Goal: Book appointment/travel/reservation

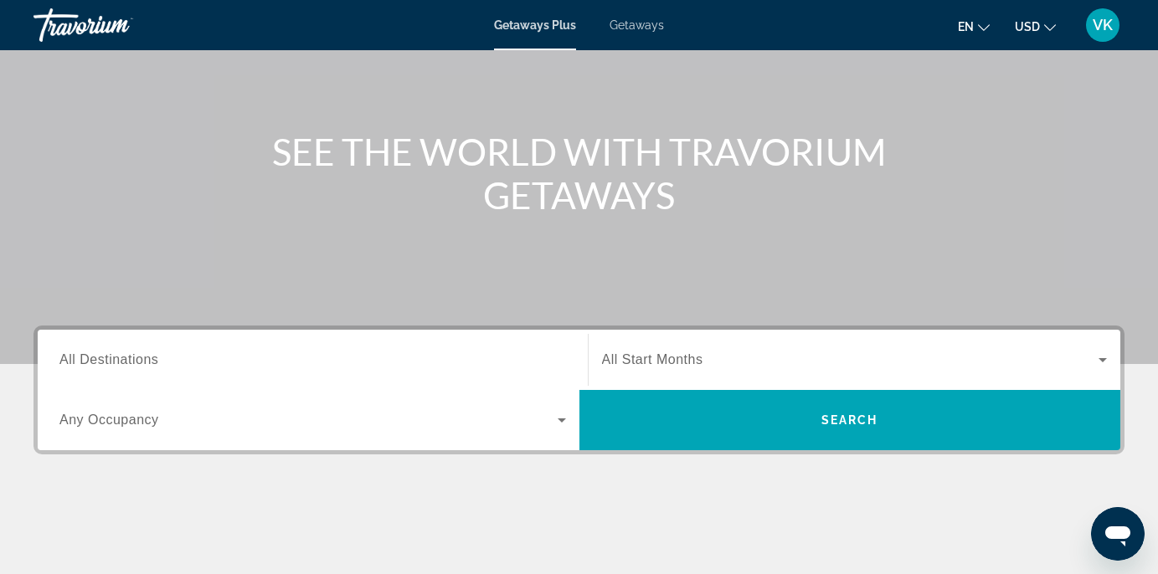
click at [190, 363] on input "Destination All Destinations" at bounding box center [312, 361] width 507 height 20
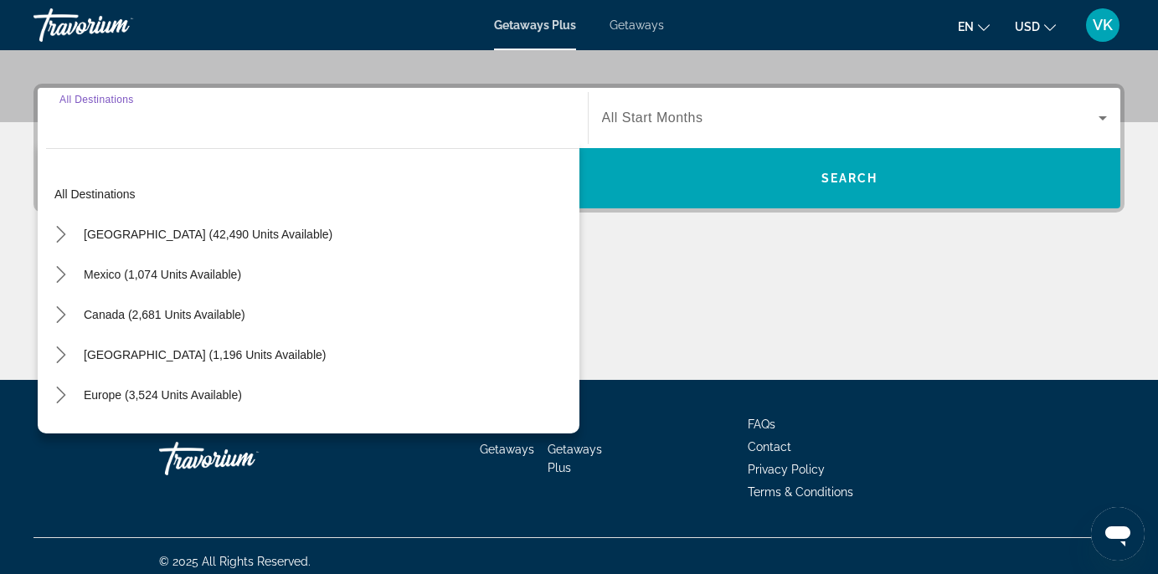
scroll to position [391, 0]
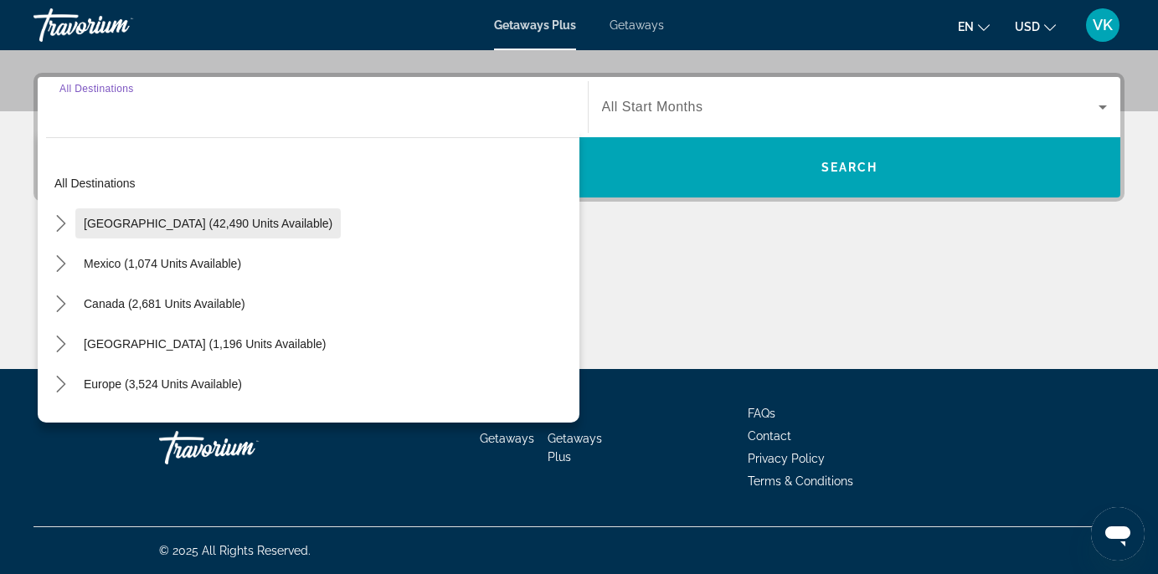
click at [193, 213] on span "Select destination: United States (42,490 units available)" at bounding box center [207, 223] width 265 height 40
type input "**********"
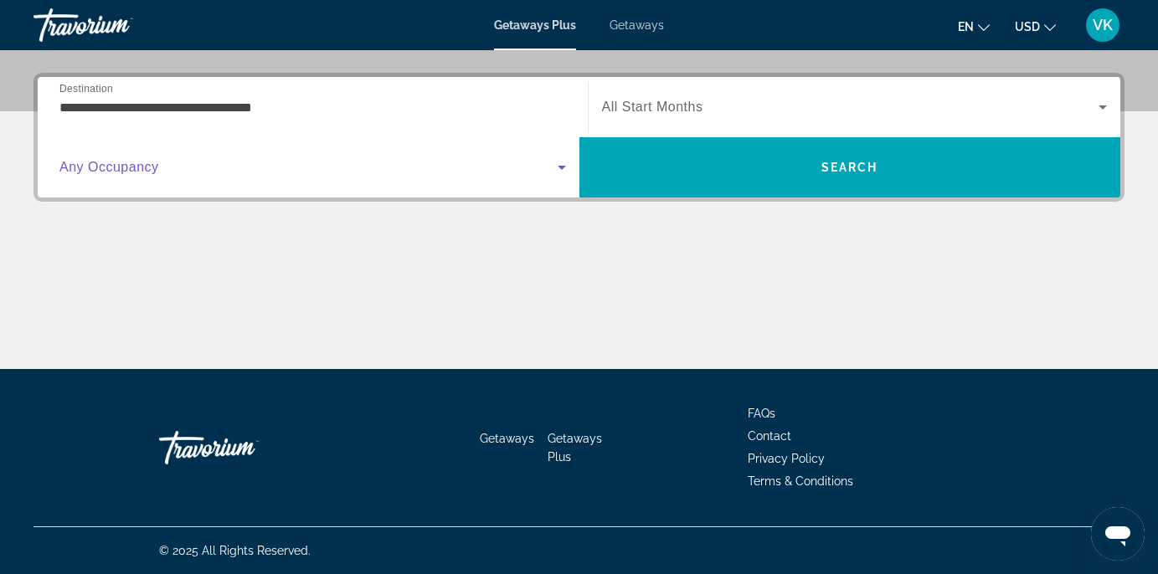
click at [179, 165] on span "Search widget" at bounding box center [308, 167] width 498 height 20
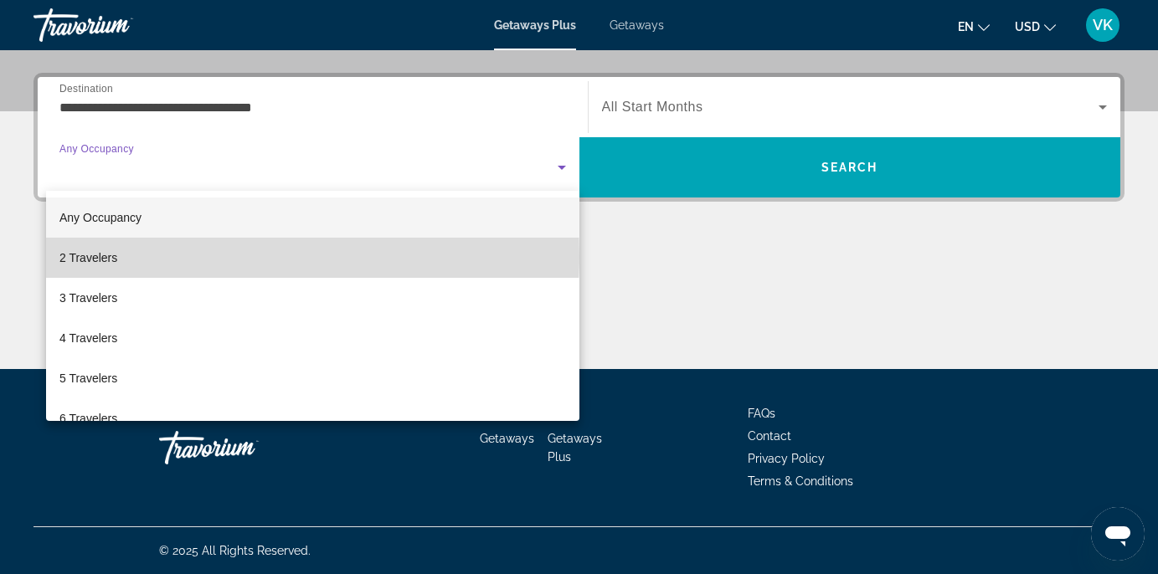
click at [162, 255] on mat-option "2 Travelers" at bounding box center [312, 258] width 533 height 40
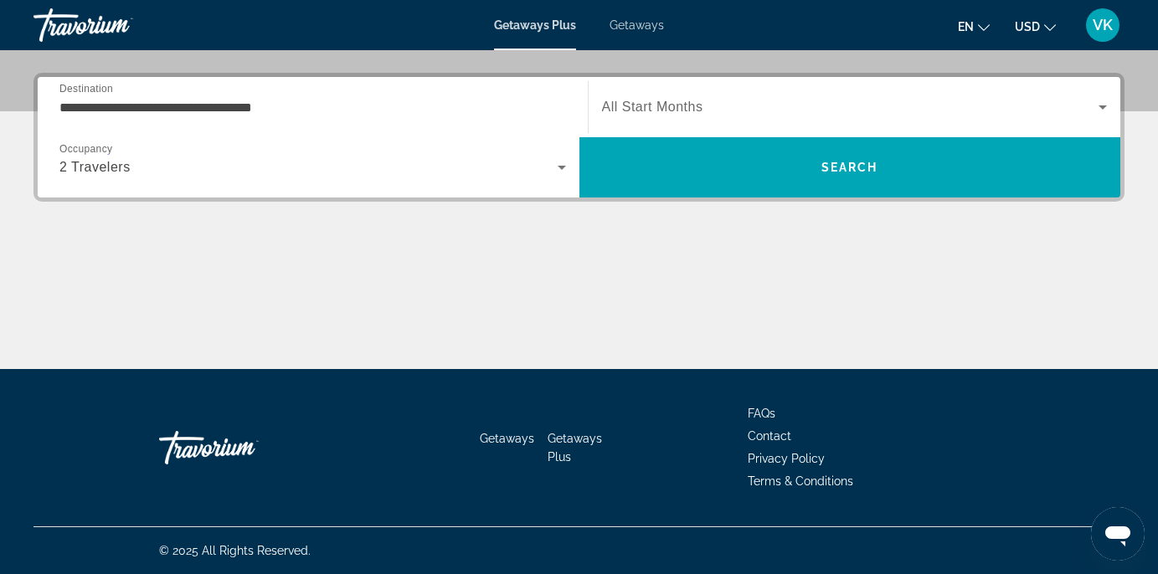
click at [702, 100] on span "All Start Months" at bounding box center [652, 107] width 101 height 14
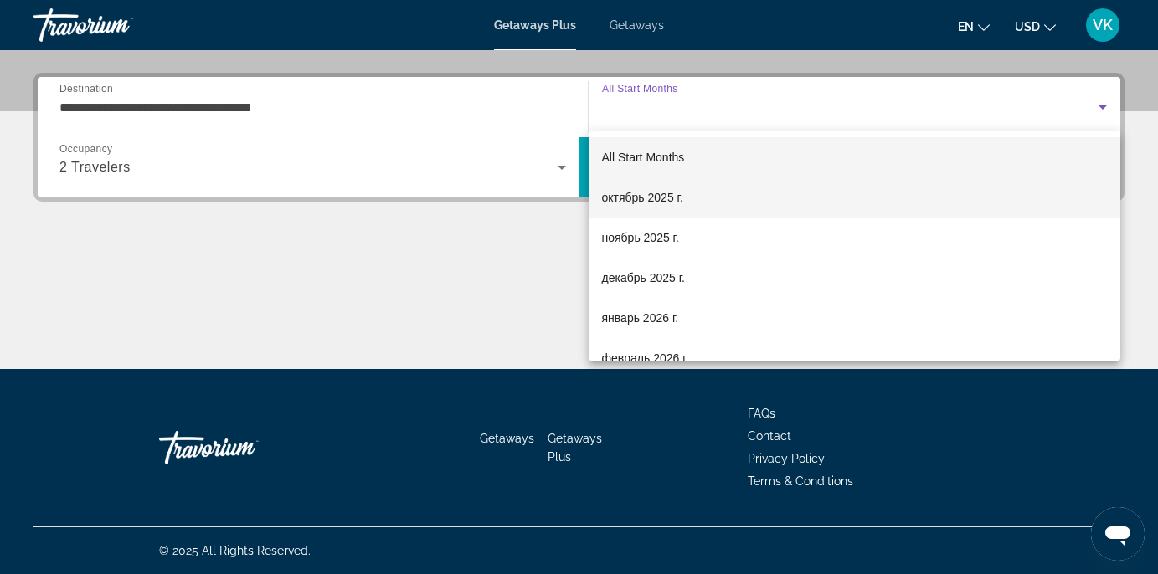
click at [689, 197] on mat-option "октябрь 2025 г." at bounding box center [855, 197] width 532 height 40
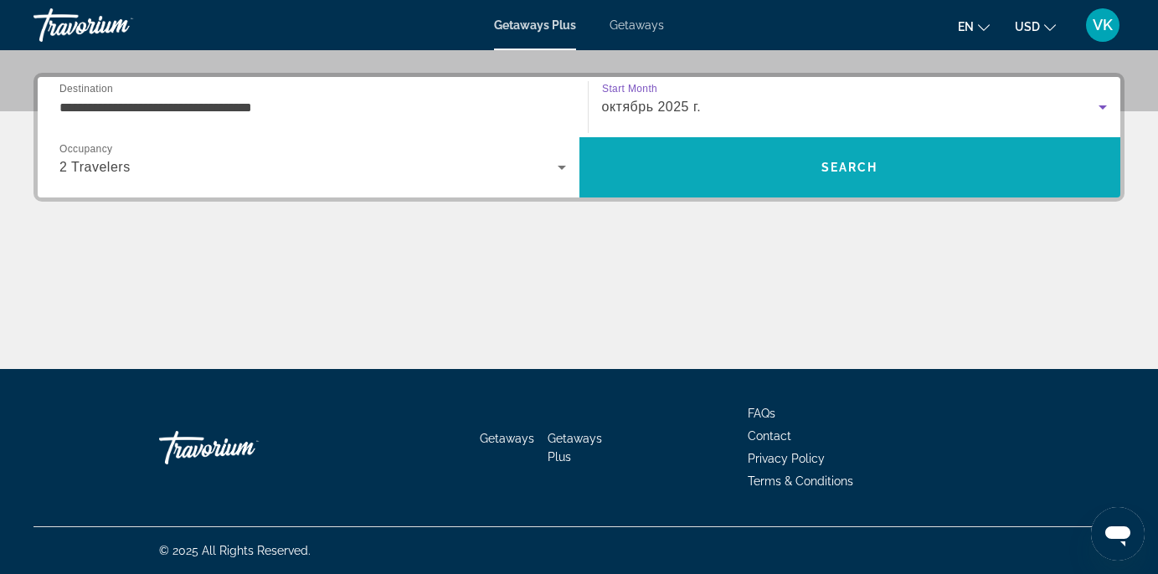
click at [754, 169] on span "Search" at bounding box center [850, 167] width 542 height 40
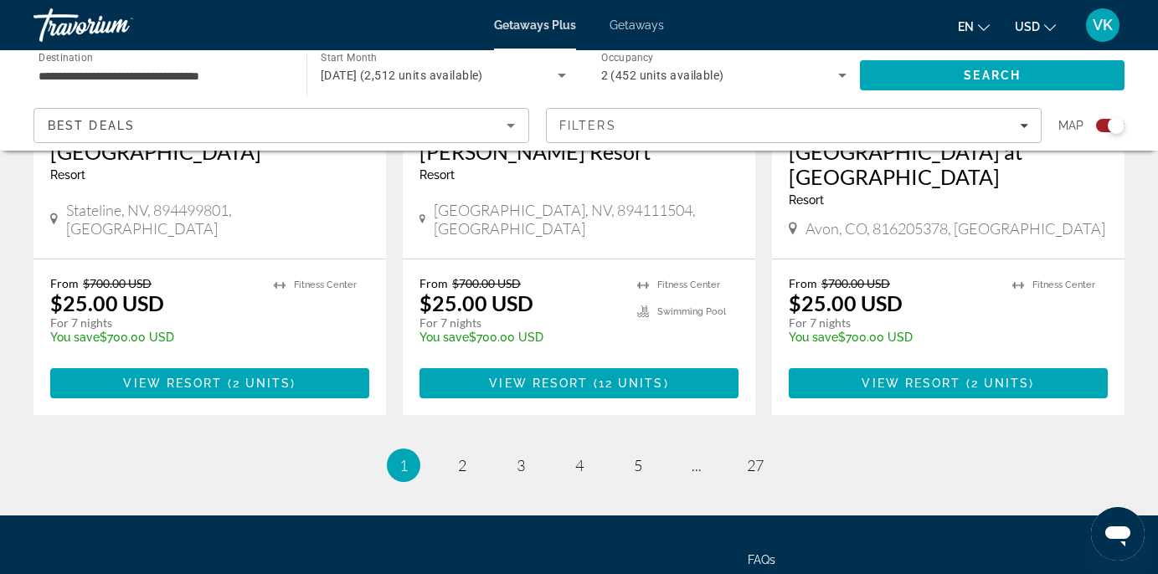
scroll to position [2754, 0]
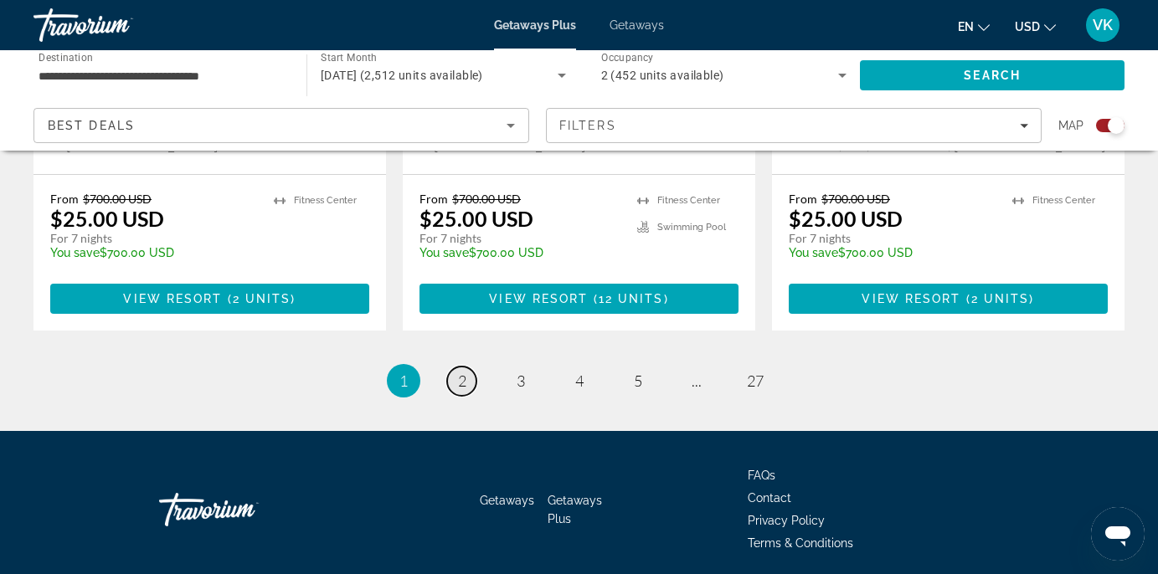
click at [461, 372] on span "2" at bounding box center [462, 381] width 8 height 18
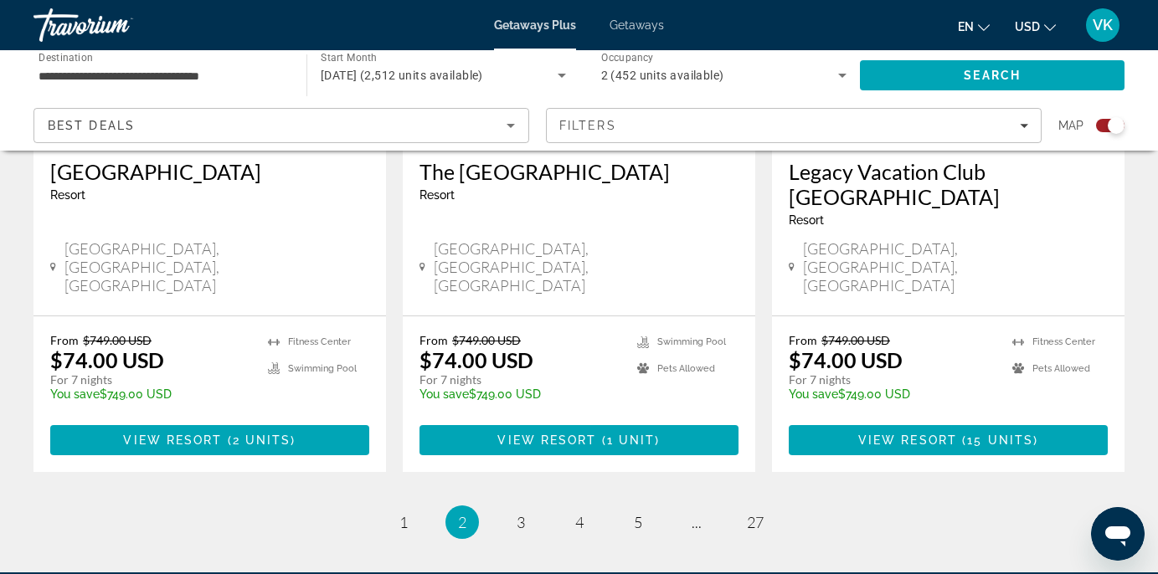
scroll to position [2804, 0]
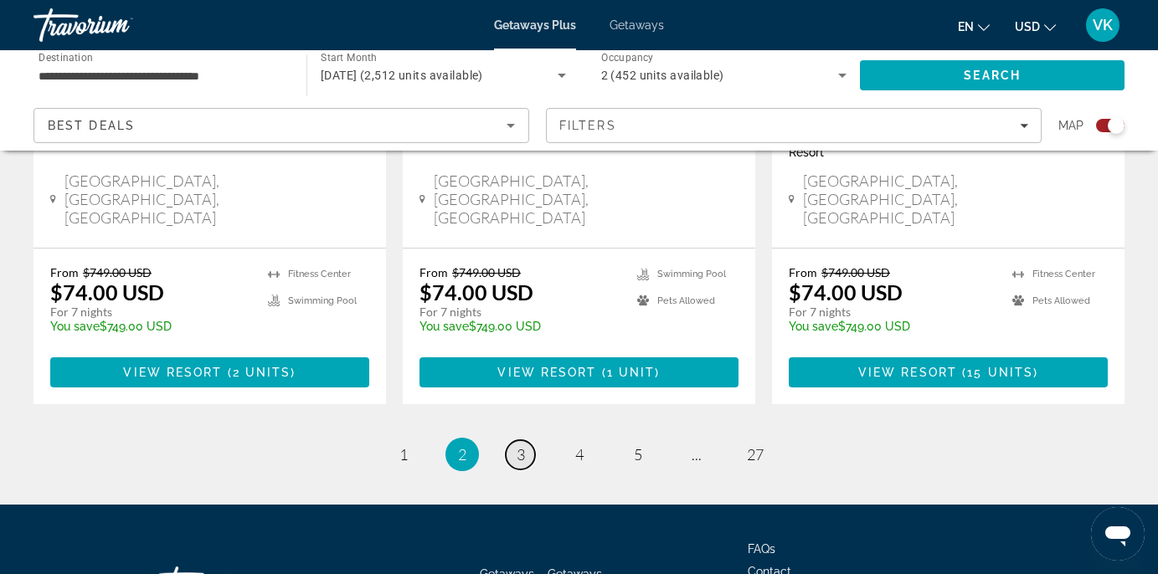
click at [519, 445] on span "3" at bounding box center [521, 454] width 8 height 18
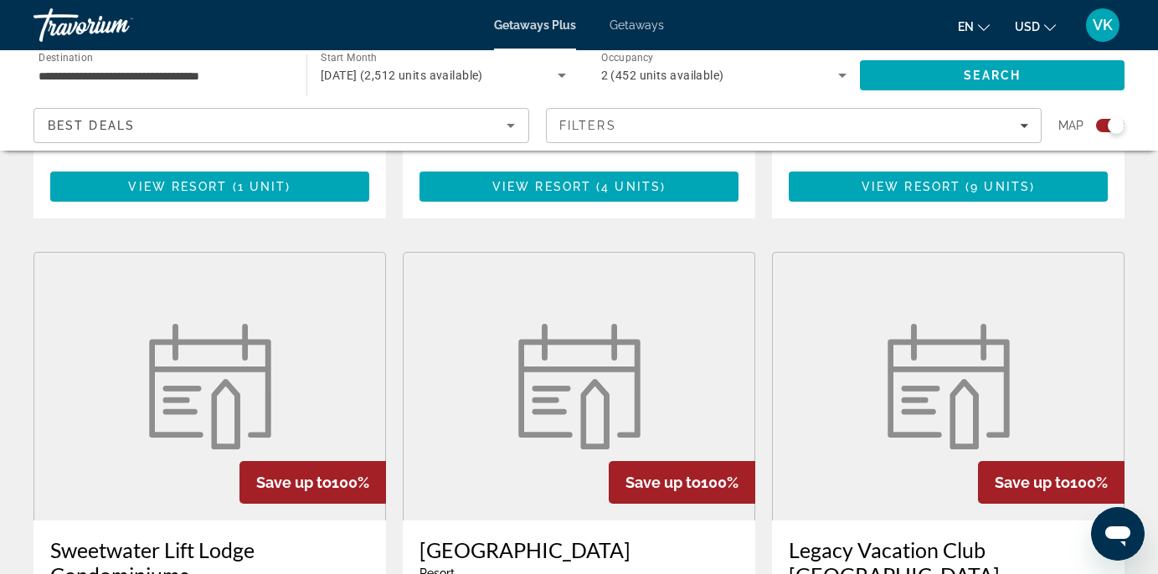
scroll to position [2374, 0]
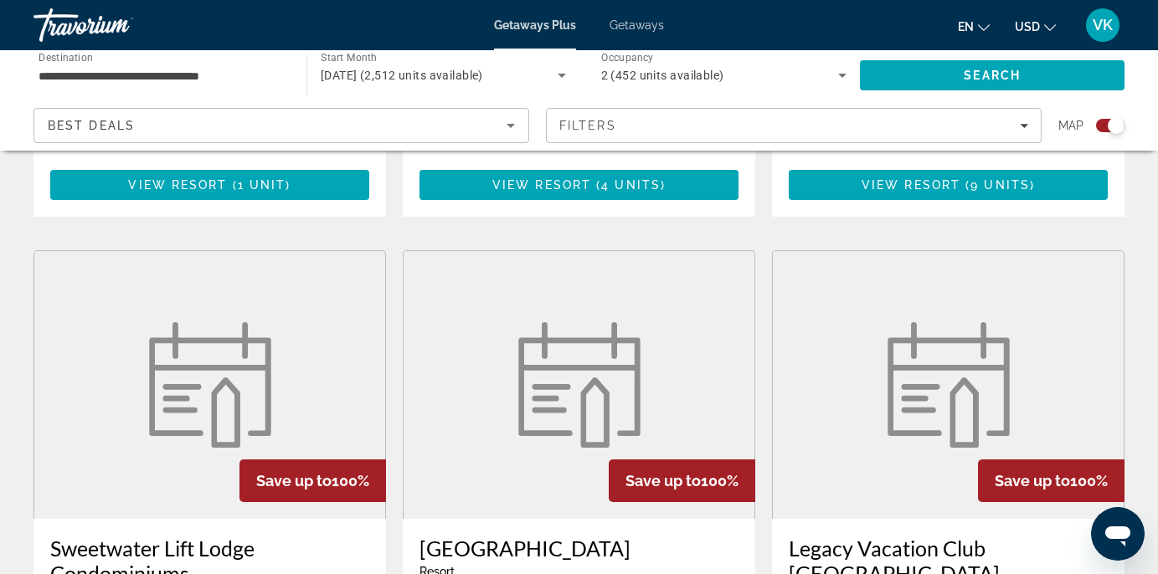
click at [507, 536] on h3 "[GEOGRAPHIC_DATA]" at bounding box center [578, 548] width 319 height 25
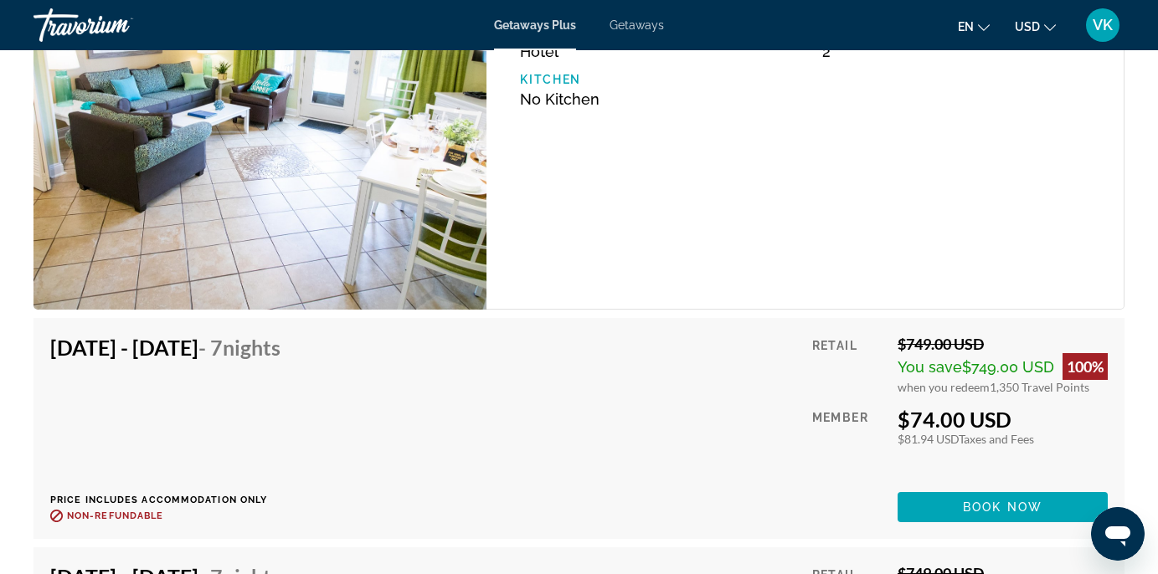
scroll to position [3614, 0]
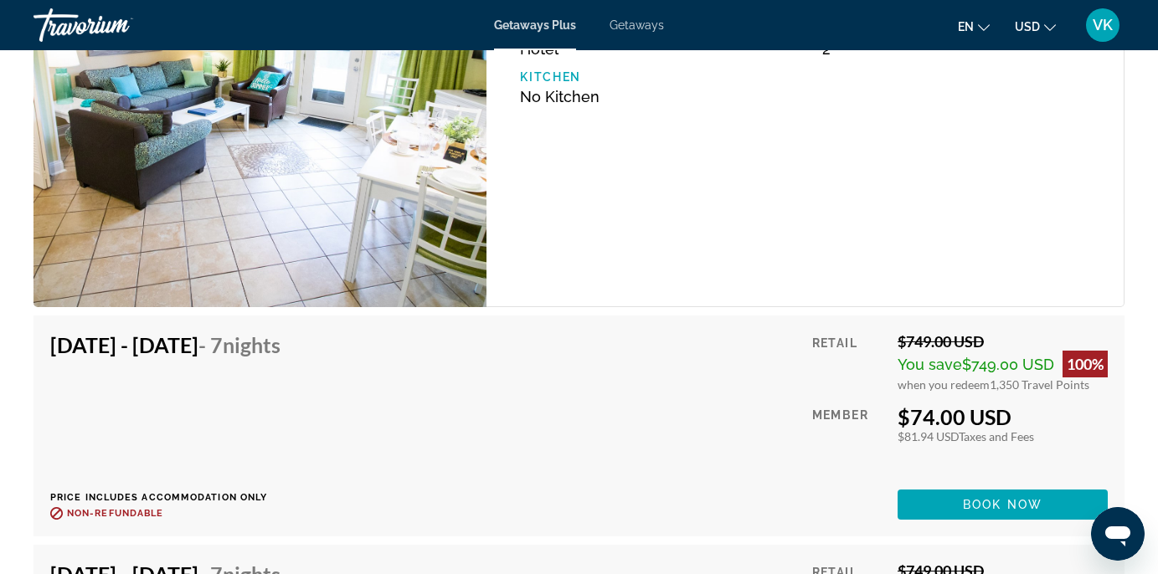
click at [465, 396] on div "[DATE] - [DATE] - 7 Nights Price includes accommodation only Refundable until :…" at bounding box center [578, 426] width 1057 height 188
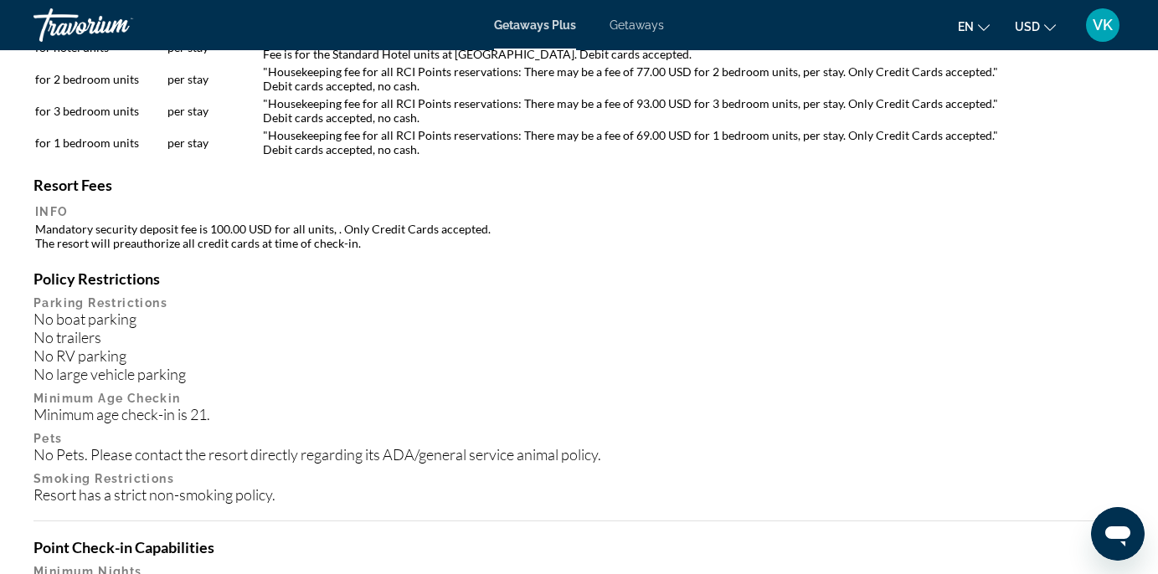
scroll to position [2023, 0]
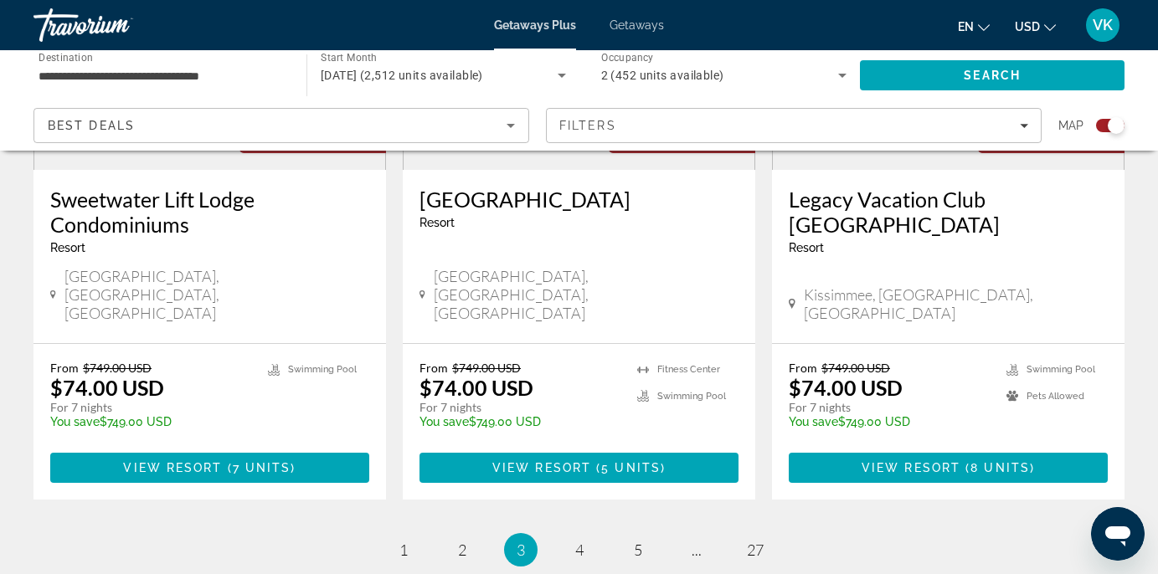
scroll to position [2718, 0]
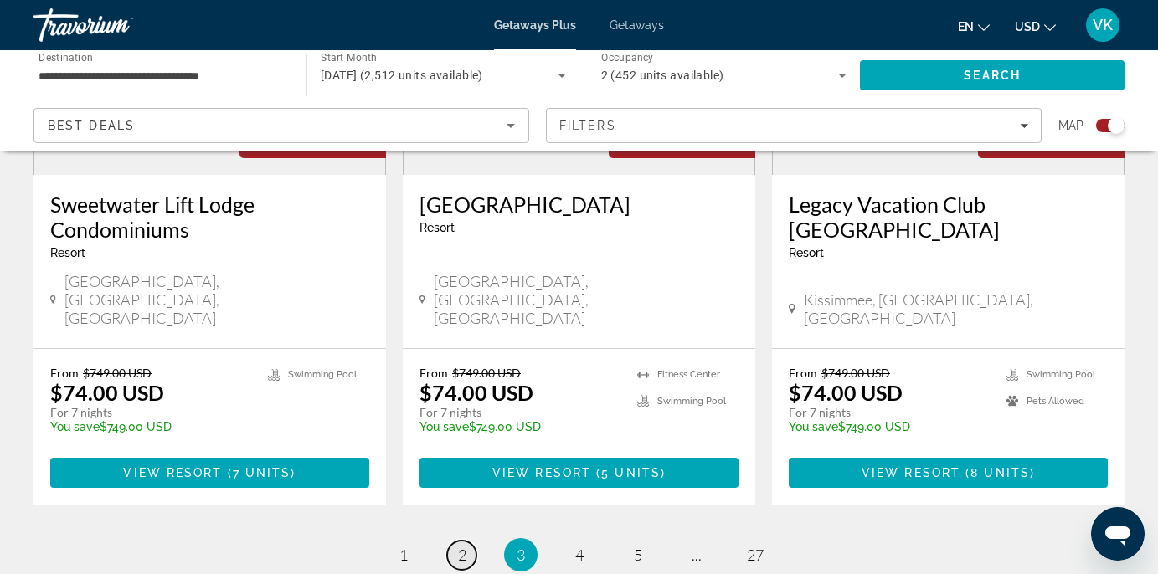
click at [458, 546] on span "2" at bounding box center [462, 555] width 8 height 18
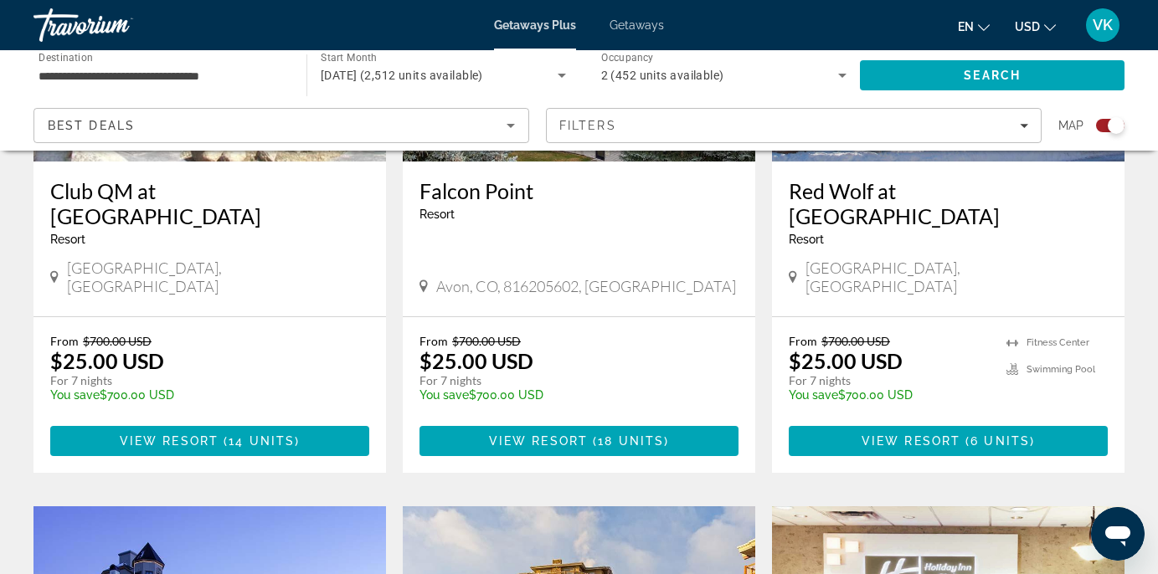
scroll to position [836, 0]
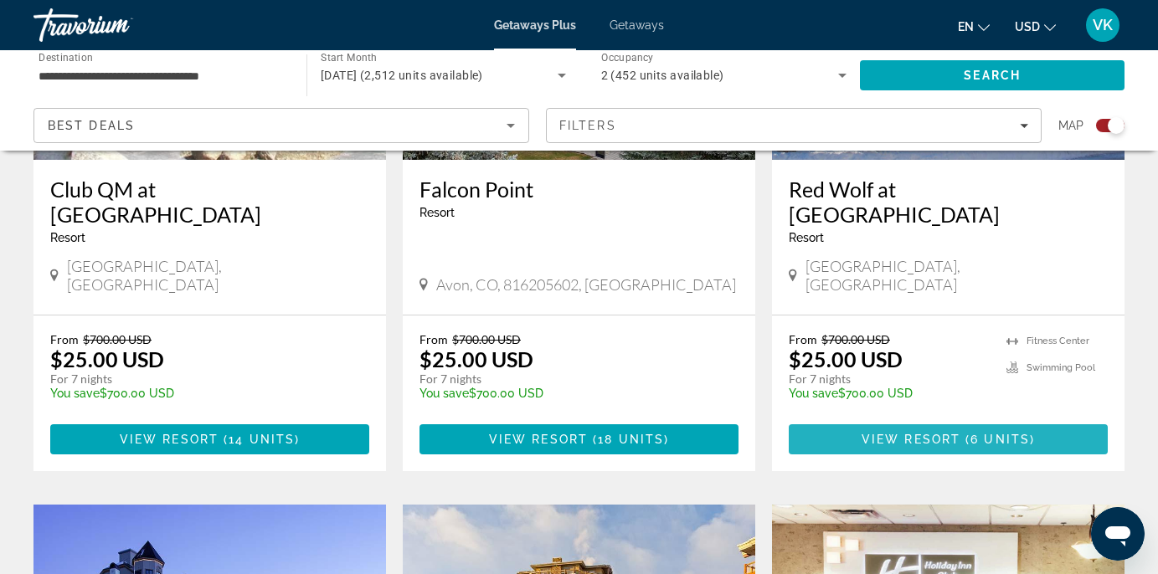
click at [908, 433] on span "View Resort" at bounding box center [910, 439] width 99 height 13
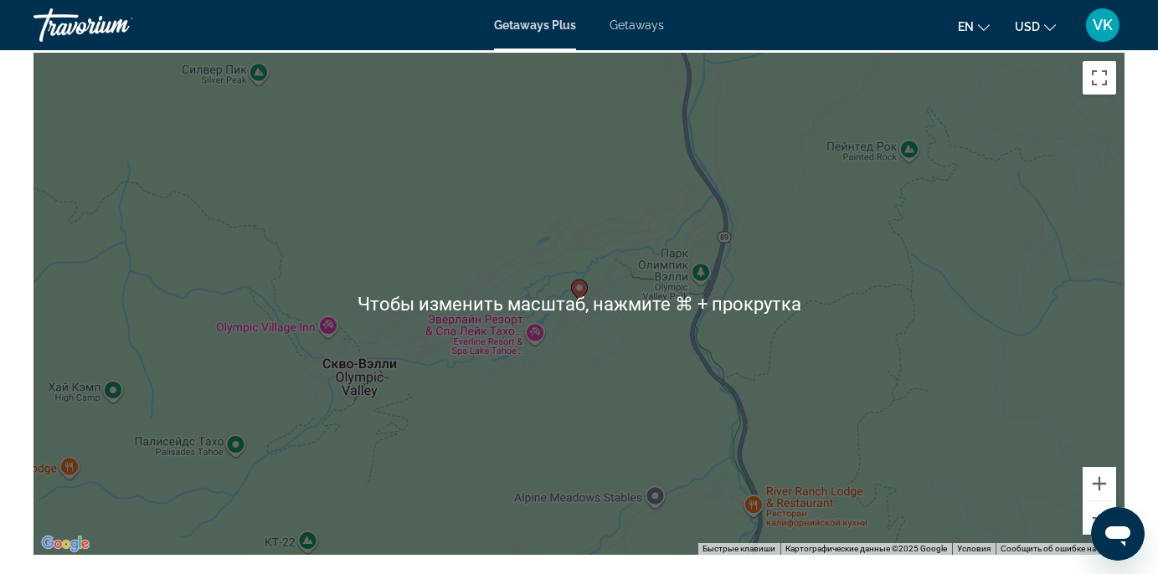
scroll to position [2525, 0]
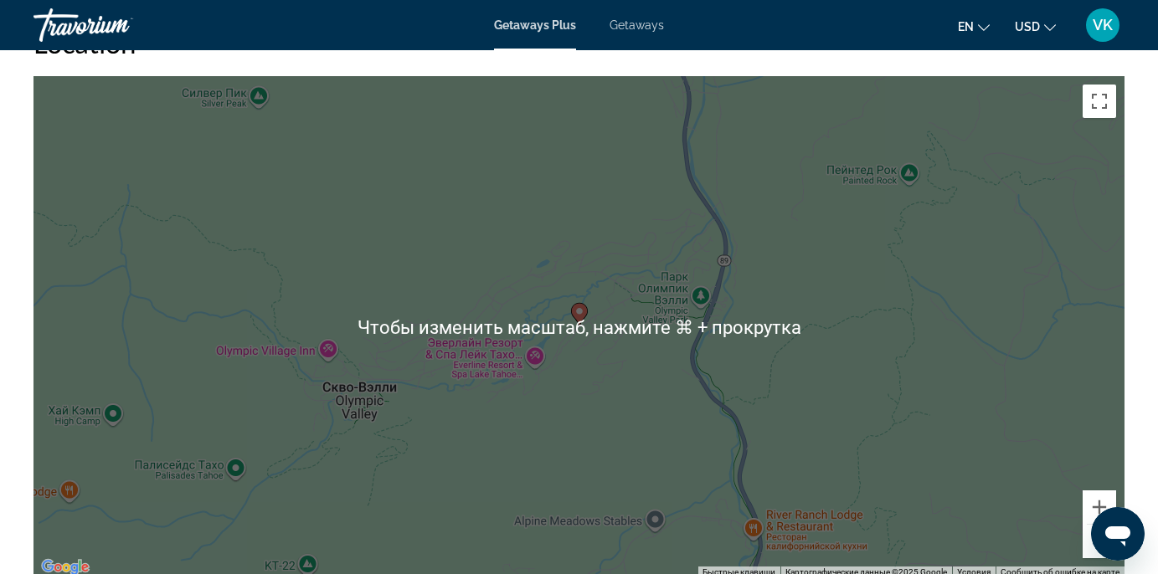
click at [901, 357] on div "Чтобы активировать перетаскивание с помощью клавиатуры, нажмите Alt + Ввод. Пос…" at bounding box center [578, 327] width 1091 height 502
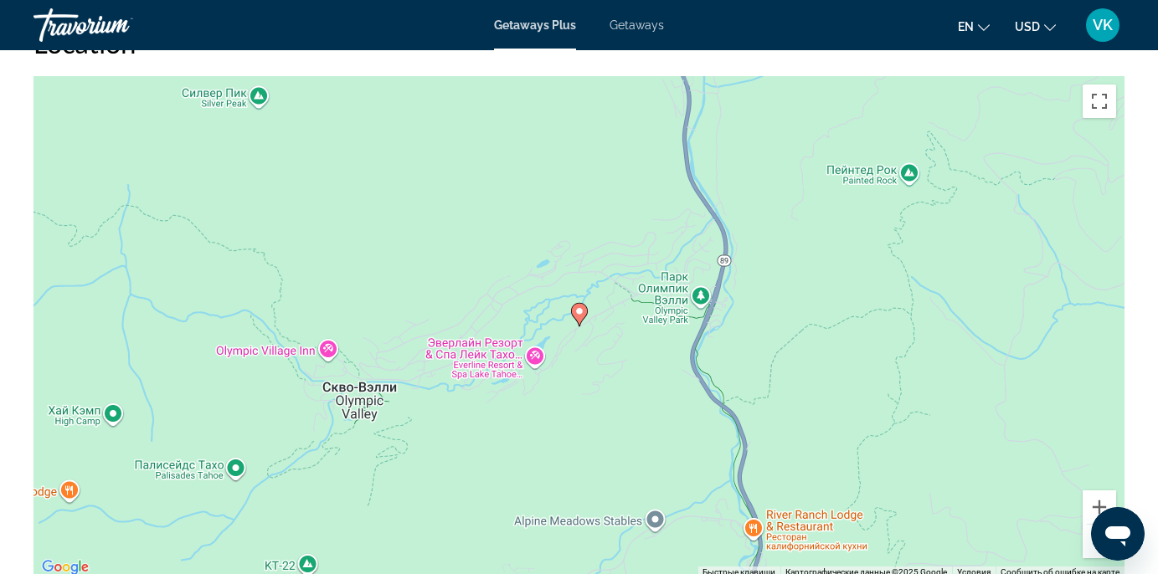
click at [901, 357] on div "Чтобы активировать перетаскивание с помощью клавиатуры, нажмите Alt + Ввод. Пос…" at bounding box center [578, 327] width 1091 height 502
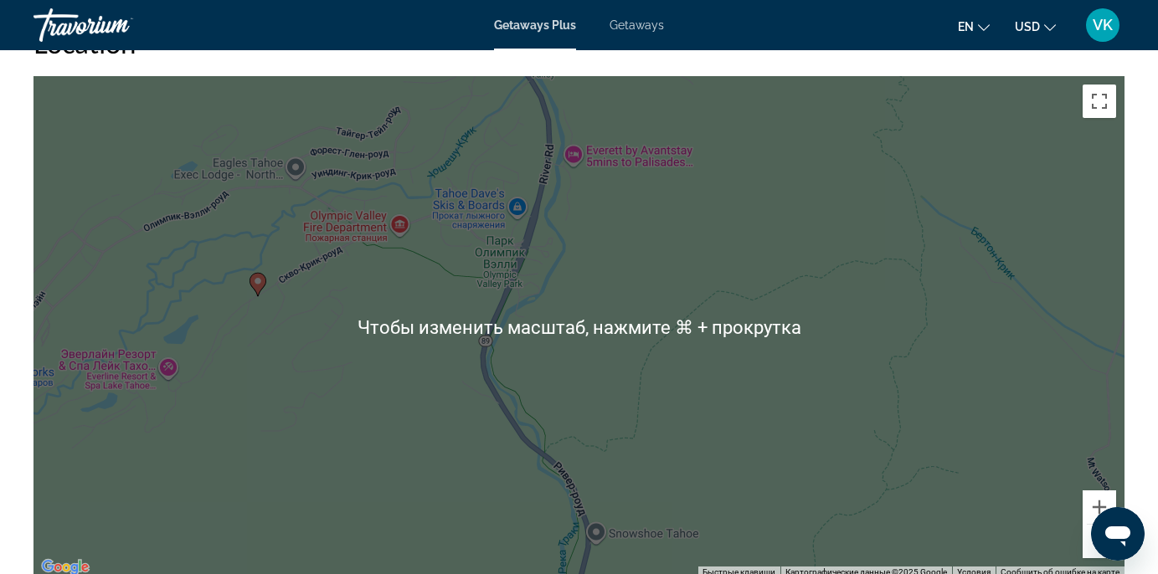
click at [418, 409] on div "Чтобы активировать перетаскивание с помощью клавиатуры, нажмите Alt + Ввод. Пос…" at bounding box center [578, 327] width 1091 height 502
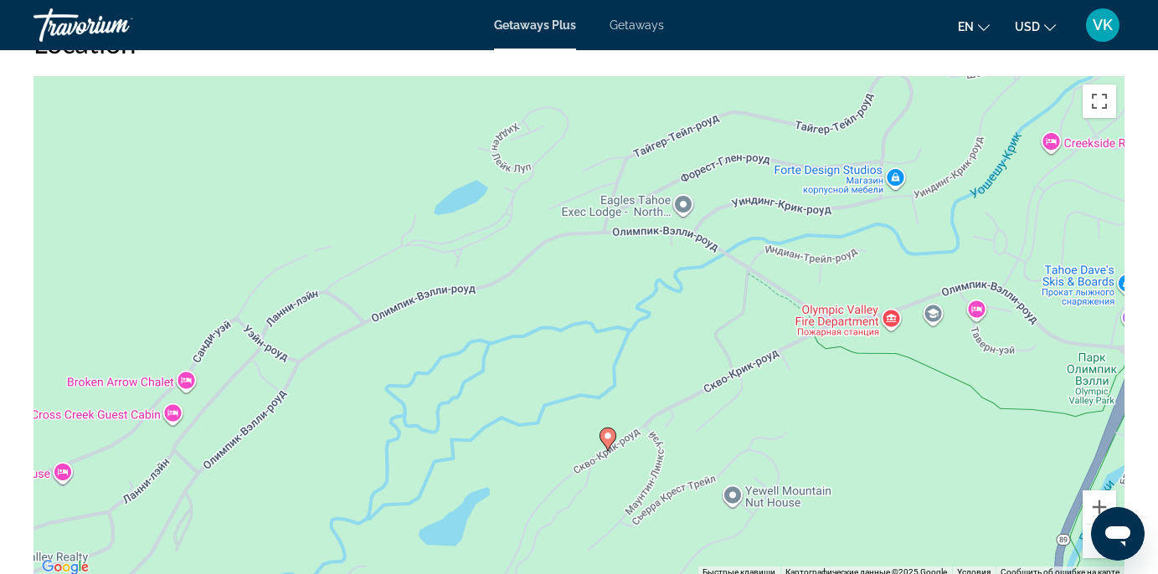
drag, startPoint x: 314, startPoint y: 312, endPoint x: 831, endPoint y: 579, distance: 581.5
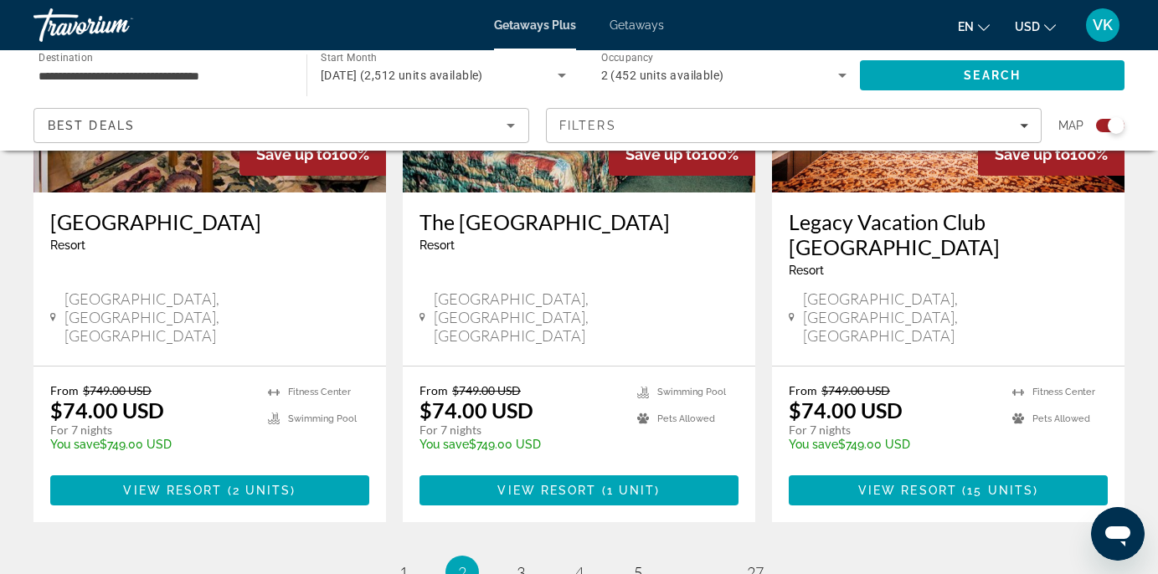
scroll to position [2804, 0]
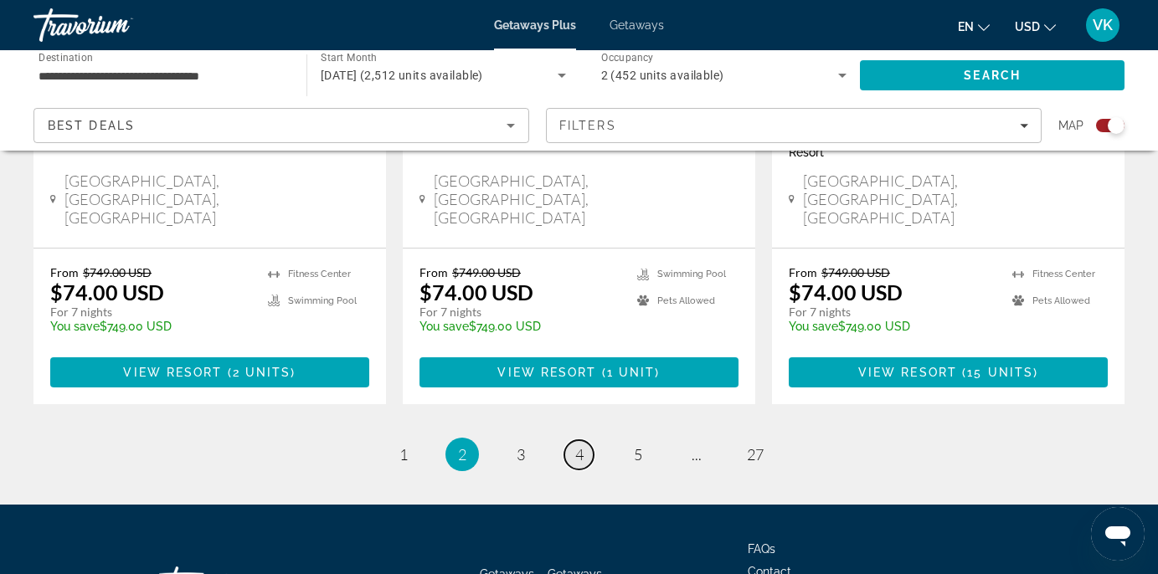
click at [577, 445] on span "4" at bounding box center [579, 454] width 8 height 18
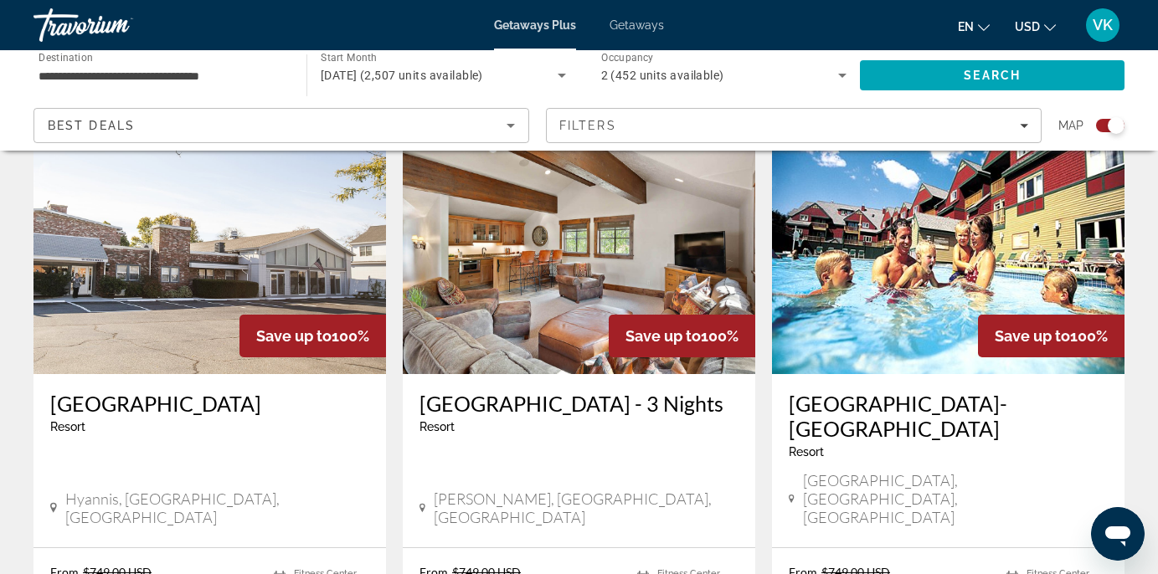
scroll to position [2779, 0]
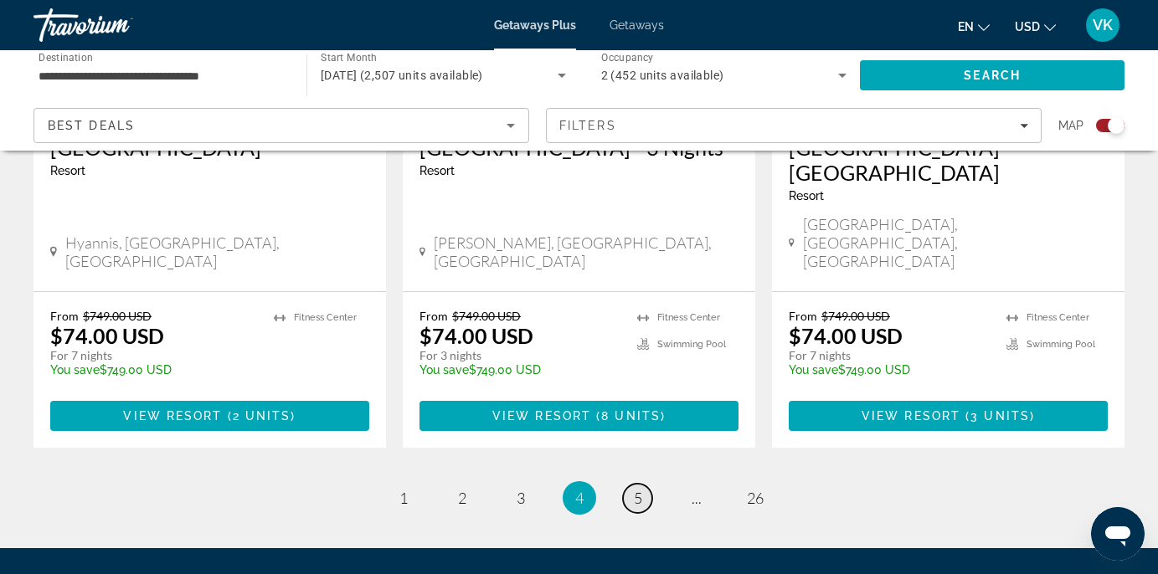
click at [639, 489] on span "5" at bounding box center [638, 498] width 8 height 18
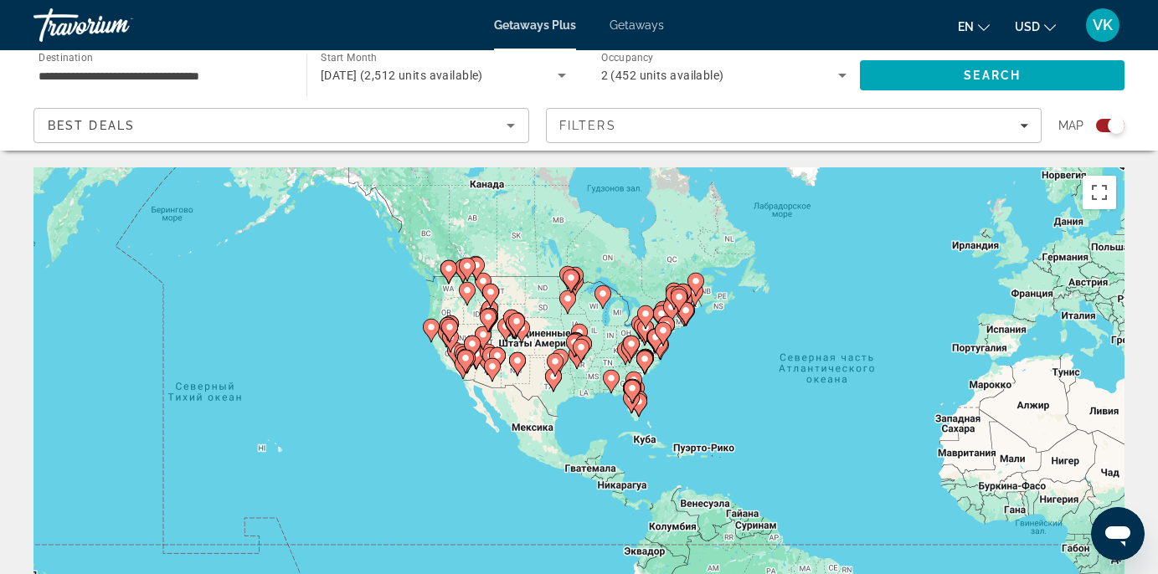
drag, startPoint x: 265, startPoint y: 349, endPoint x: 561, endPoint y: 321, distance: 297.7
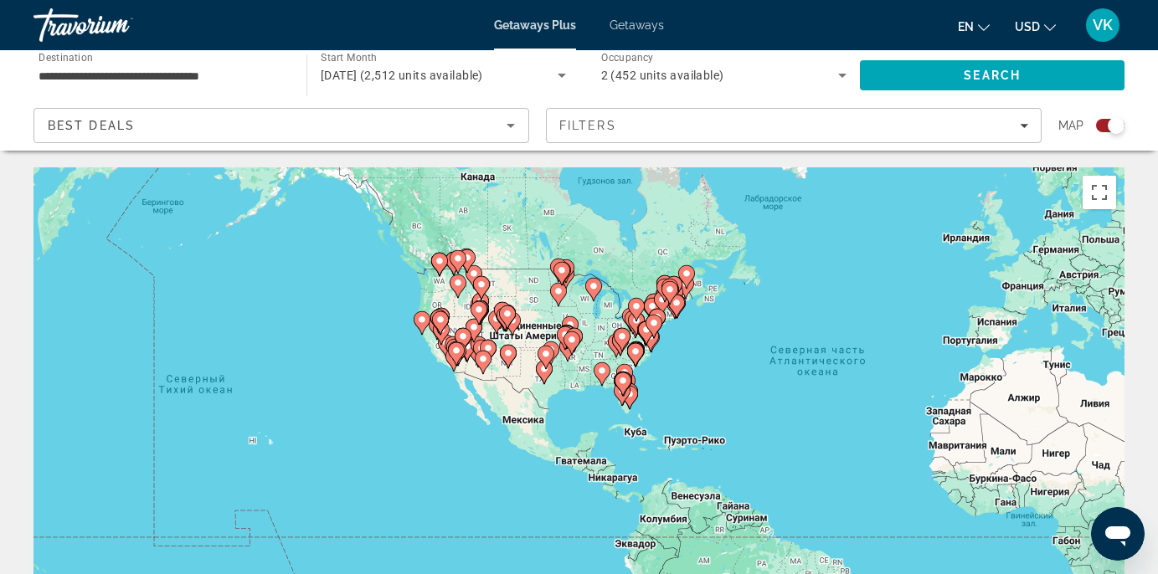
click at [562, 321] on gmp-advanced-marker "Main content" at bounding box center [570, 328] width 17 height 25
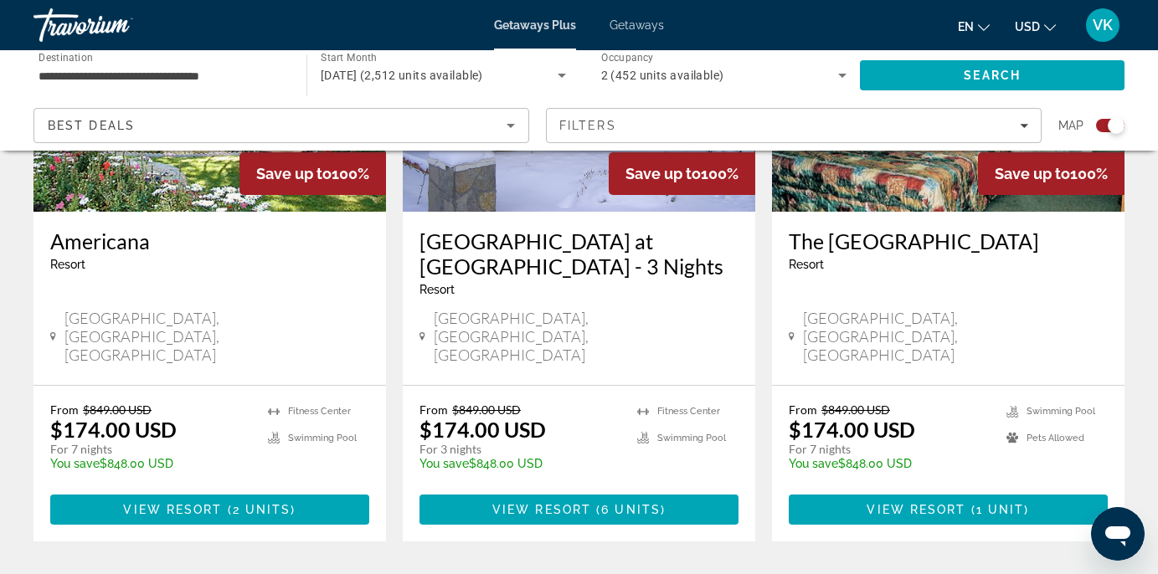
scroll to position [2665, 0]
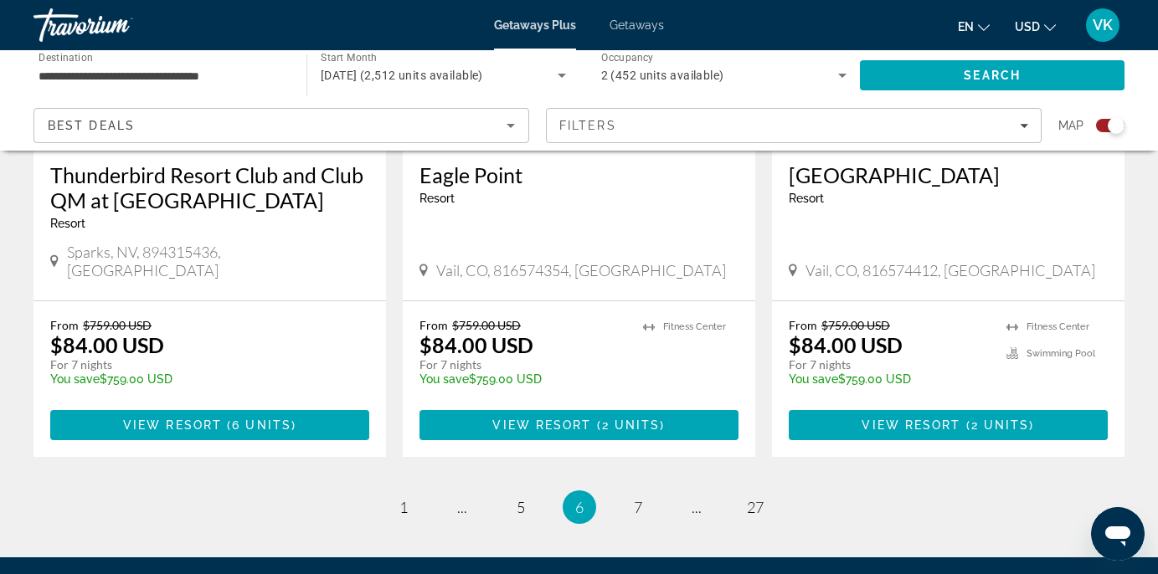
scroll to position [2792, 0]
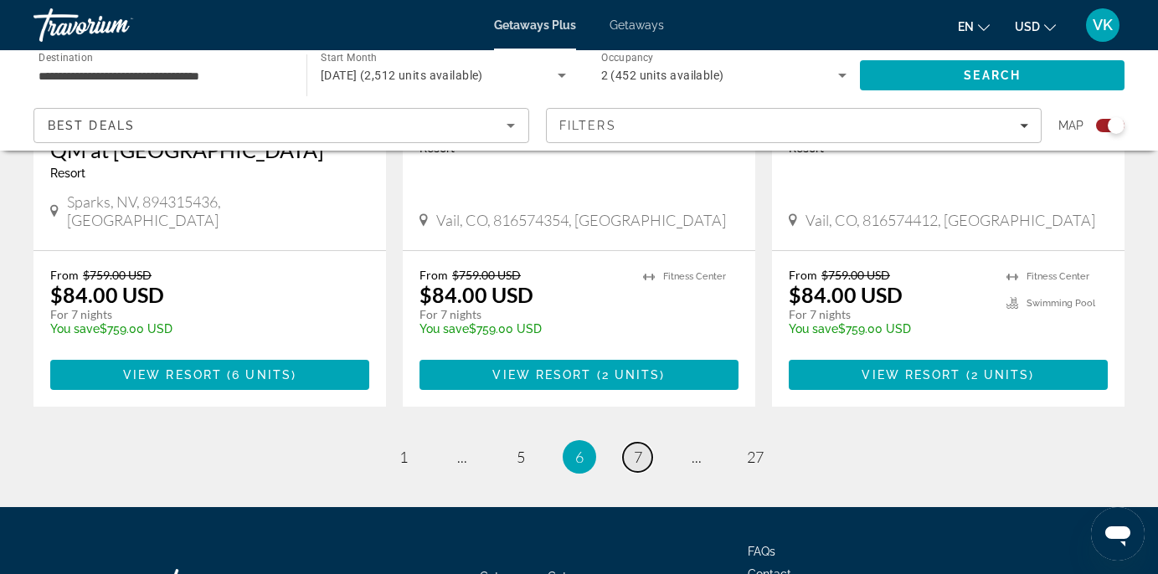
click at [640, 448] on span "7" at bounding box center [638, 457] width 8 height 18
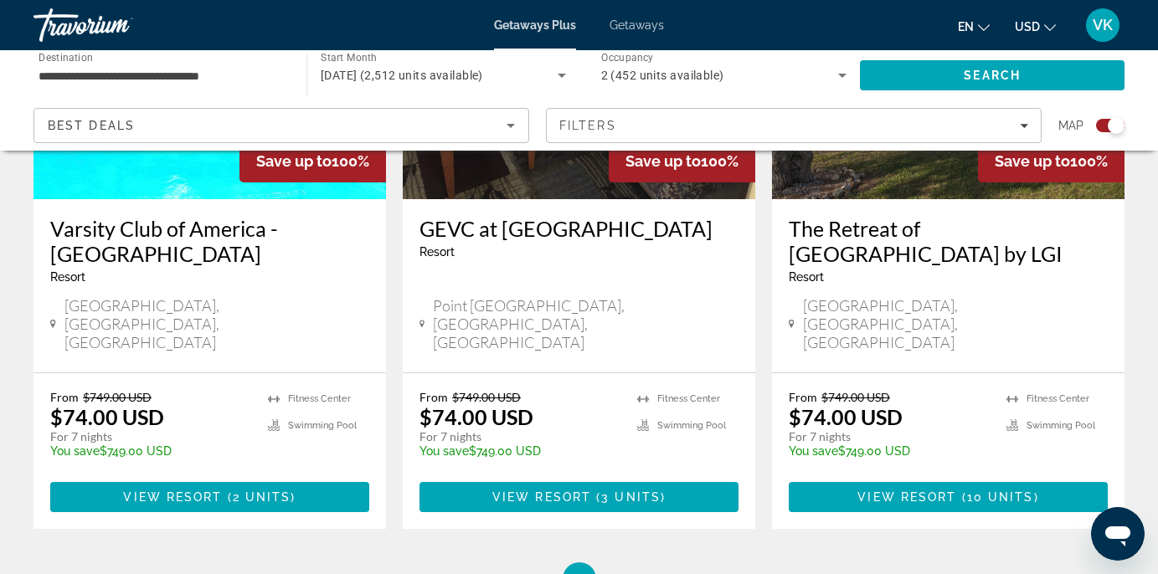
scroll to position [2728, 0]
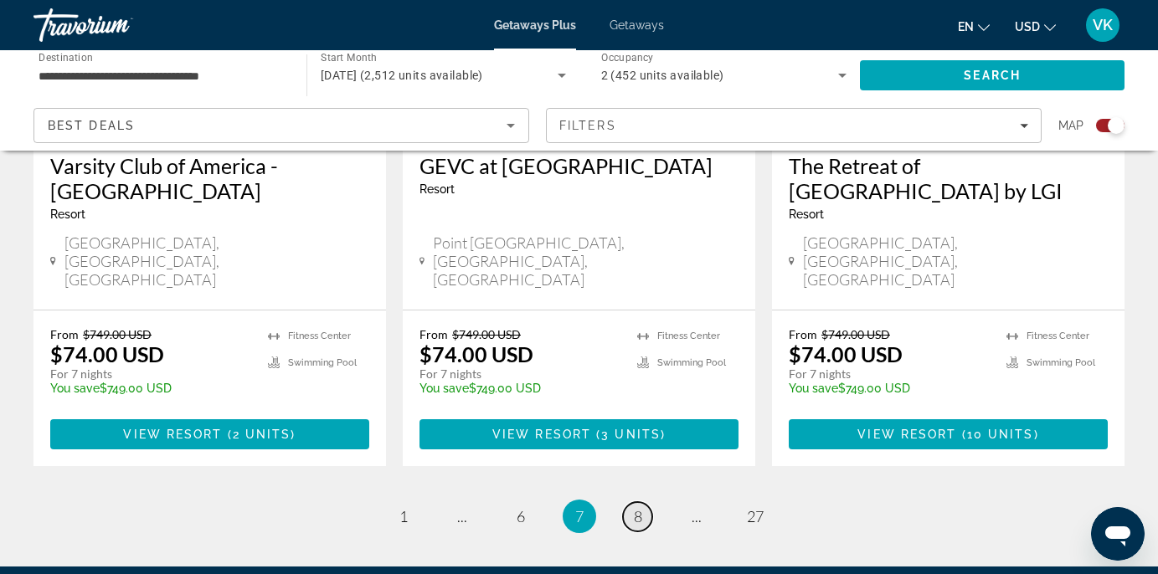
click at [639, 507] on span "8" at bounding box center [638, 516] width 8 height 18
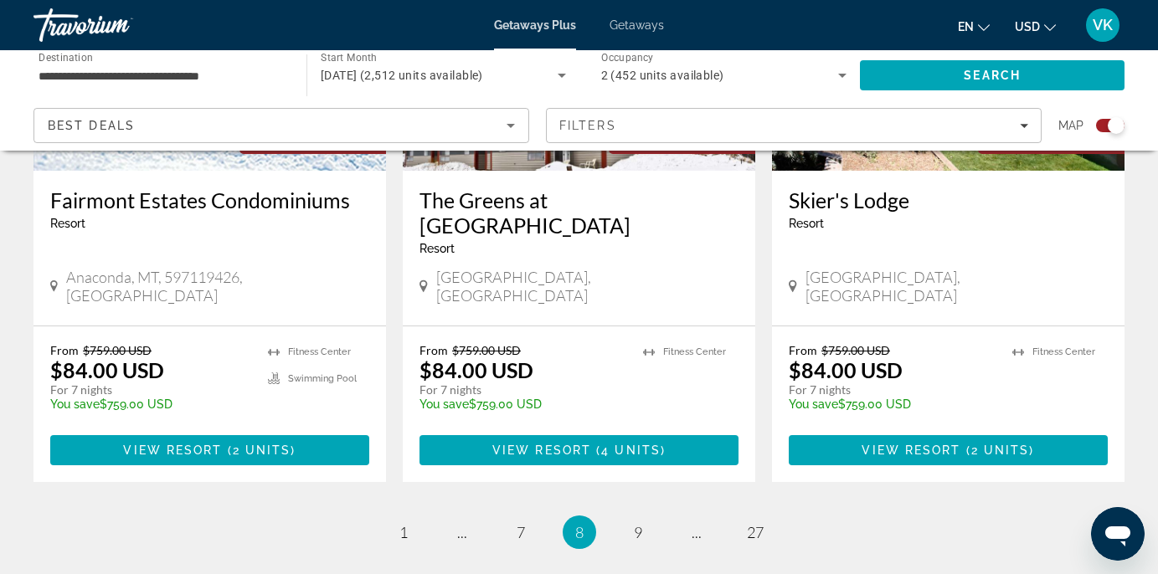
scroll to position [2742, 0]
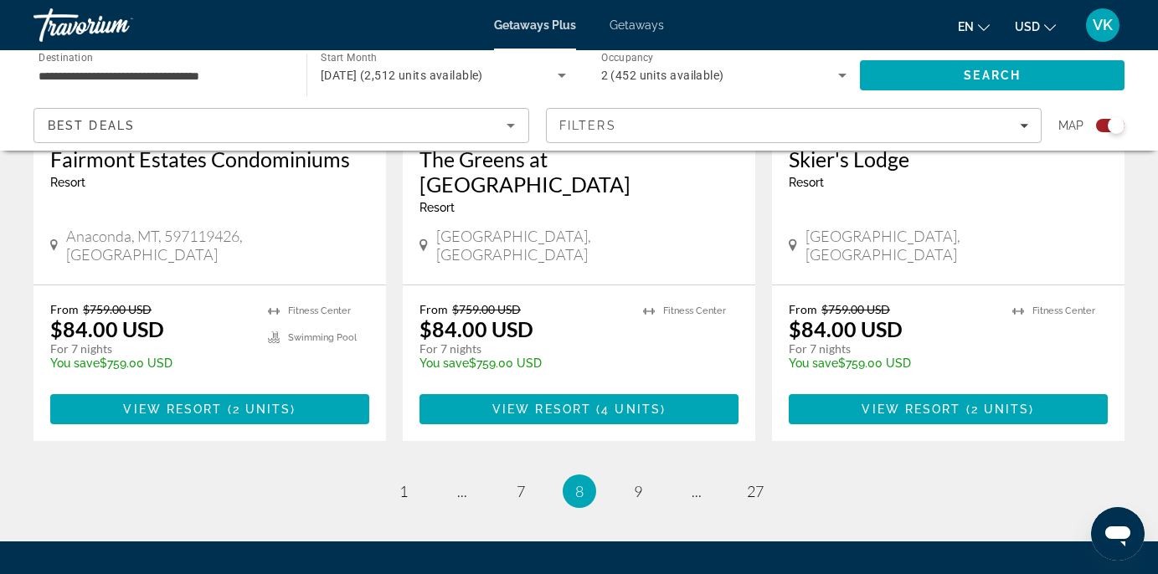
click at [625, 475] on li "page 9" at bounding box center [637, 491] width 33 height 33
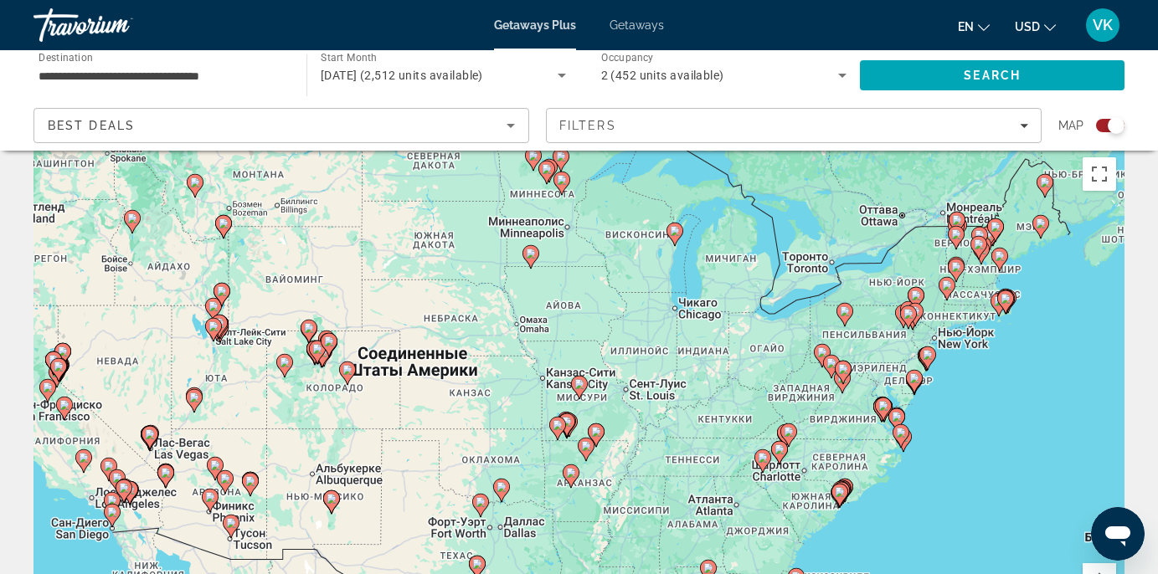
scroll to position [0, 0]
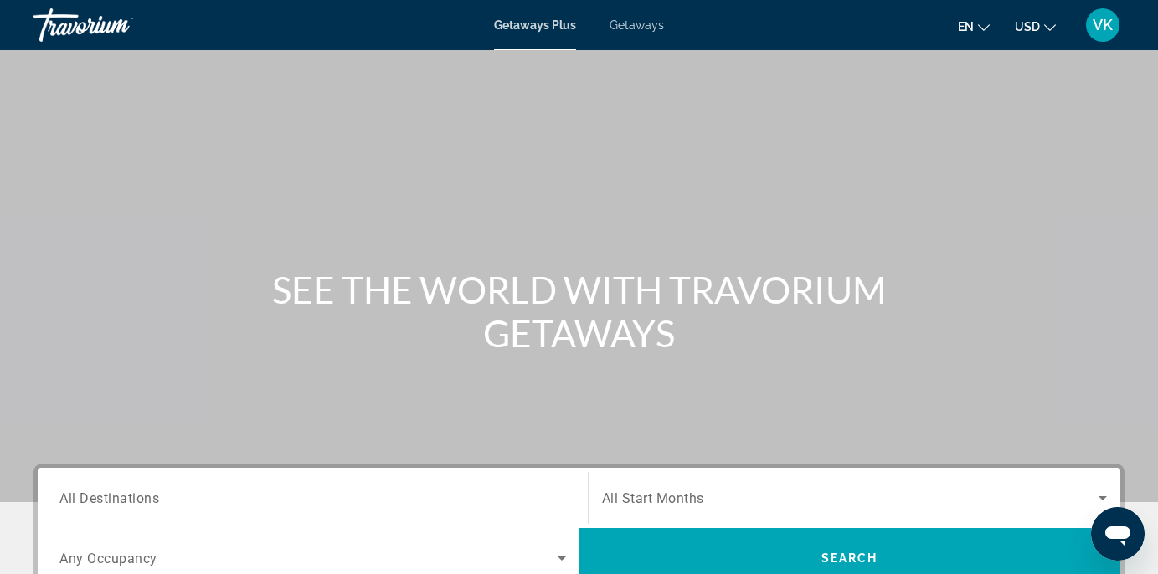
click at [150, 508] on div "Search widget" at bounding box center [312, 499] width 507 height 48
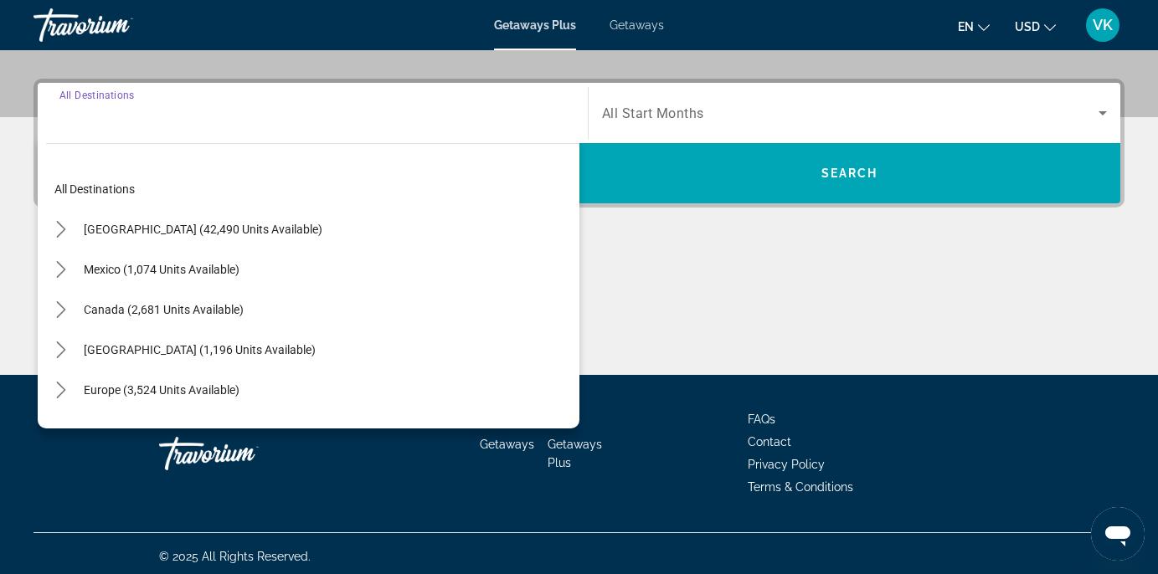
scroll to position [391, 0]
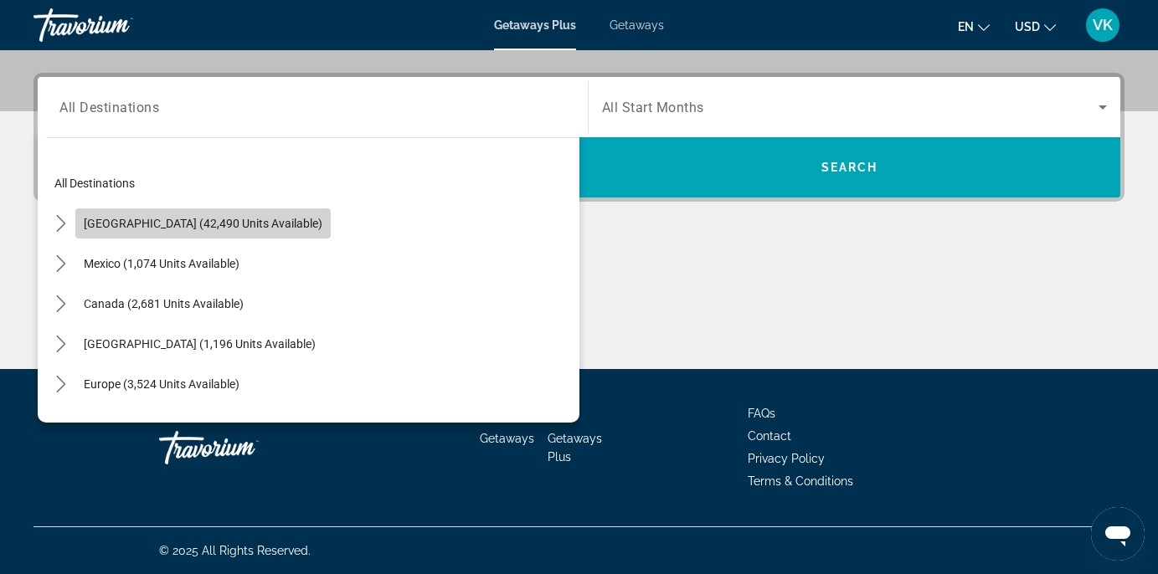
click at [210, 224] on span "[GEOGRAPHIC_DATA] (42,490 units available)" at bounding box center [203, 223] width 239 height 13
type input "**********"
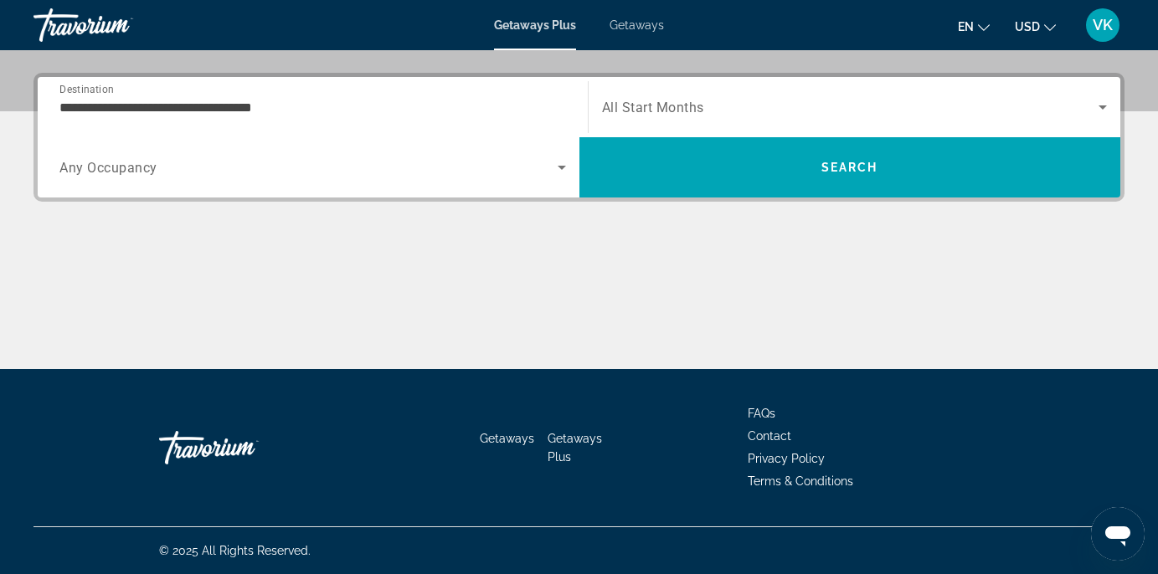
click at [151, 165] on span "Any Occupancy" at bounding box center [108, 168] width 98 height 16
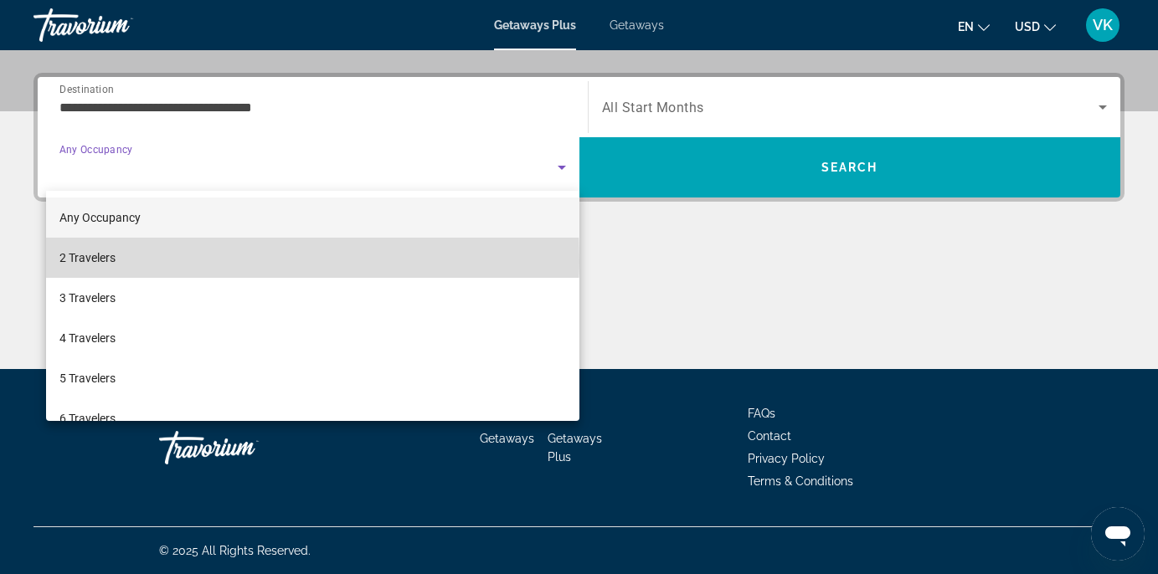
click at [159, 260] on mat-option "2 Travelers" at bounding box center [312, 258] width 533 height 40
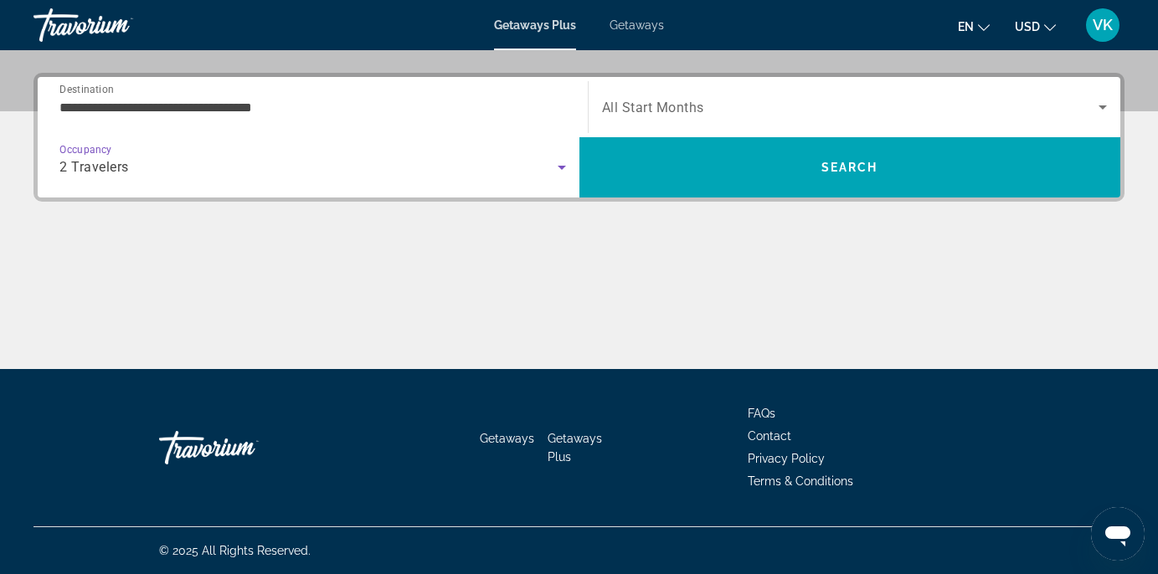
click at [639, 111] on span "All Start Months" at bounding box center [653, 108] width 102 height 16
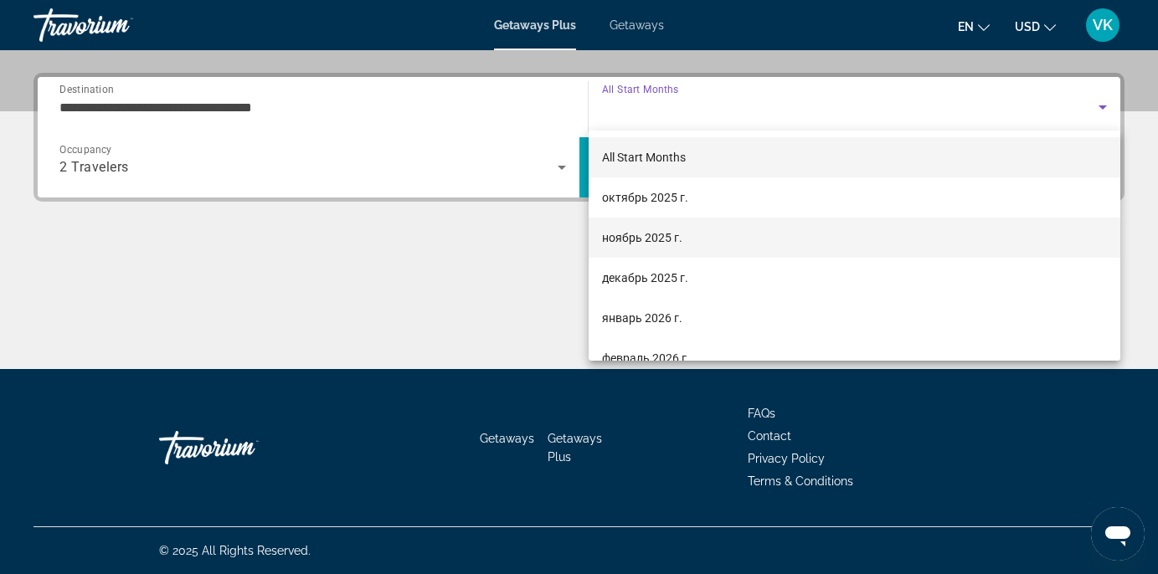
click at [671, 249] on mat-option "ноябрь 2025 г." at bounding box center [855, 238] width 532 height 40
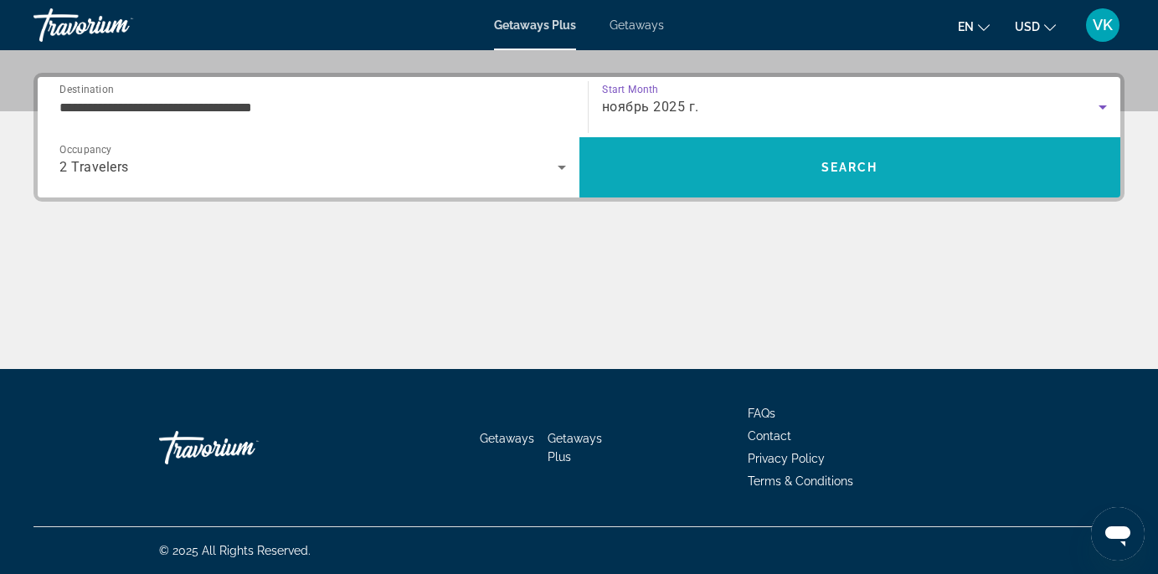
click at [793, 184] on span "Search" at bounding box center [850, 167] width 542 height 40
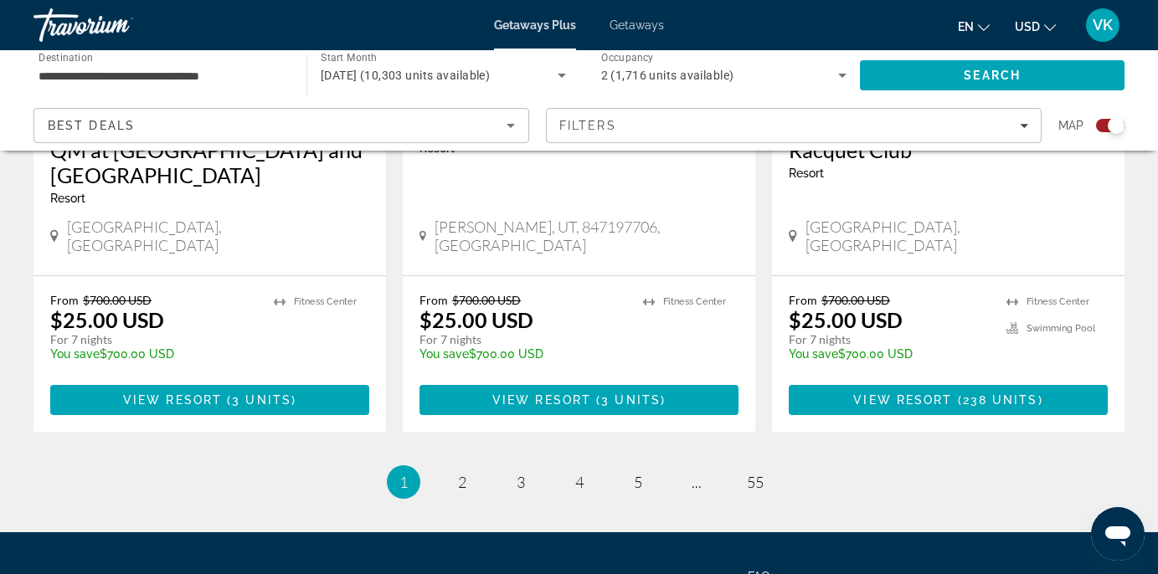
scroll to position [2728, 0]
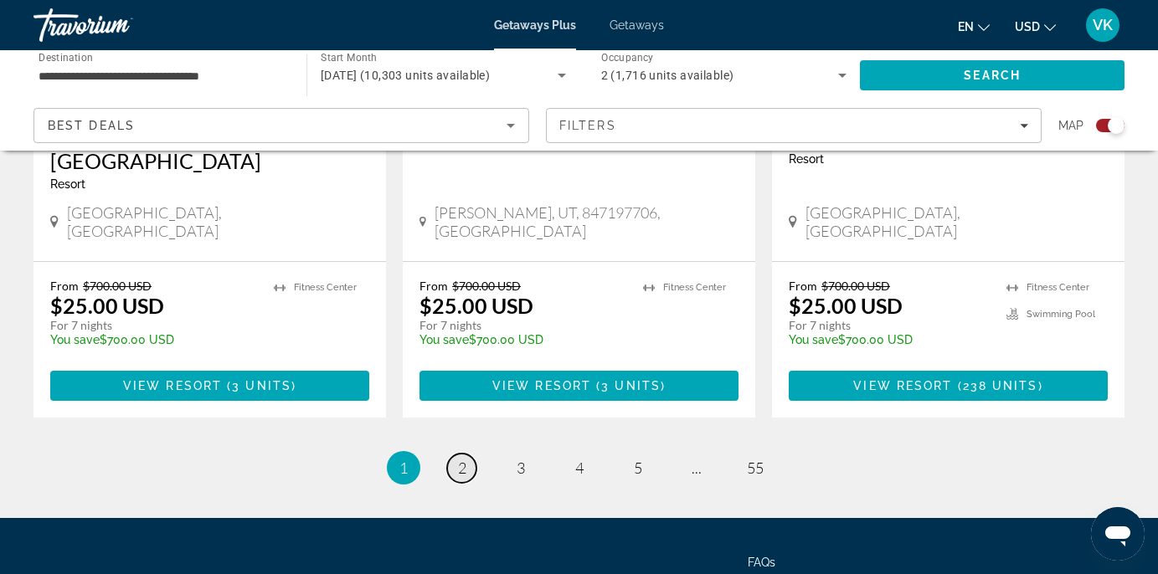
click at [455, 454] on link "page 2" at bounding box center [461, 468] width 29 height 29
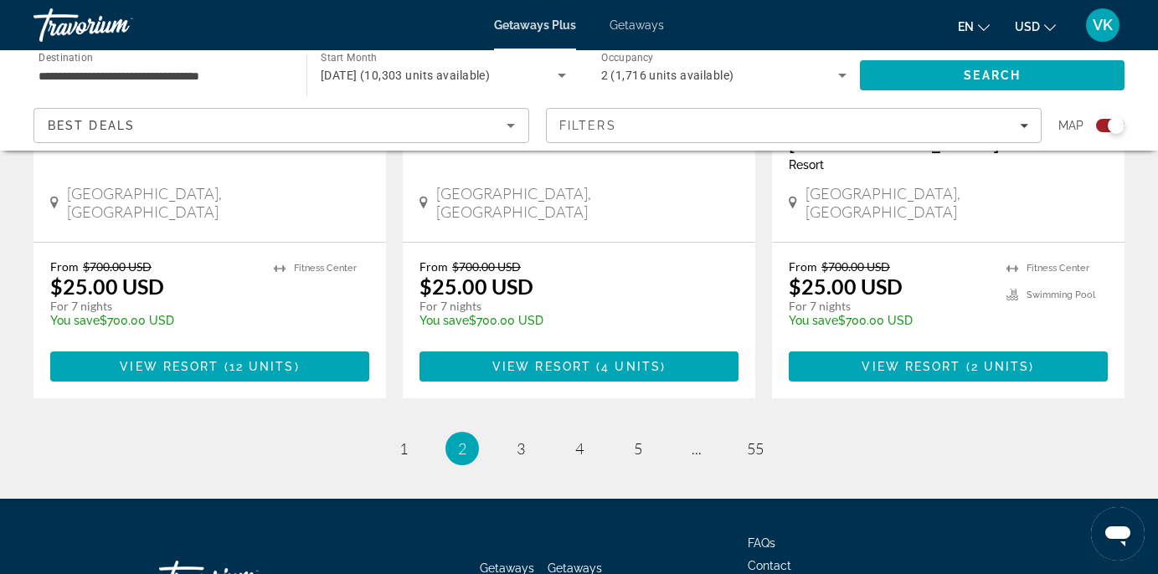
scroll to position [2703, 0]
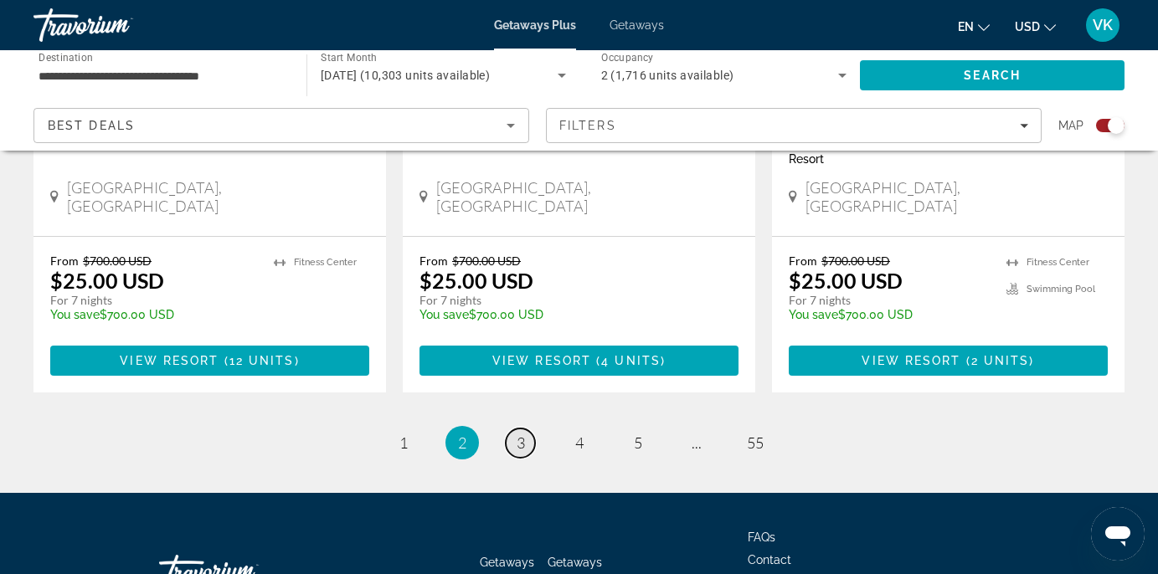
click at [515, 429] on link "page 3" at bounding box center [520, 443] width 29 height 29
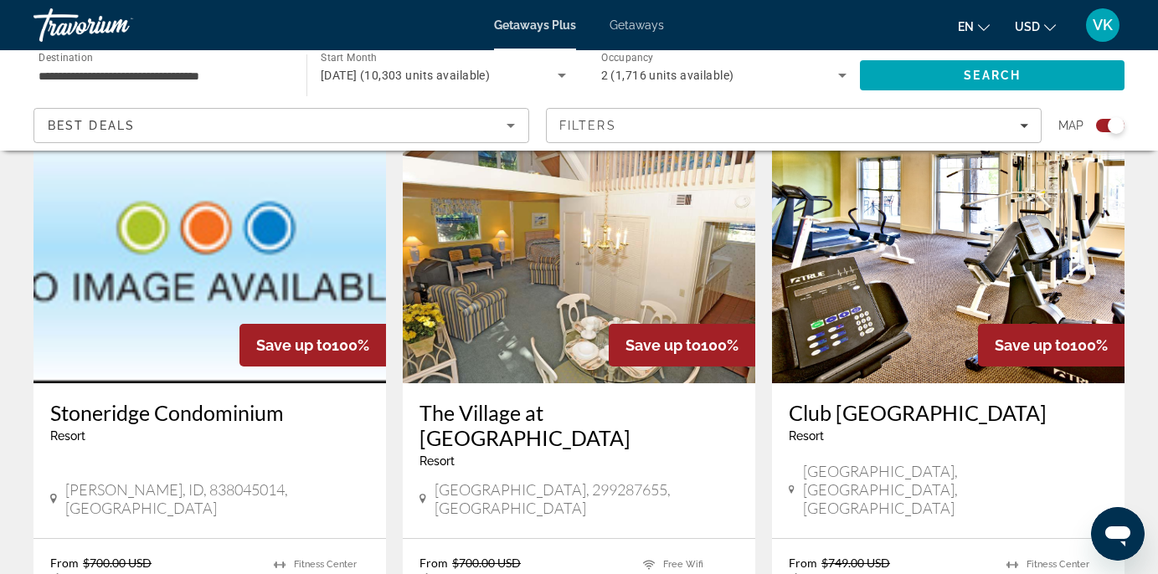
scroll to position [1815, 0]
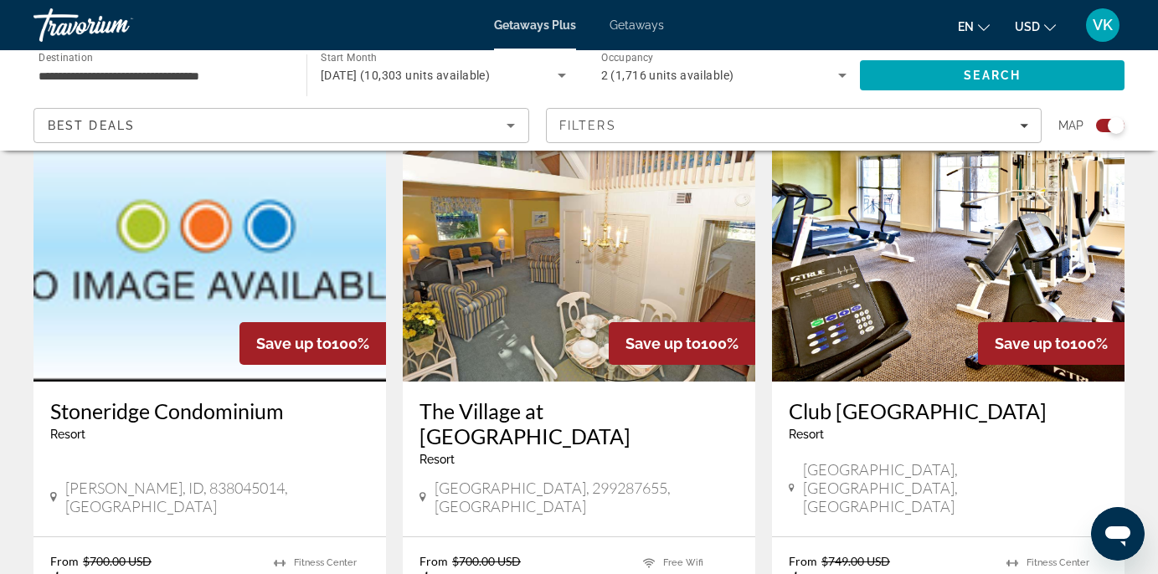
click at [548, 304] on img "Main content" at bounding box center [579, 248] width 352 height 268
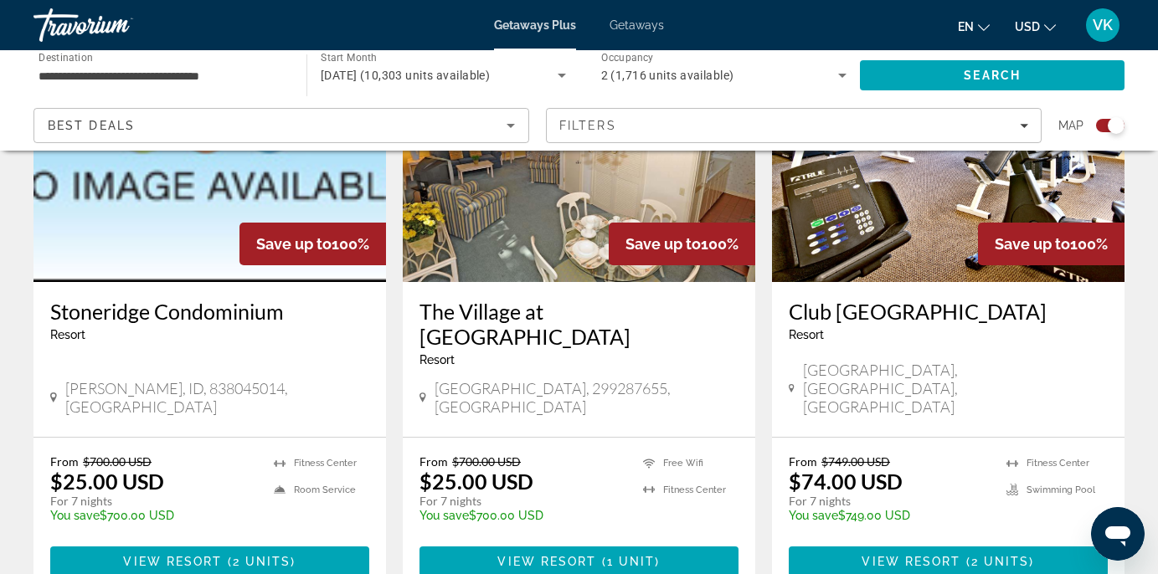
scroll to position [1918, 0]
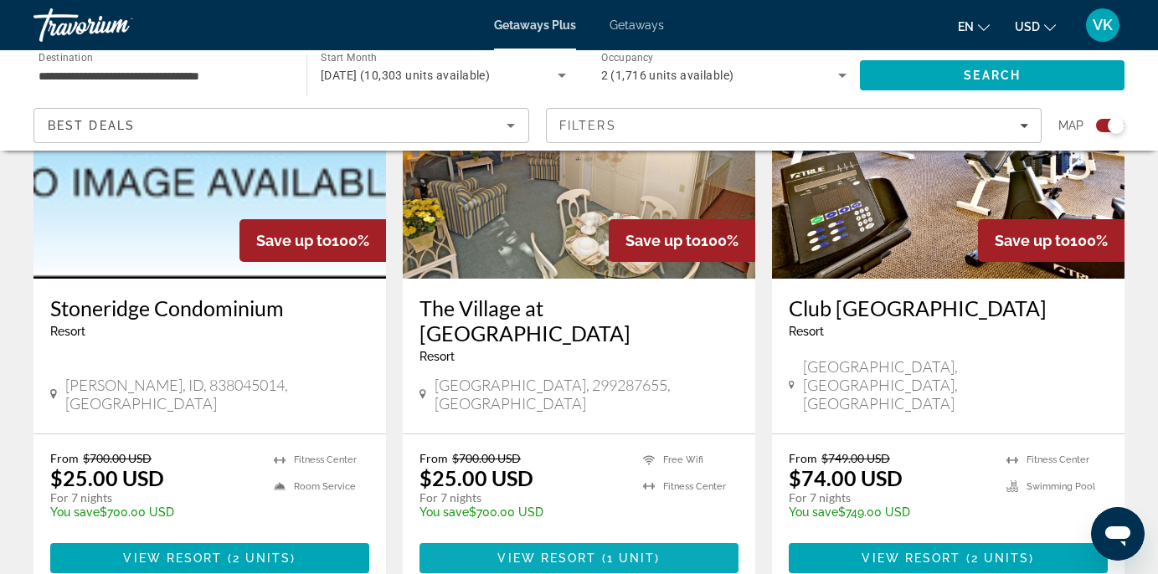
click at [589, 538] on span "Main content" at bounding box center [578, 558] width 319 height 40
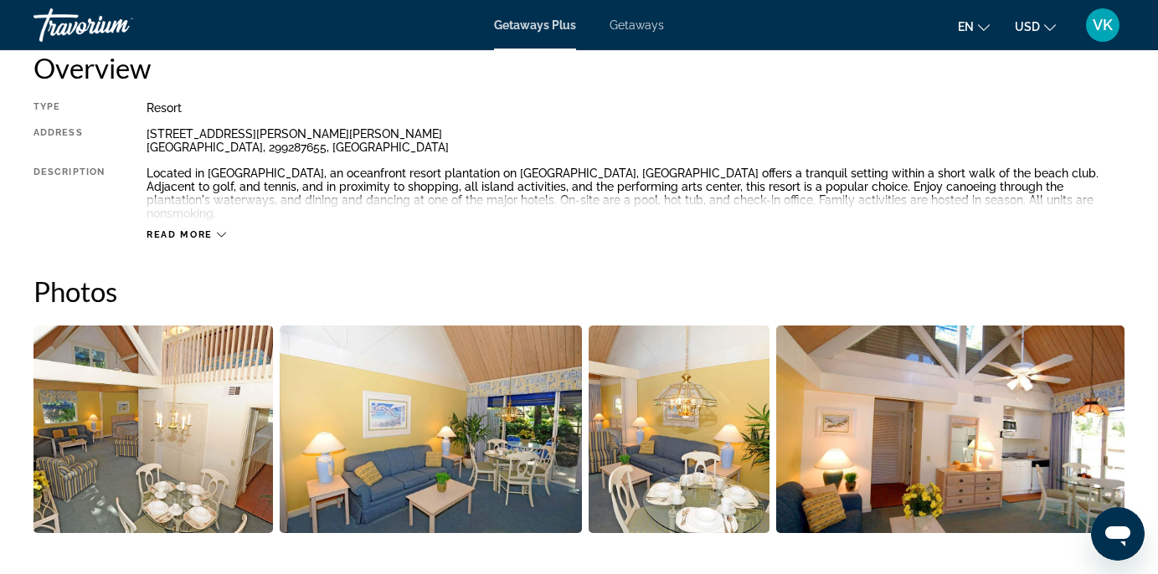
scroll to position [867, 0]
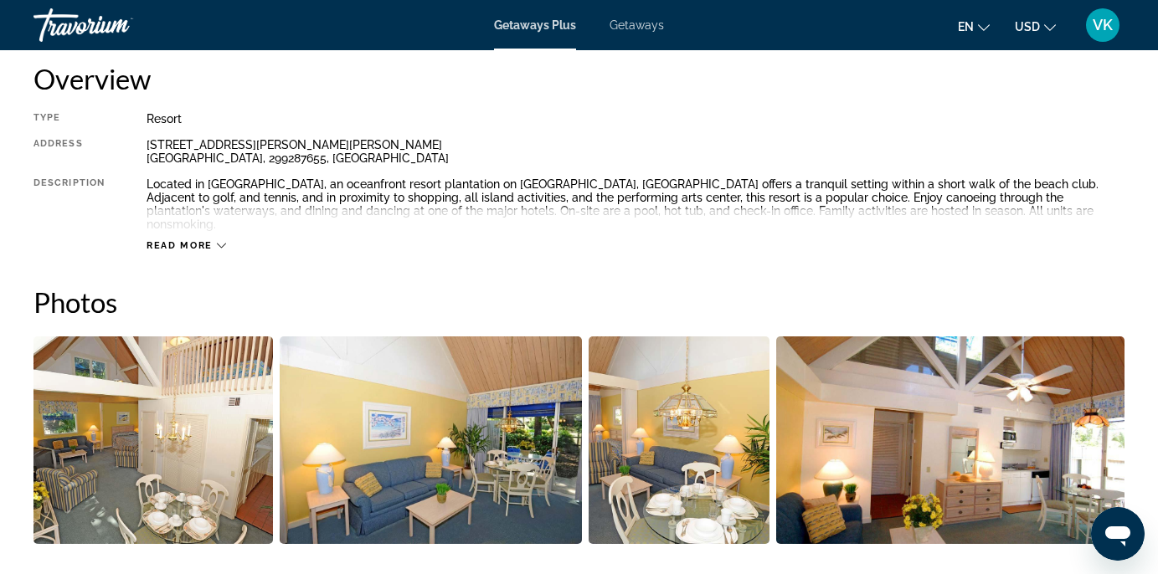
click at [220, 241] on icon "Main content" at bounding box center [221, 245] width 9 height 9
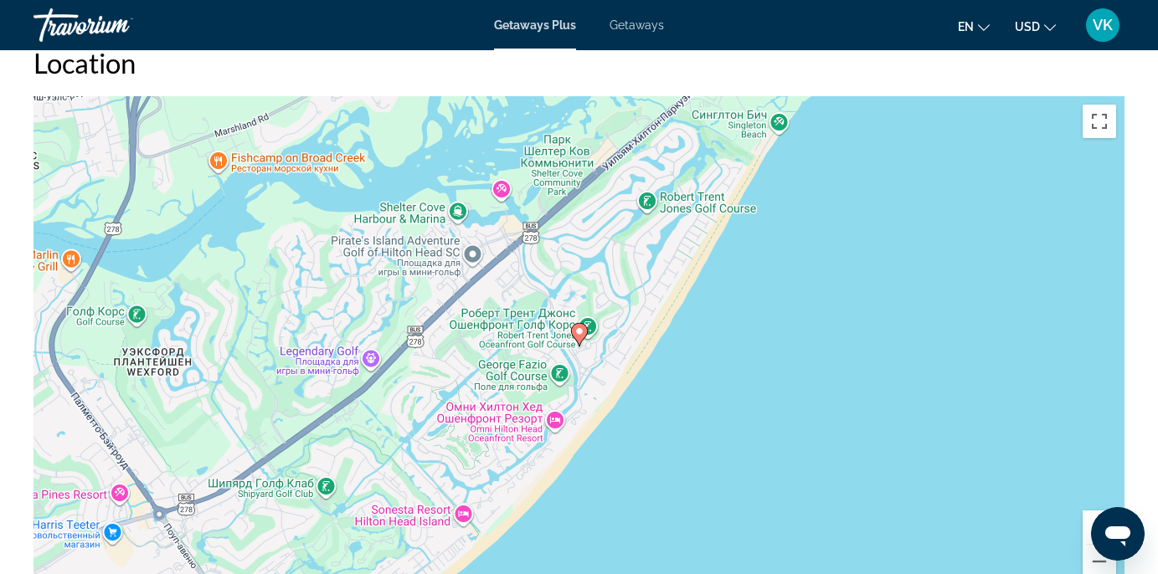
scroll to position [2167, 0]
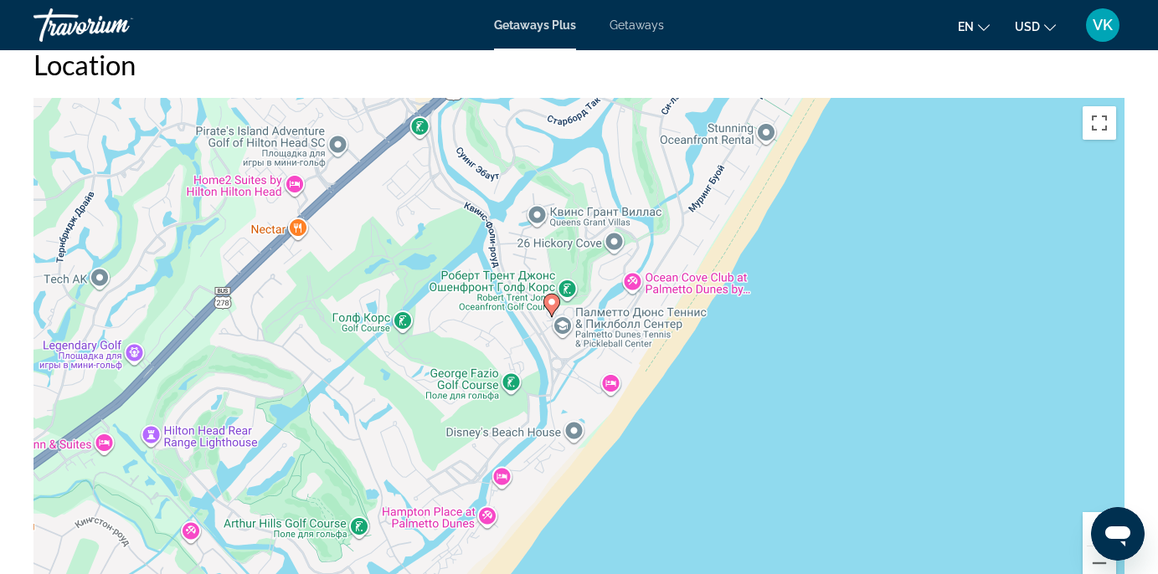
drag, startPoint x: 617, startPoint y: 337, endPoint x: 627, endPoint y: 305, distance: 33.4
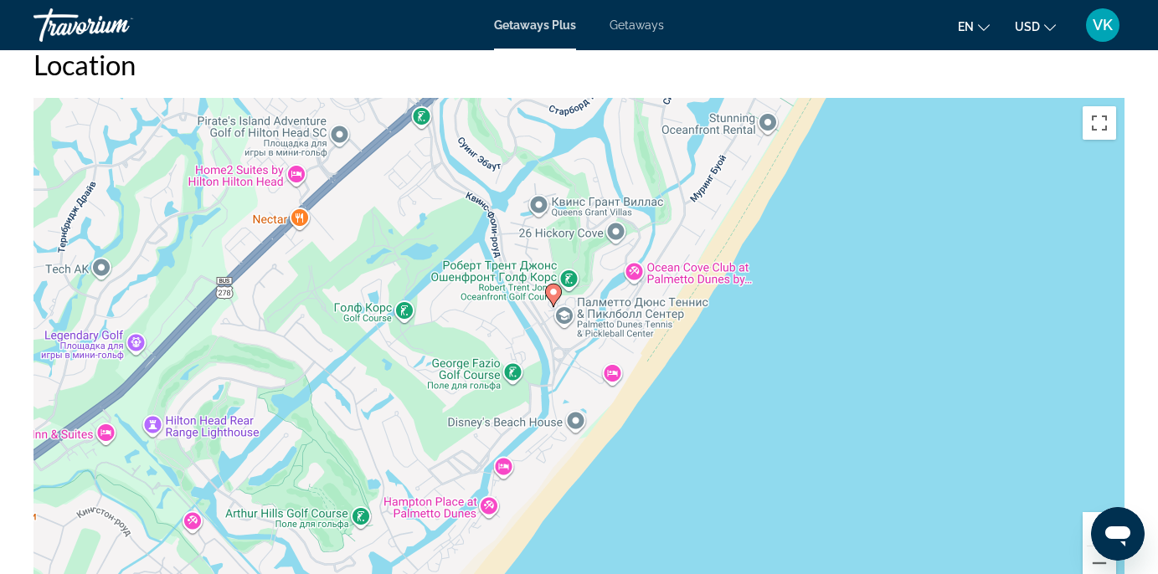
drag, startPoint x: 626, startPoint y: 309, endPoint x: 629, endPoint y: 292, distance: 16.9
click at [629, 292] on div "Чтобы активировать перетаскивание с помощью клавиатуры, нажмите Alt + Ввод. Пос…" at bounding box center [578, 349] width 1091 height 502
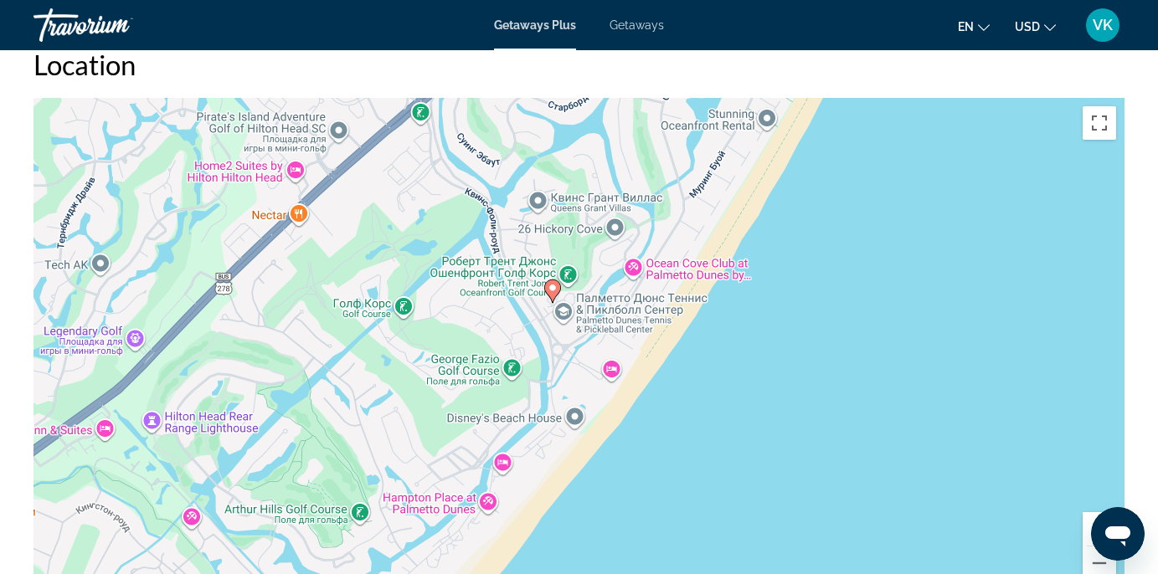
scroll to position [2163, 0]
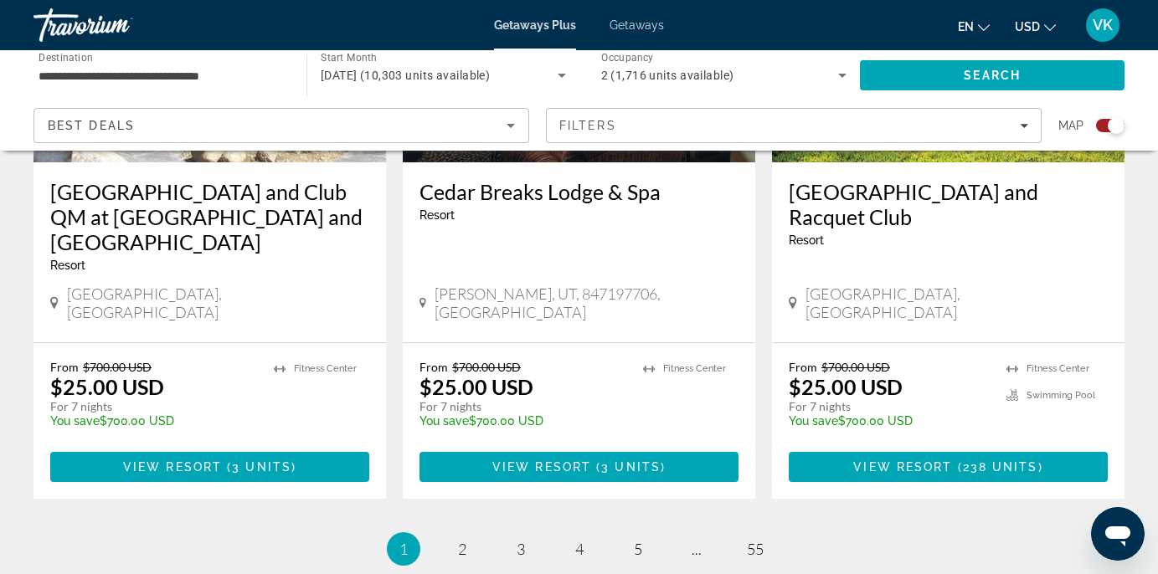
scroll to position [2651, 0]
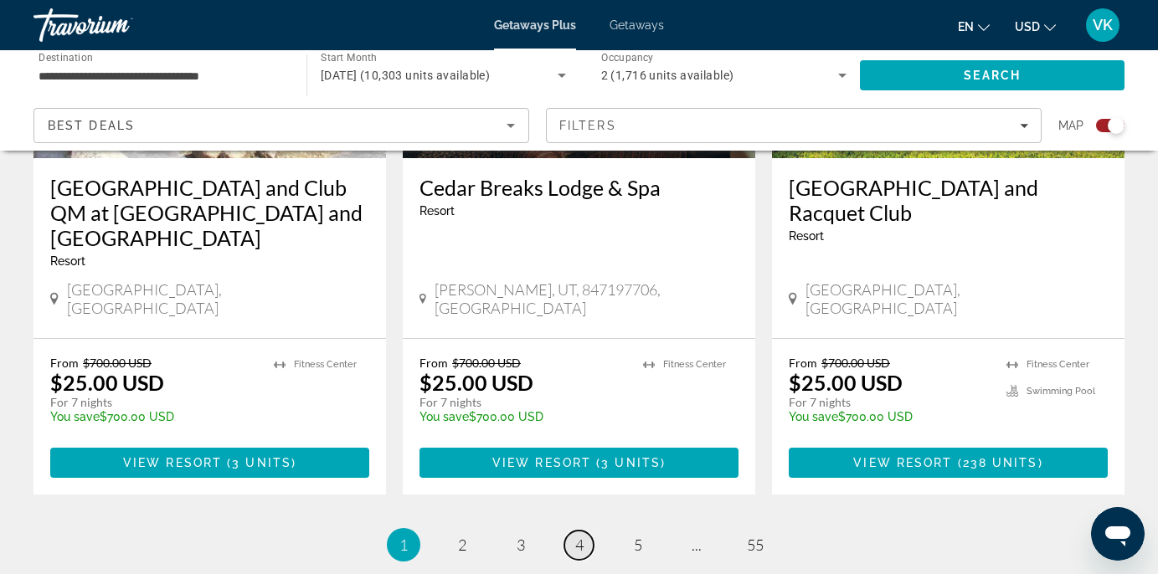
click at [585, 531] on link "page 4" at bounding box center [578, 545] width 29 height 29
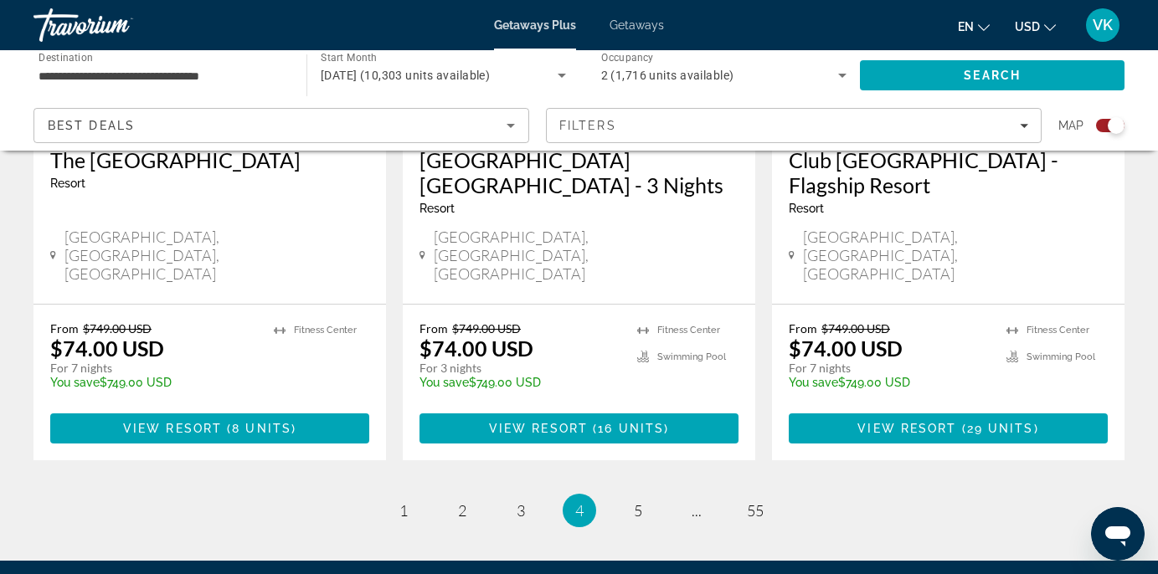
scroll to position [2754, 0]
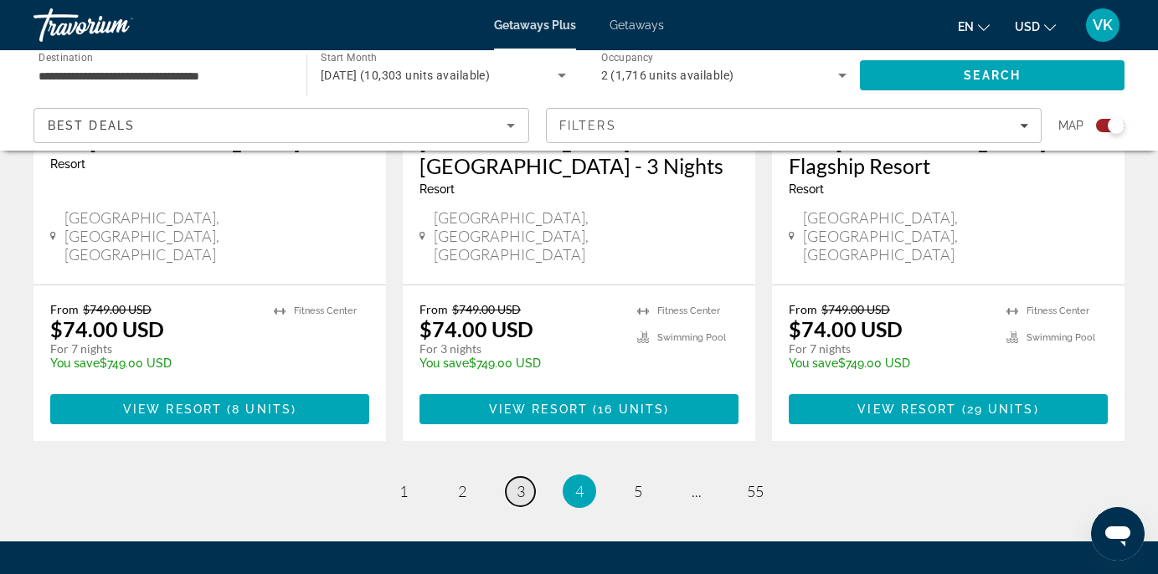
click at [519, 482] on span "3" at bounding box center [521, 491] width 8 height 18
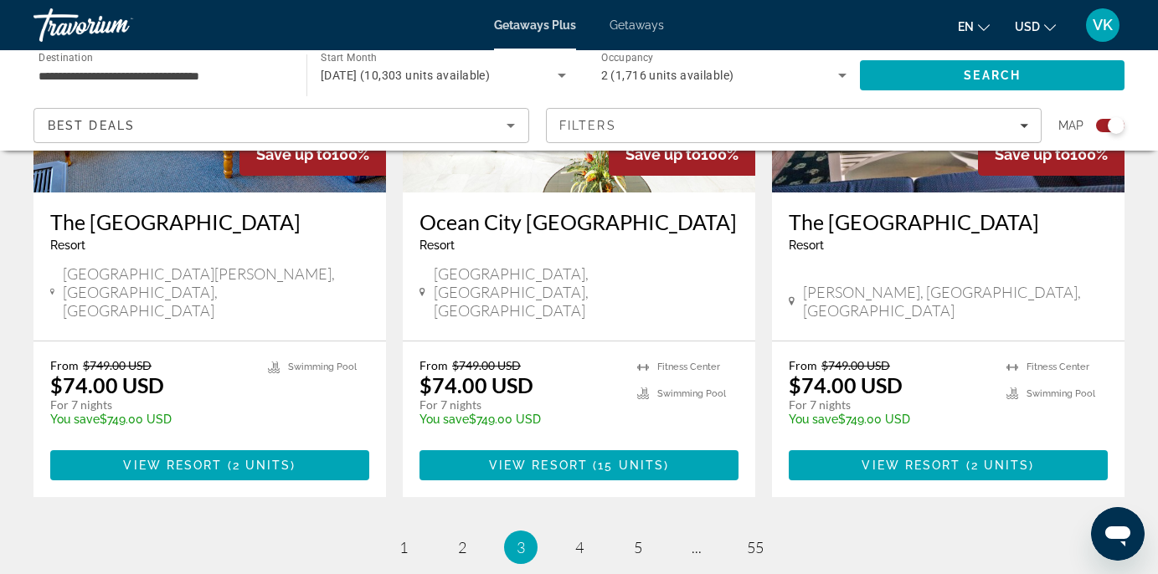
scroll to position [2610, 0]
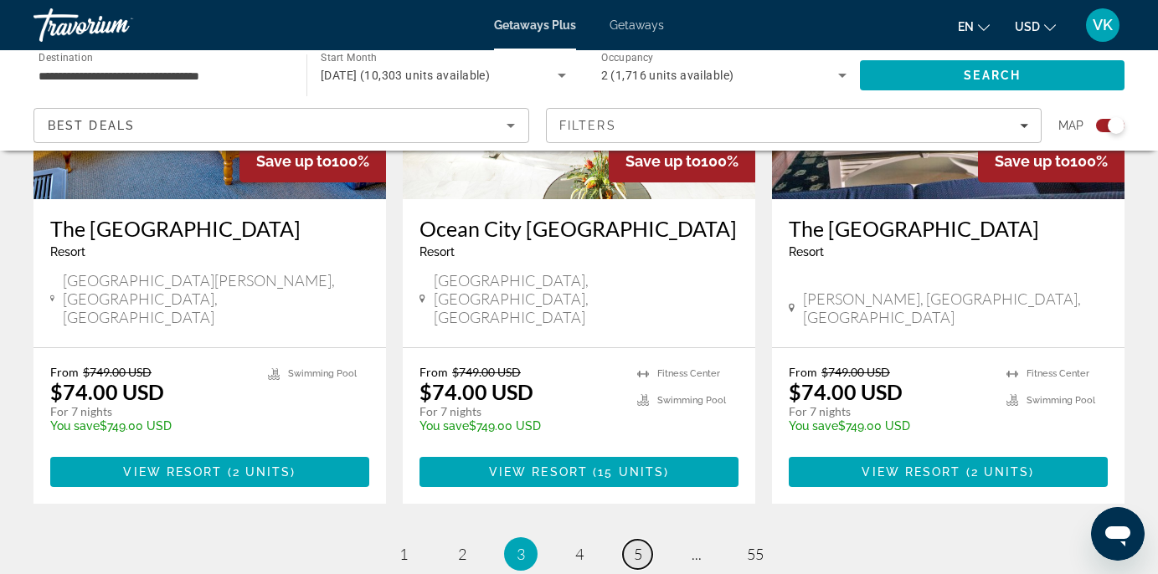
click at [635, 545] on span "5" at bounding box center [638, 554] width 8 height 18
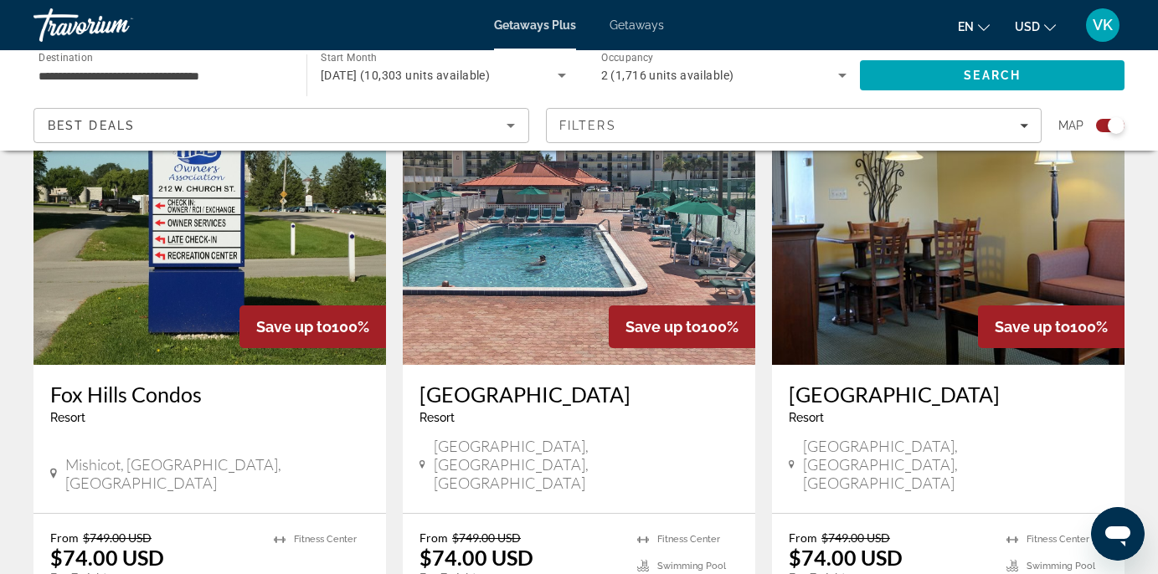
scroll to position [2539, 0]
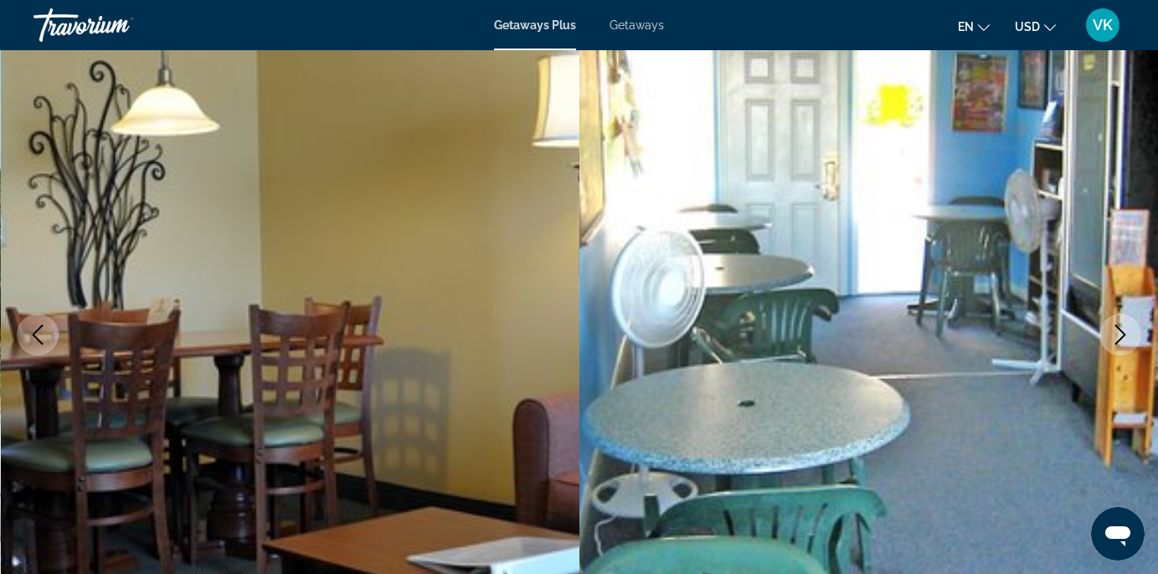
scroll to position [128, 0]
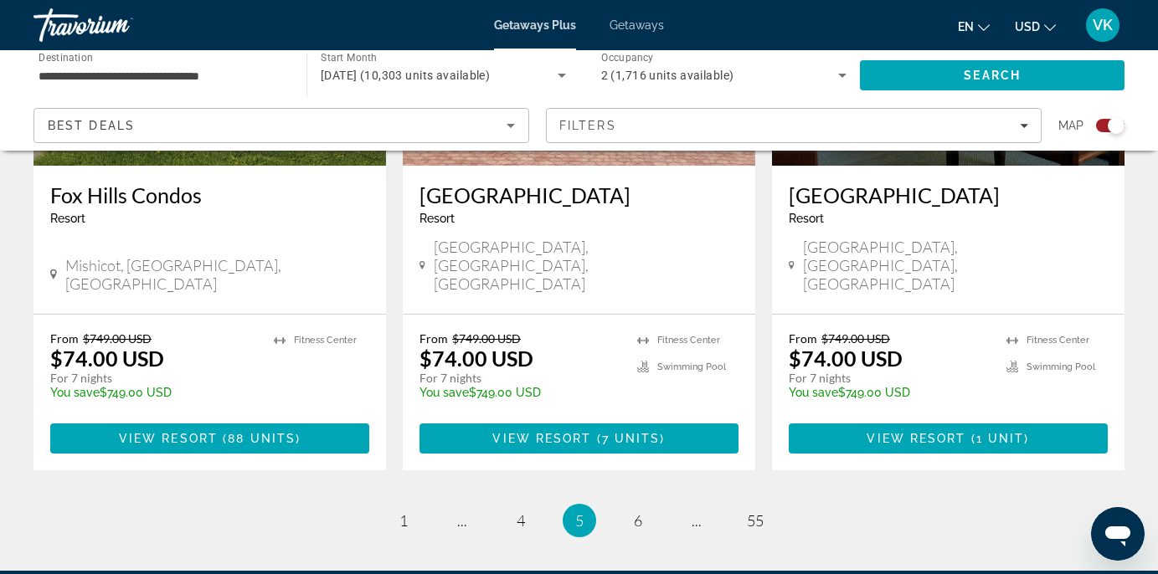
scroll to position [2732, 0]
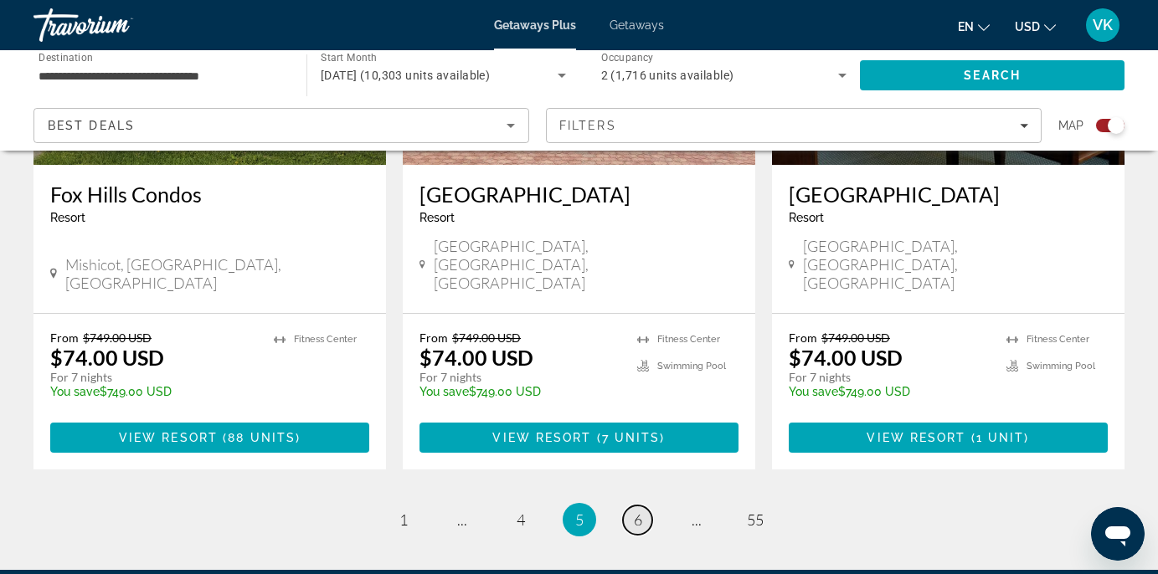
click at [641, 506] on link "page 6" at bounding box center [637, 520] width 29 height 29
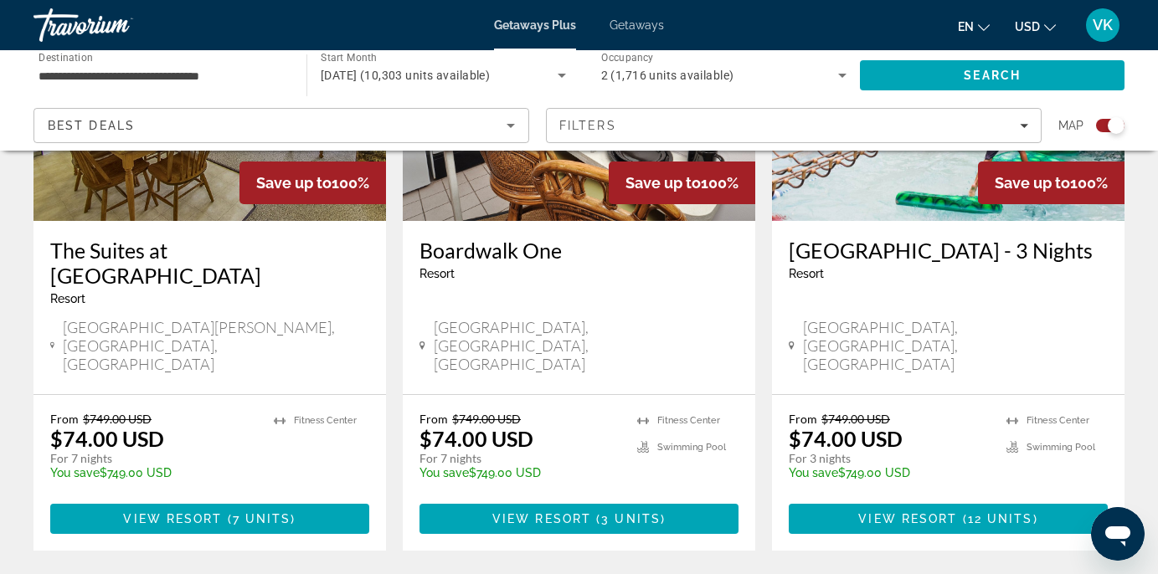
scroll to position [2754, 0]
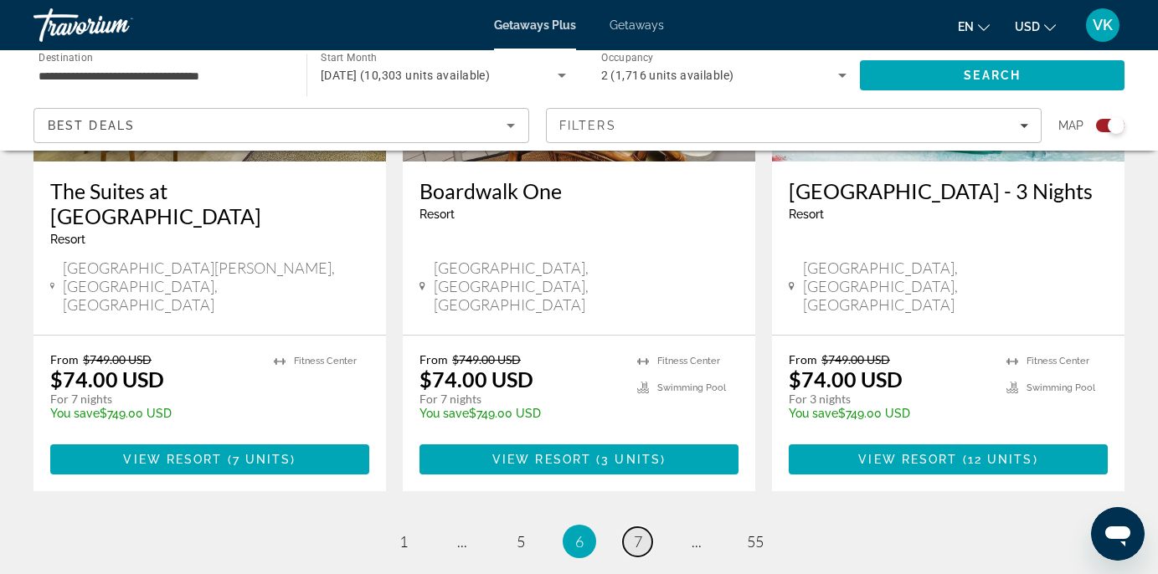
click at [637, 532] on span "7" at bounding box center [638, 541] width 8 height 18
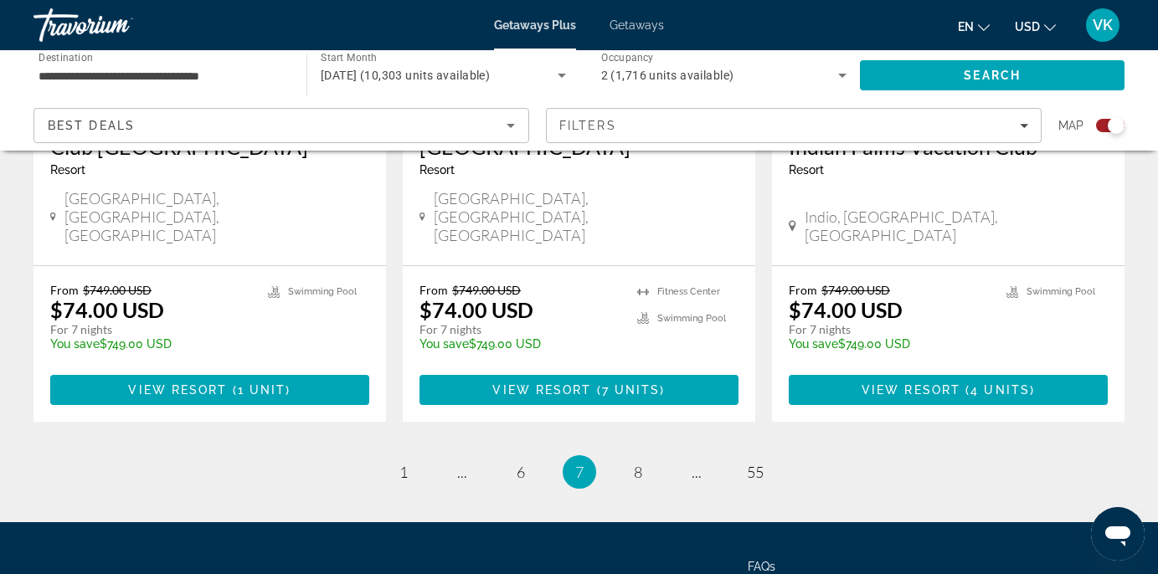
scroll to position [2754, 0]
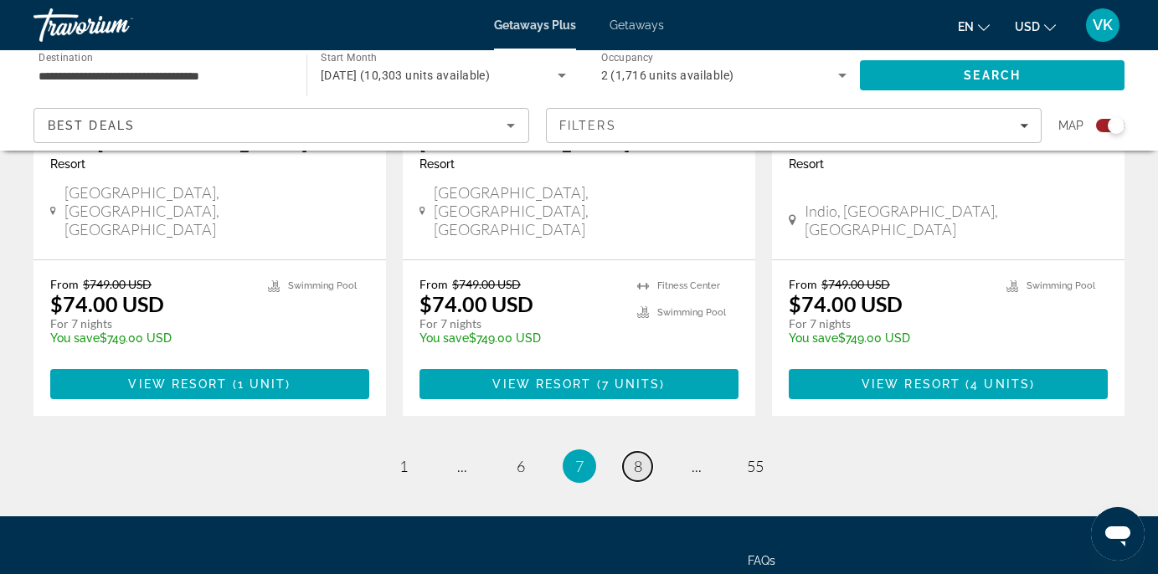
click at [640, 457] on span "8" at bounding box center [638, 466] width 8 height 18
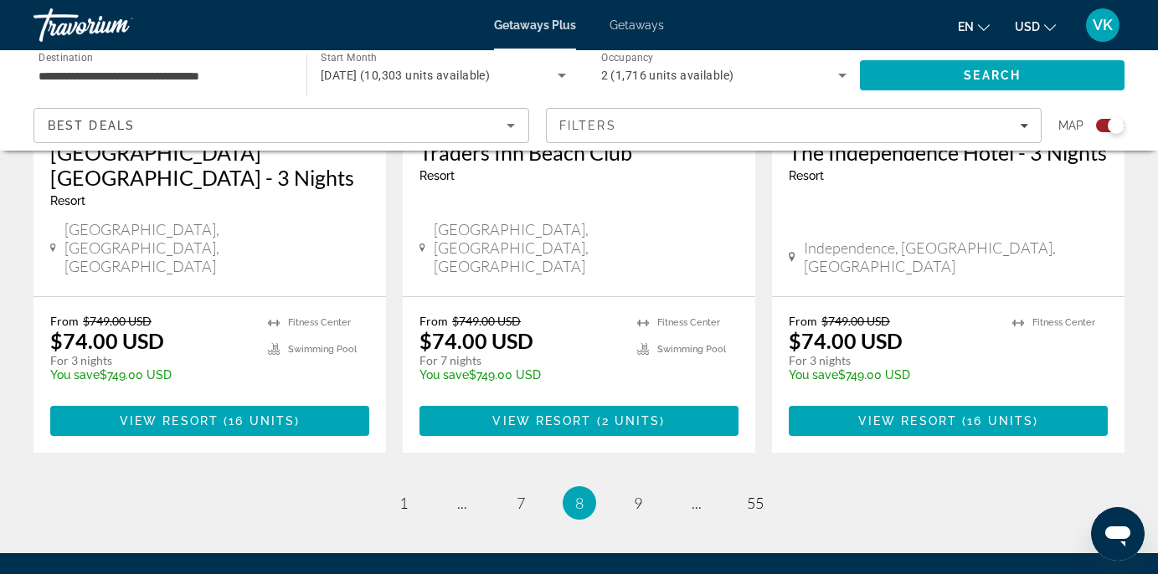
scroll to position [2779, 0]
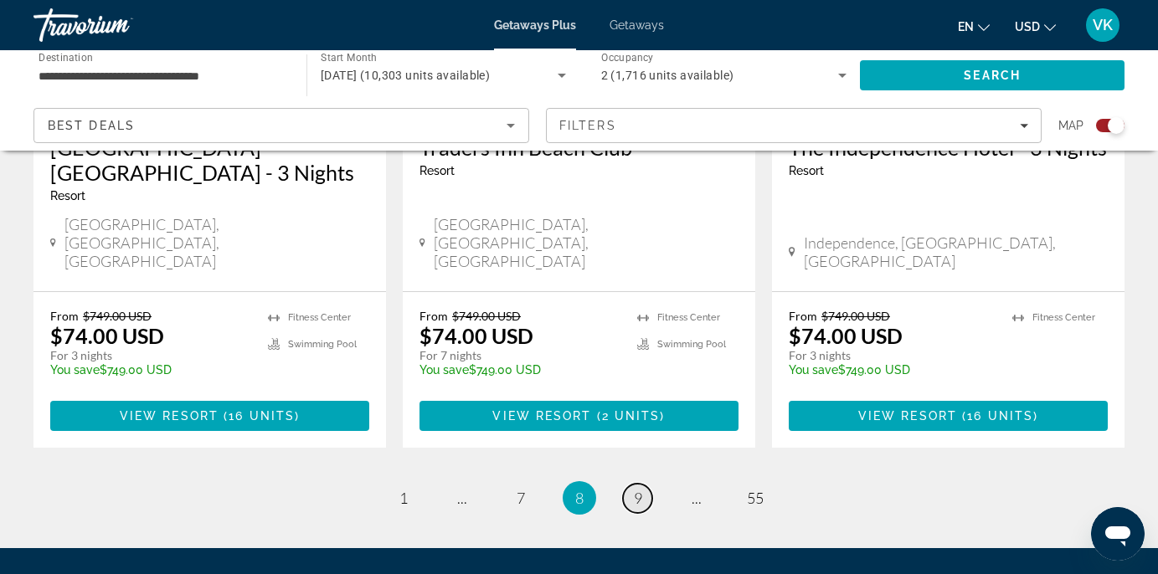
click at [640, 489] on span "9" at bounding box center [638, 498] width 8 height 18
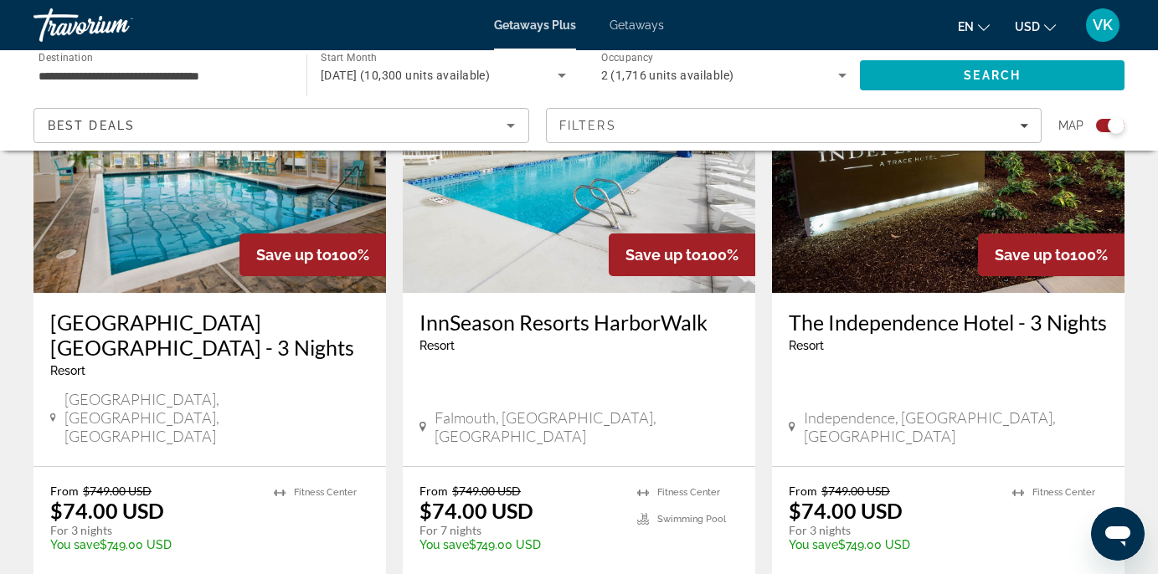
scroll to position [1342, 0]
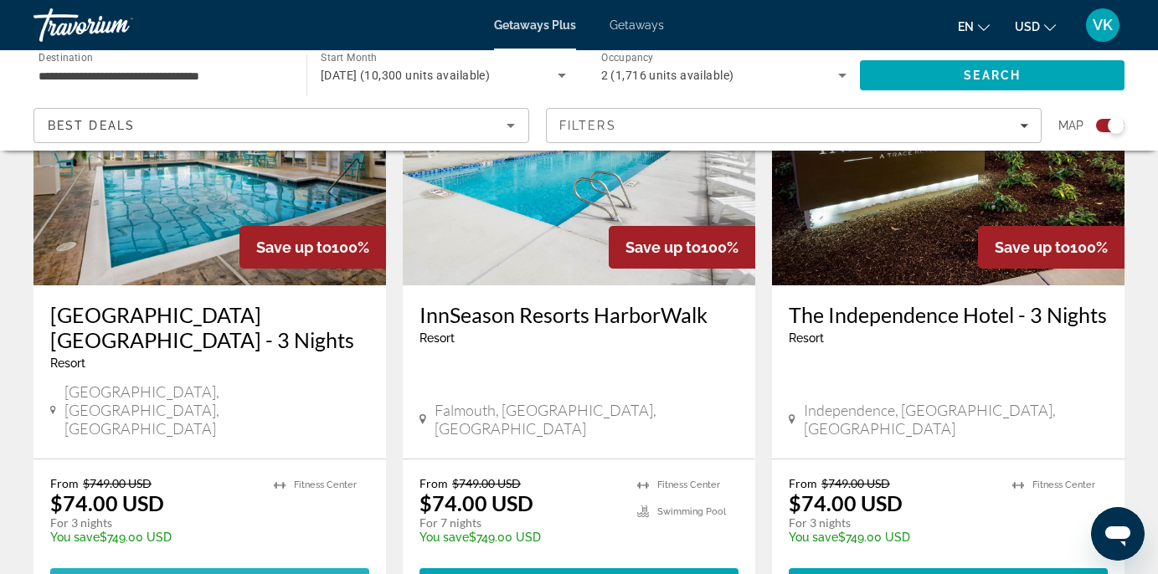
click at [203, 573] on span "View Resort" at bounding box center [168, 583] width 99 height 13
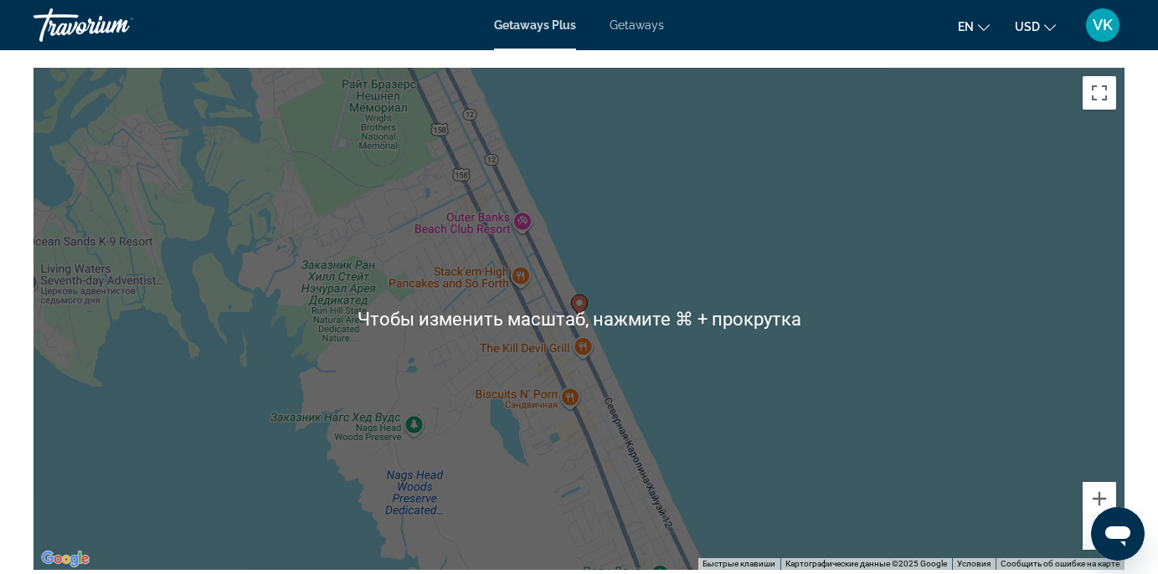
scroll to position [1958, 0]
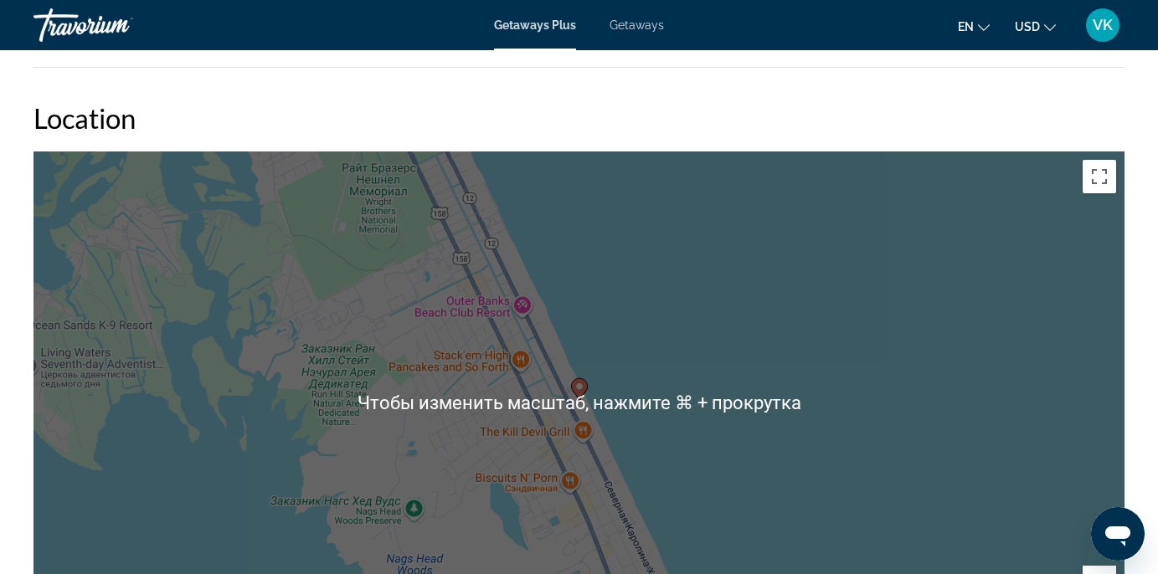
click at [256, 378] on div "Чтобы активировать перетаскивание с помощью клавиатуры, нажмите Alt + Ввод. Пос…" at bounding box center [578, 403] width 1091 height 502
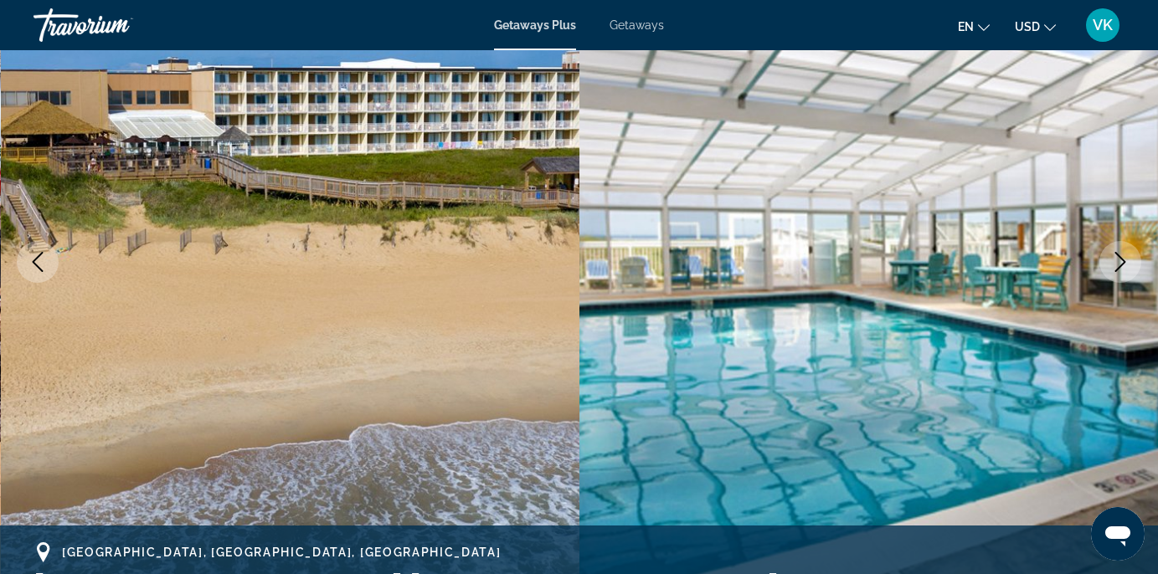
scroll to position [0, 0]
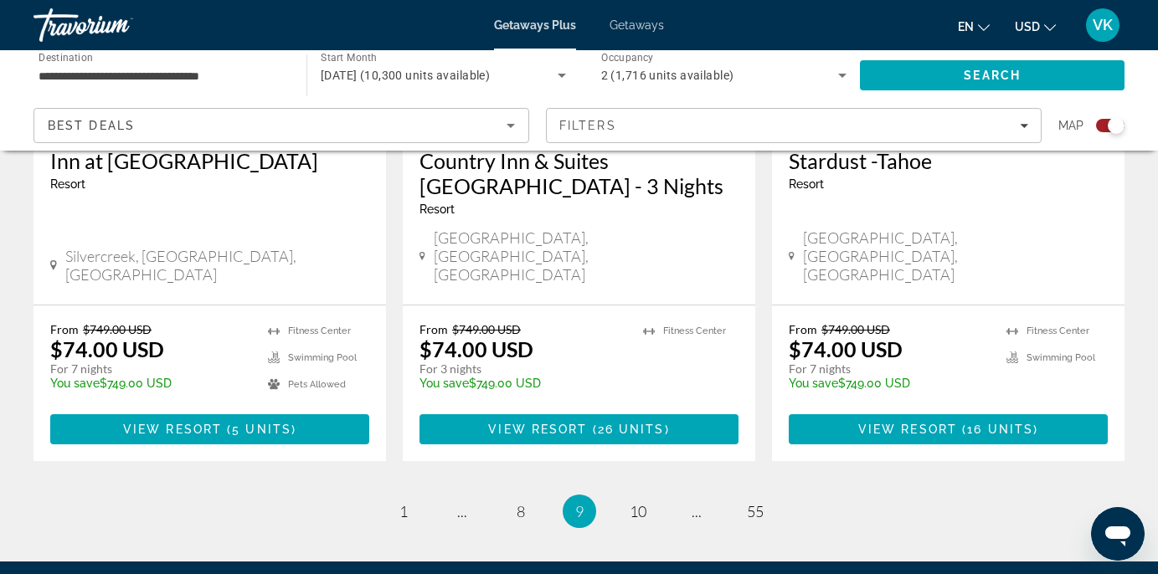
scroll to position [2779, 0]
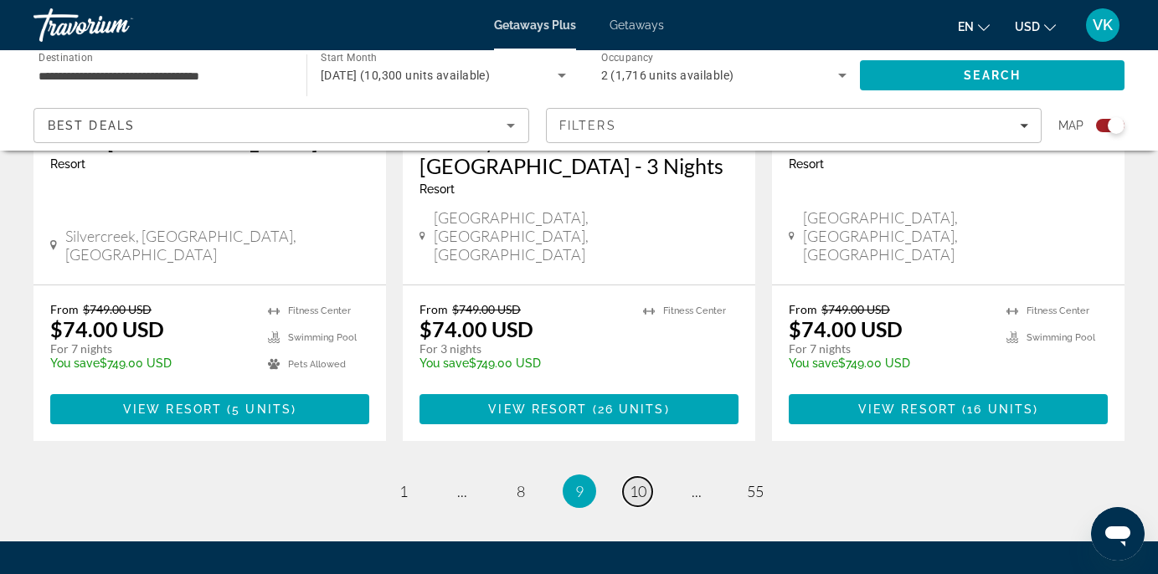
click at [637, 482] on span "10" at bounding box center [638, 491] width 17 height 18
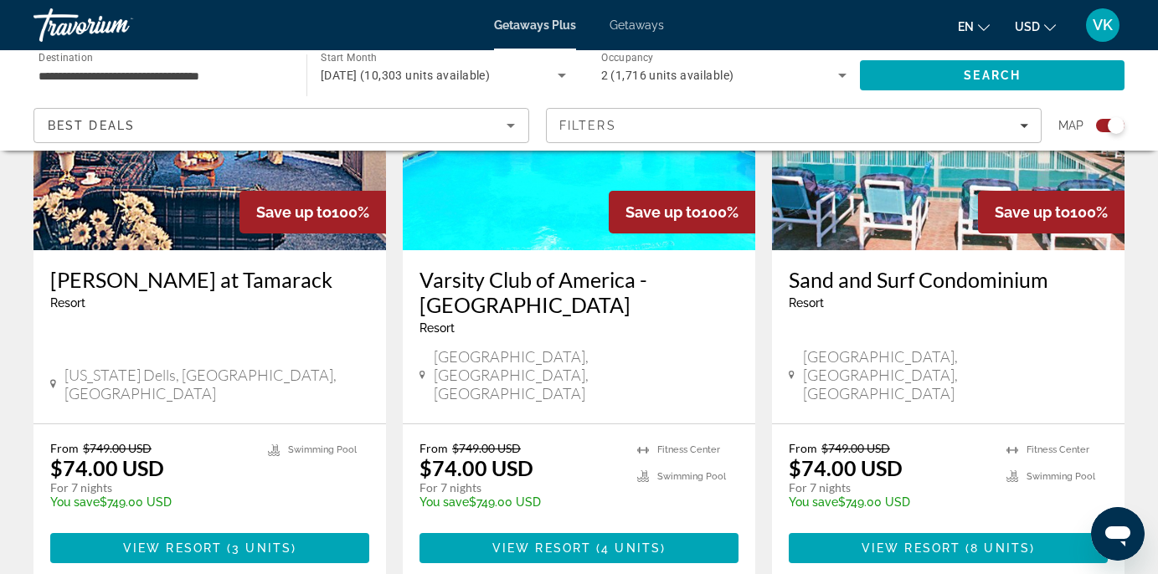
scroll to position [2664, 0]
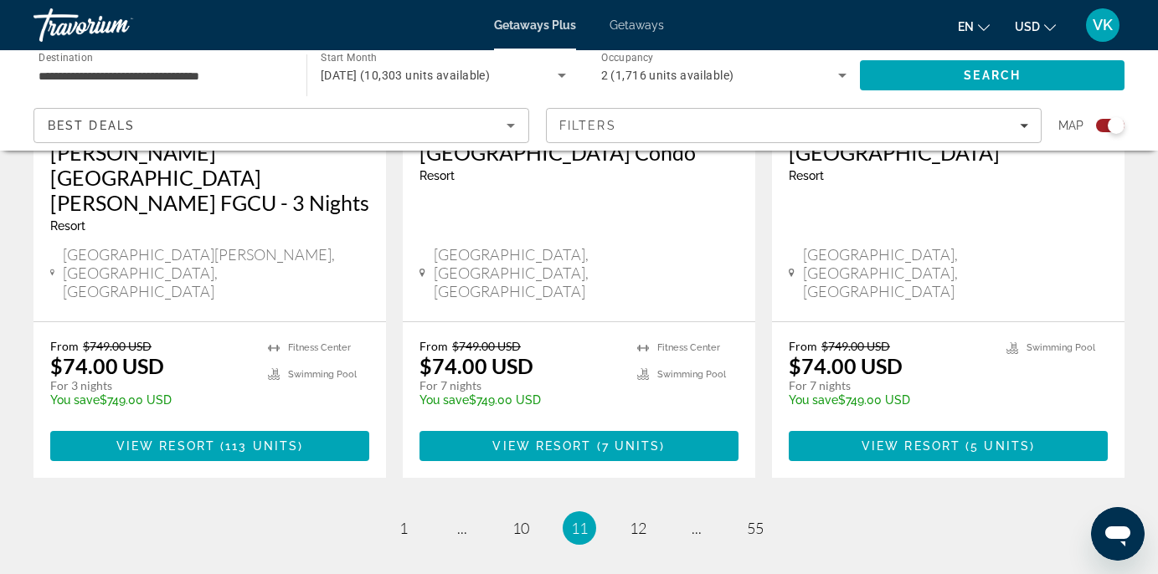
scroll to position [2779, 0]
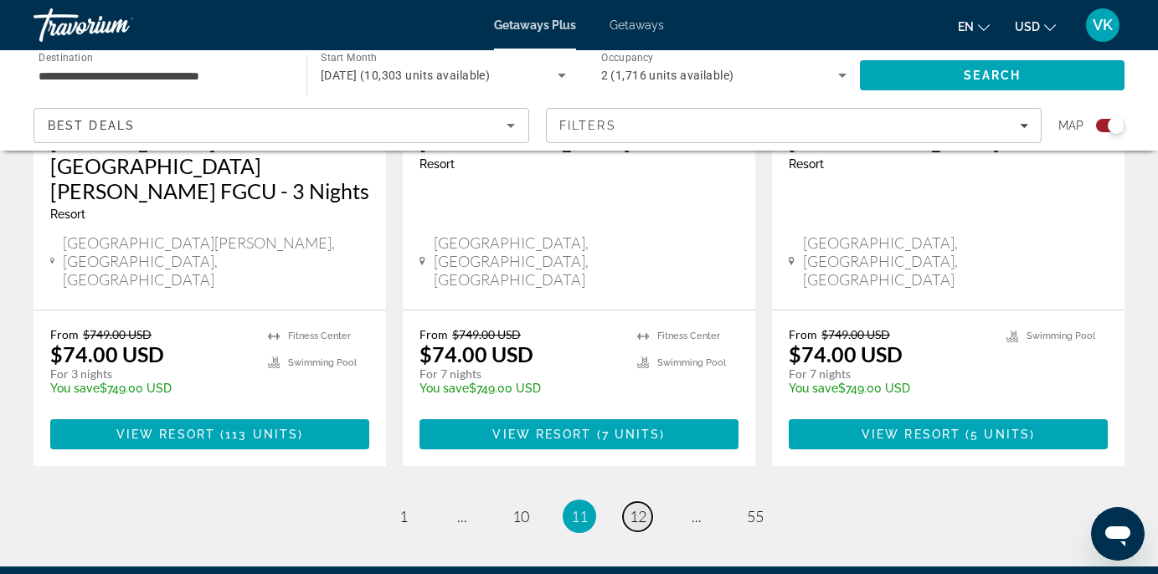
click at [637, 507] on span "12" at bounding box center [638, 516] width 17 height 18
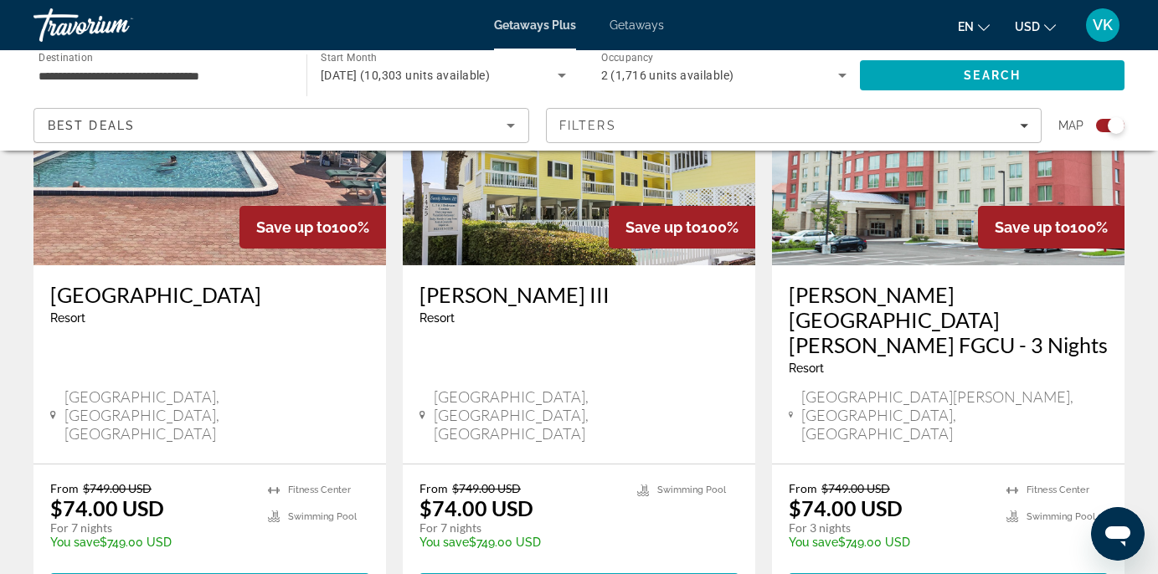
scroll to position [1366, 0]
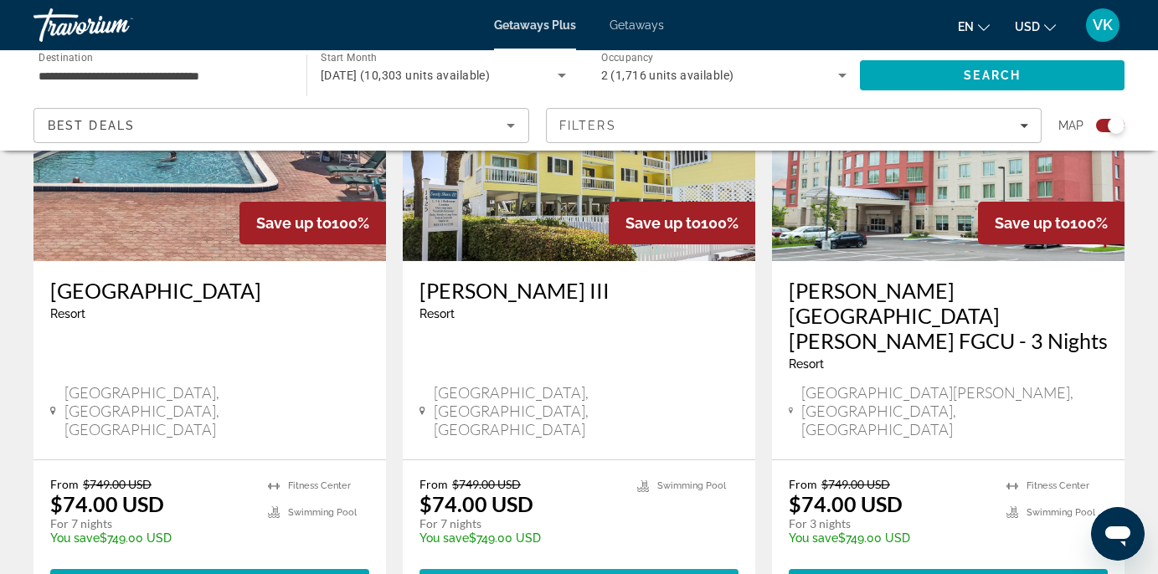
click at [579, 573] on span "View Resort" at bounding box center [541, 584] width 99 height 13
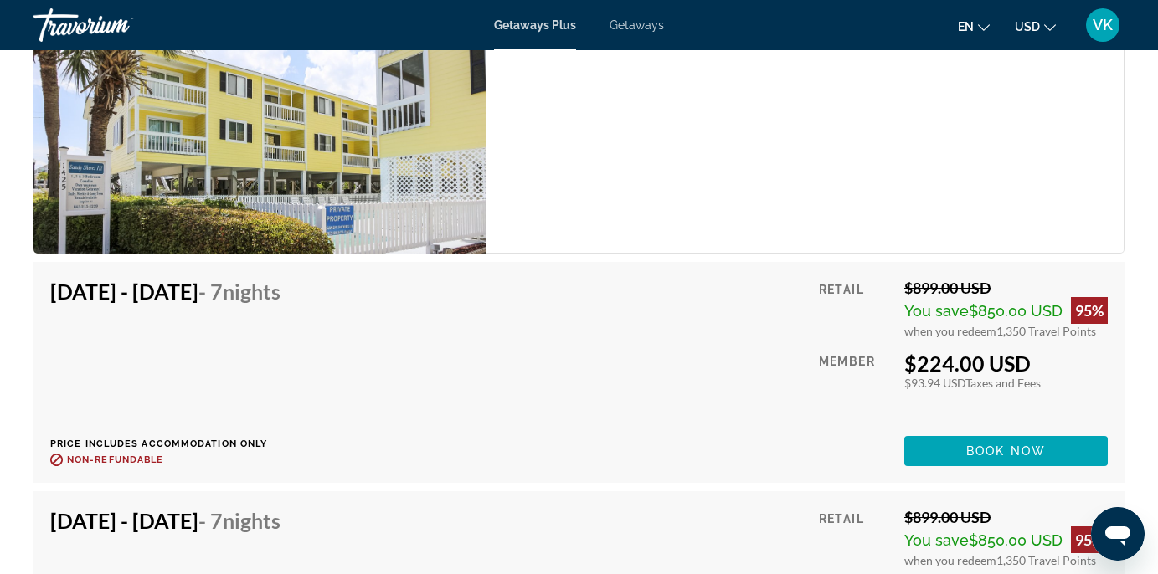
scroll to position [3040, 0]
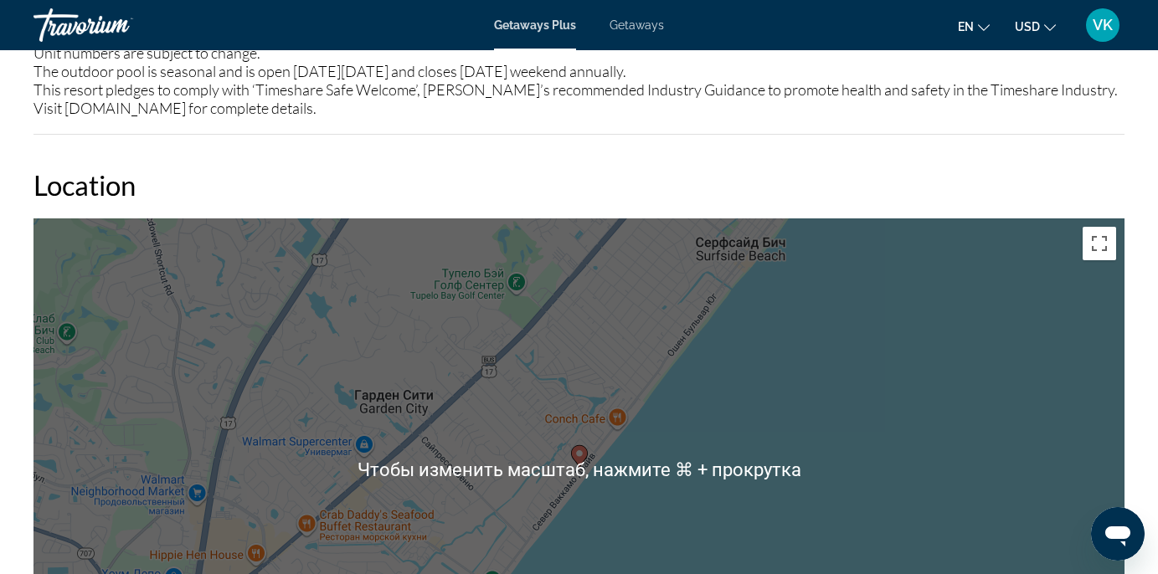
drag, startPoint x: 579, startPoint y: 484, endPoint x: 579, endPoint y: 547, distance: 62.8
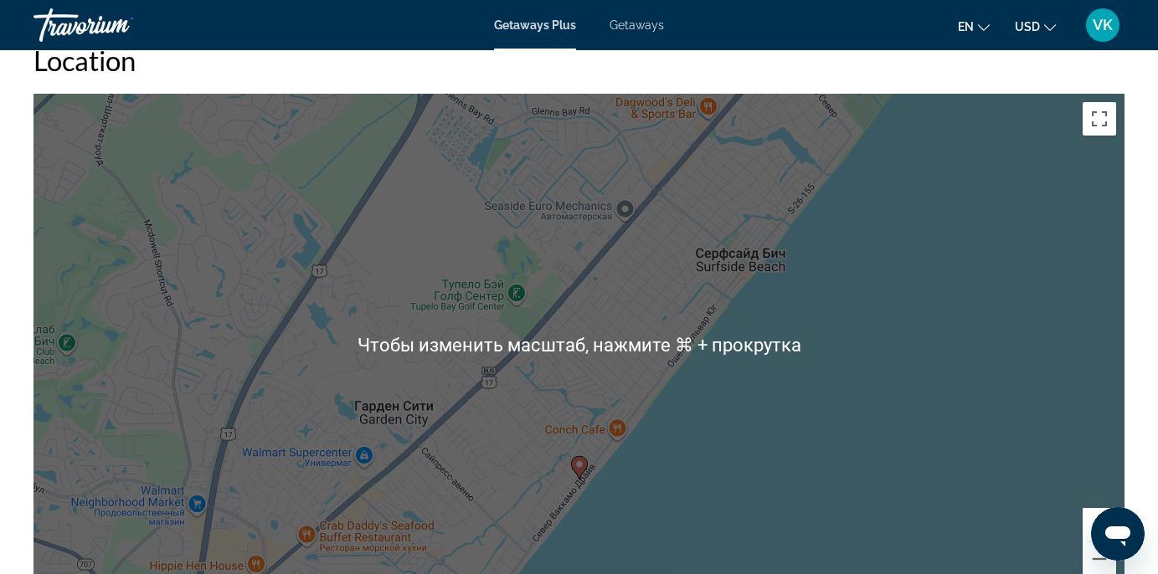
scroll to position [2277, 0]
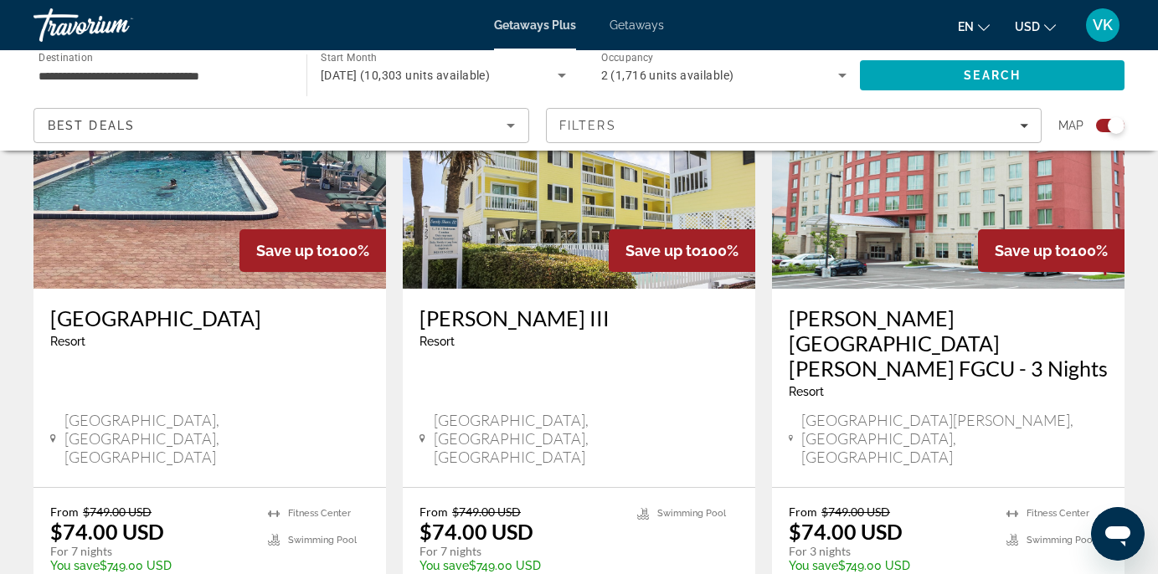
scroll to position [1340, 0]
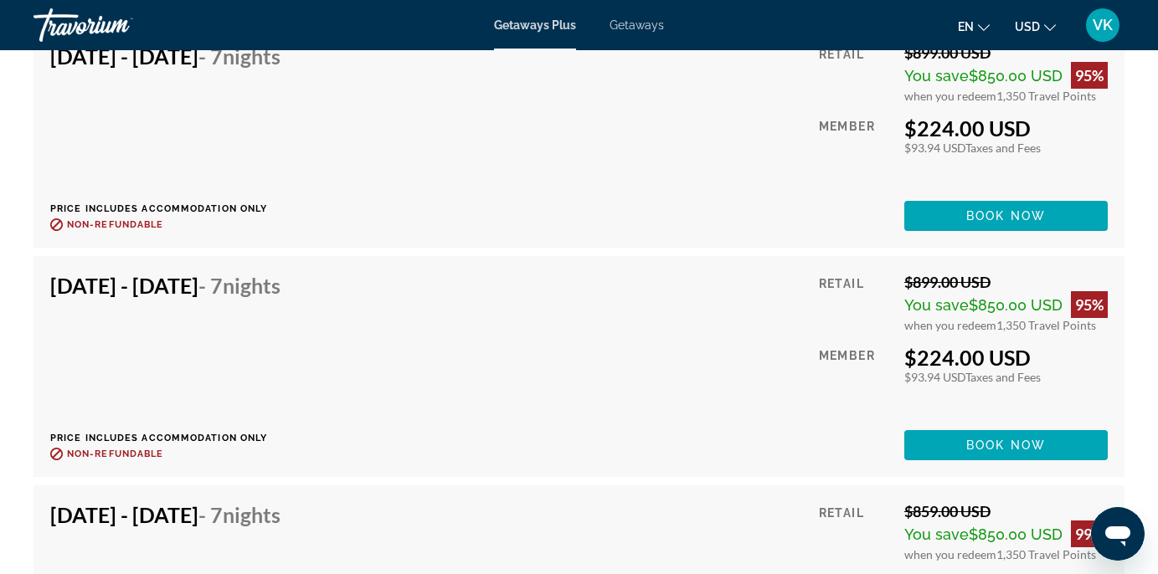
scroll to position [3285, 0]
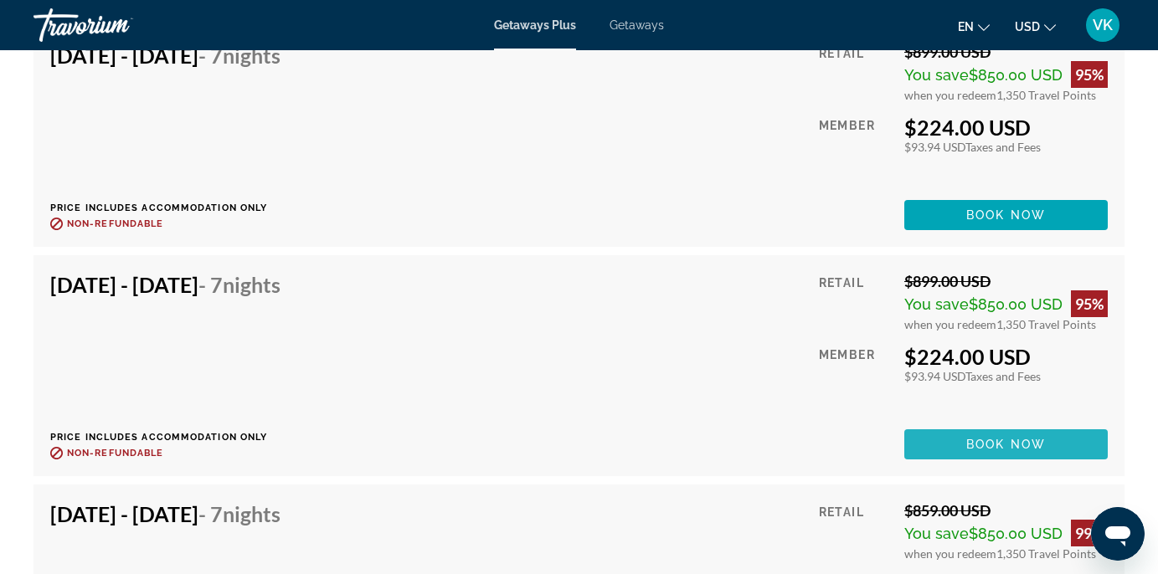
click at [990, 440] on span "Book now" at bounding box center [1006, 444] width 80 height 13
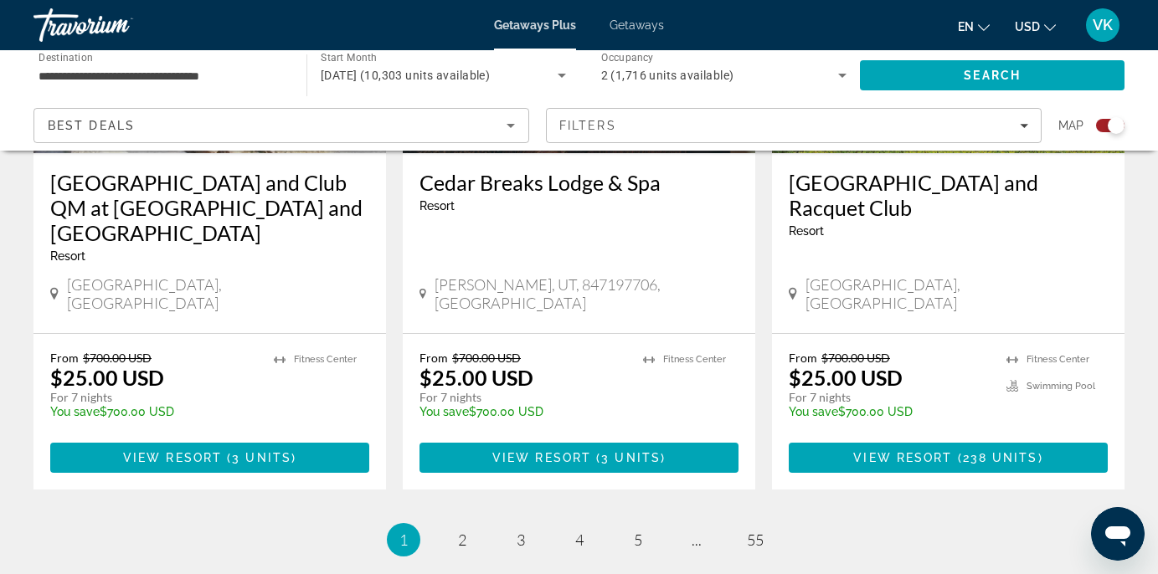
scroll to position [2728, 0]
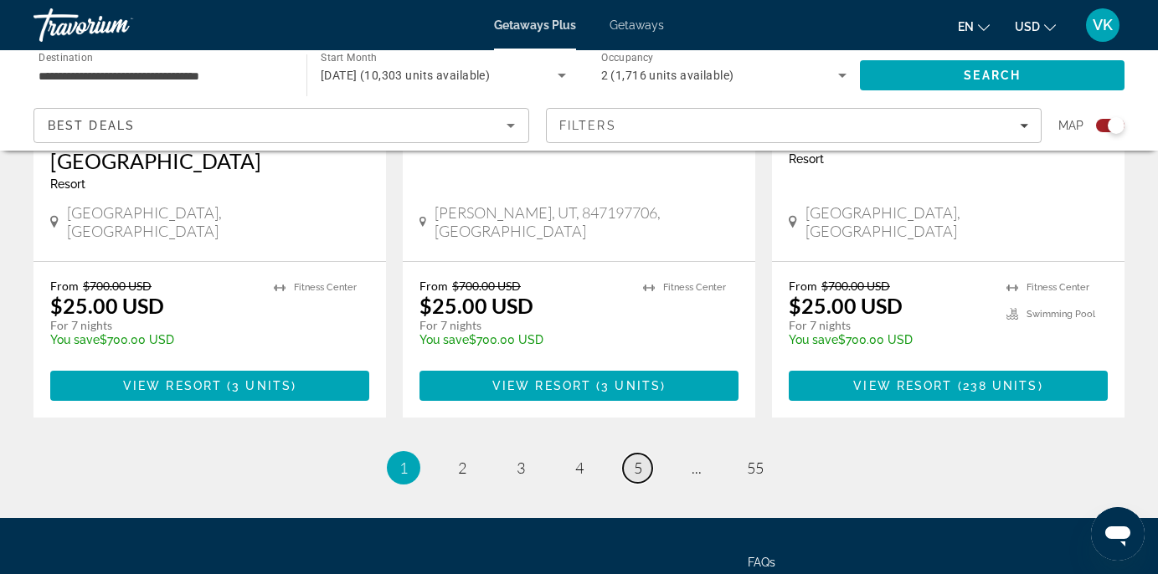
click at [640, 459] on span "5" at bounding box center [638, 468] width 8 height 18
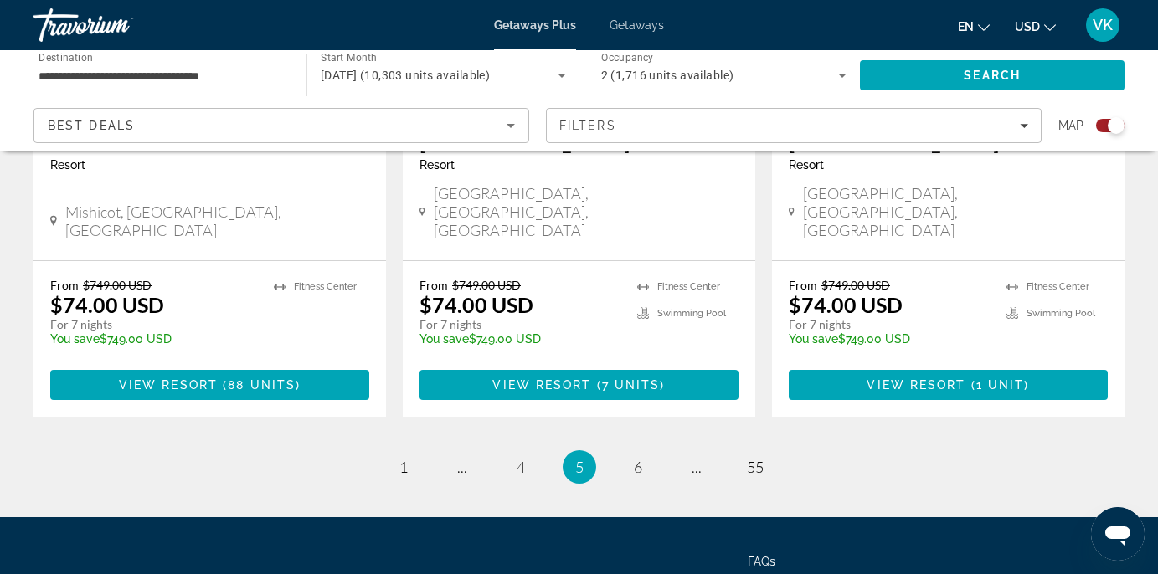
scroll to position [2829, 0]
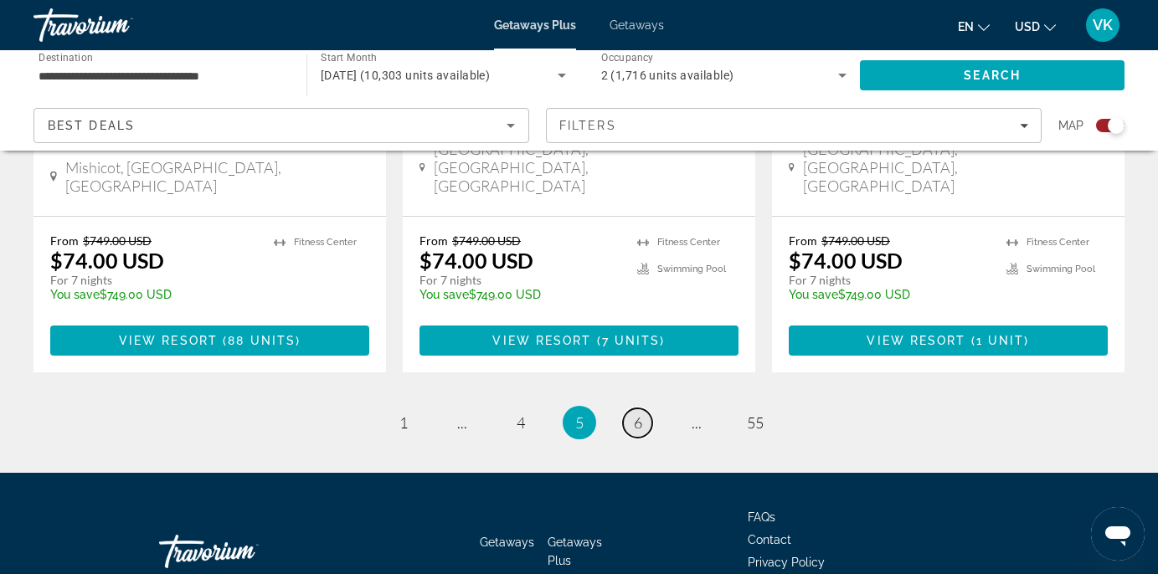
click at [637, 414] on span "6" at bounding box center [638, 423] width 8 height 18
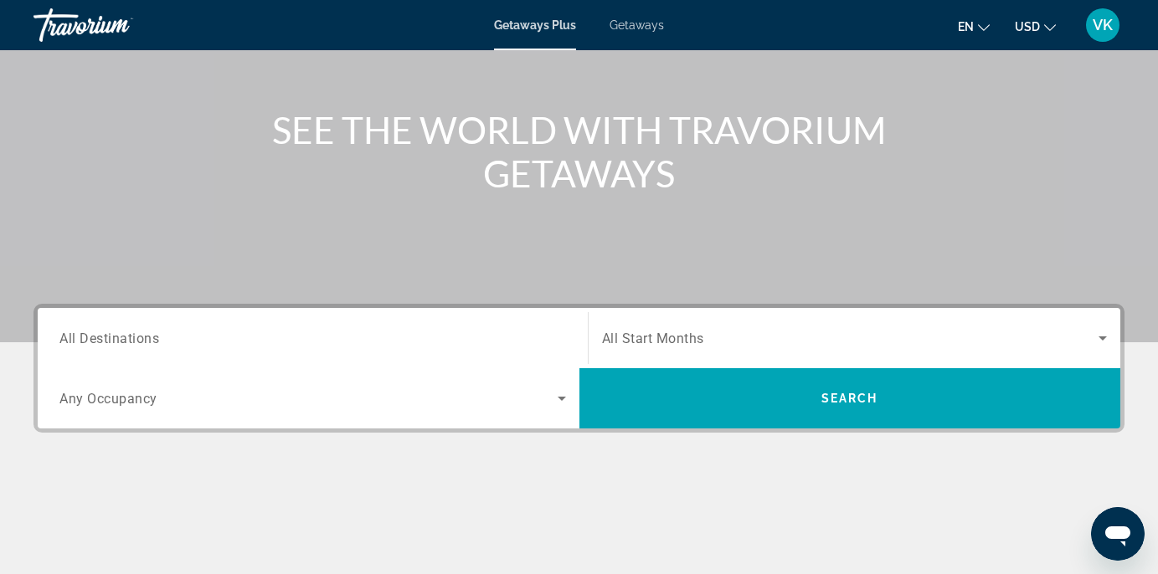
scroll to position [141, 0]
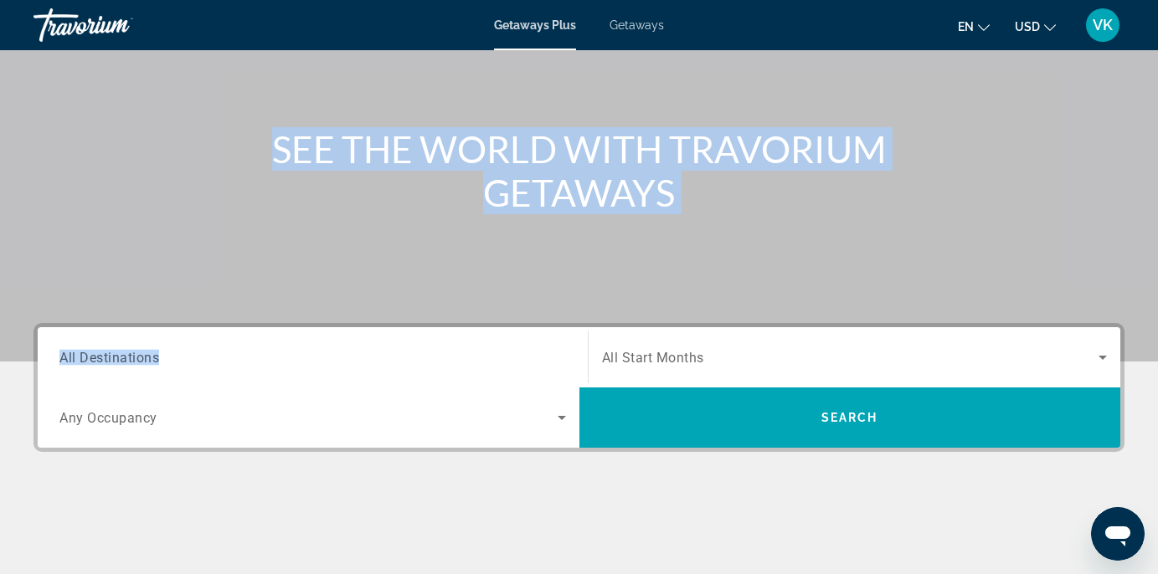
drag, startPoint x: 496, startPoint y: 311, endPoint x: 160, endPoint y: 352, distance: 339.1
click at [161, 350] on section "SEE THE WORLD WITH TRAVORIUM GETAWAYS Destination All Destinations Start Month …" at bounding box center [579, 239] width 1158 height 760
click at [126, 359] on span "All Destinations" at bounding box center [109, 357] width 100 height 16
click at [126, 359] on input "Destination All Destinations" at bounding box center [312, 358] width 507 height 20
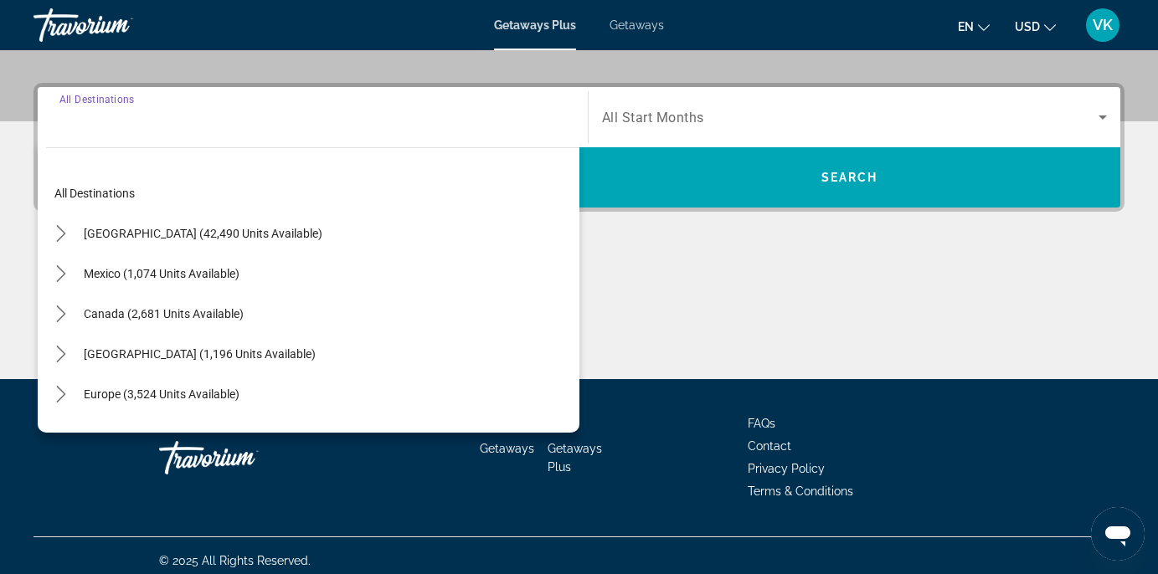
scroll to position [391, 0]
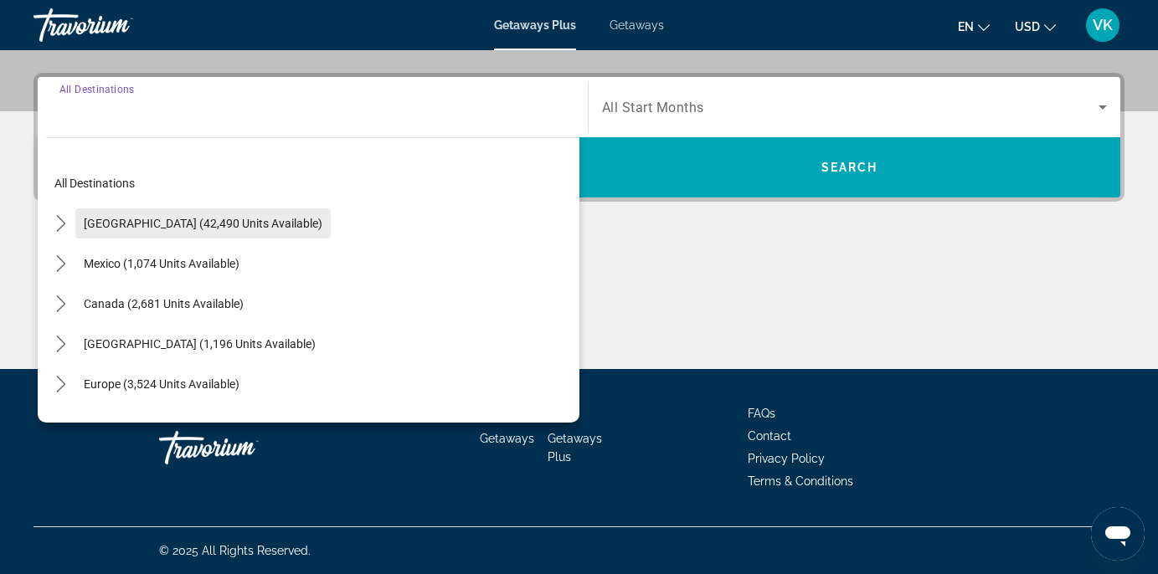
click at [170, 219] on span "[GEOGRAPHIC_DATA] (42,490 units available)" at bounding box center [203, 223] width 239 height 13
type input "**********"
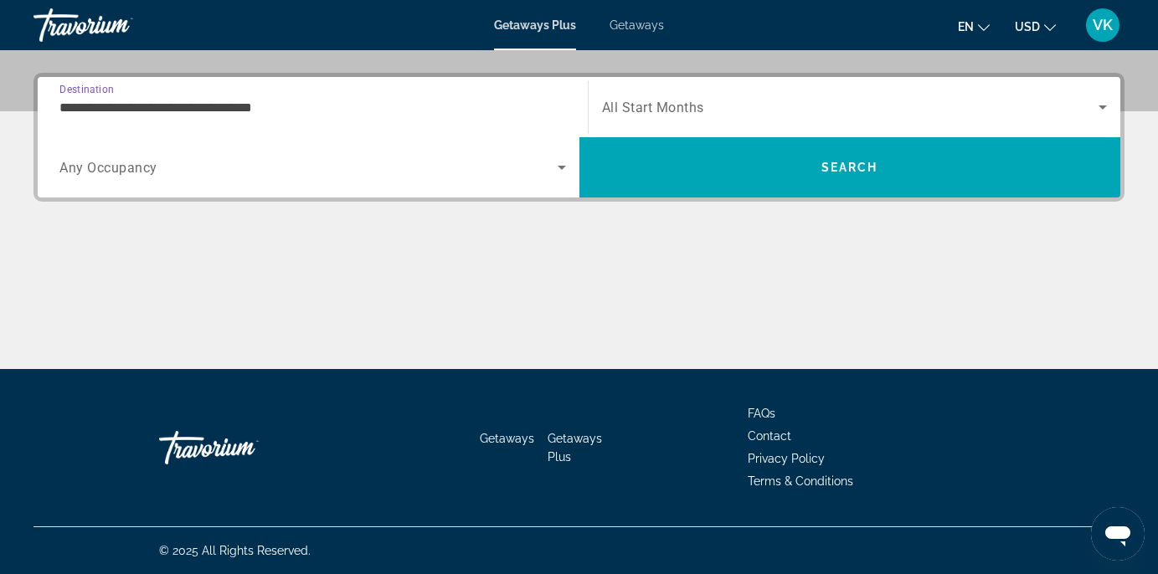
click at [168, 161] on span "Search widget" at bounding box center [308, 167] width 498 height 20
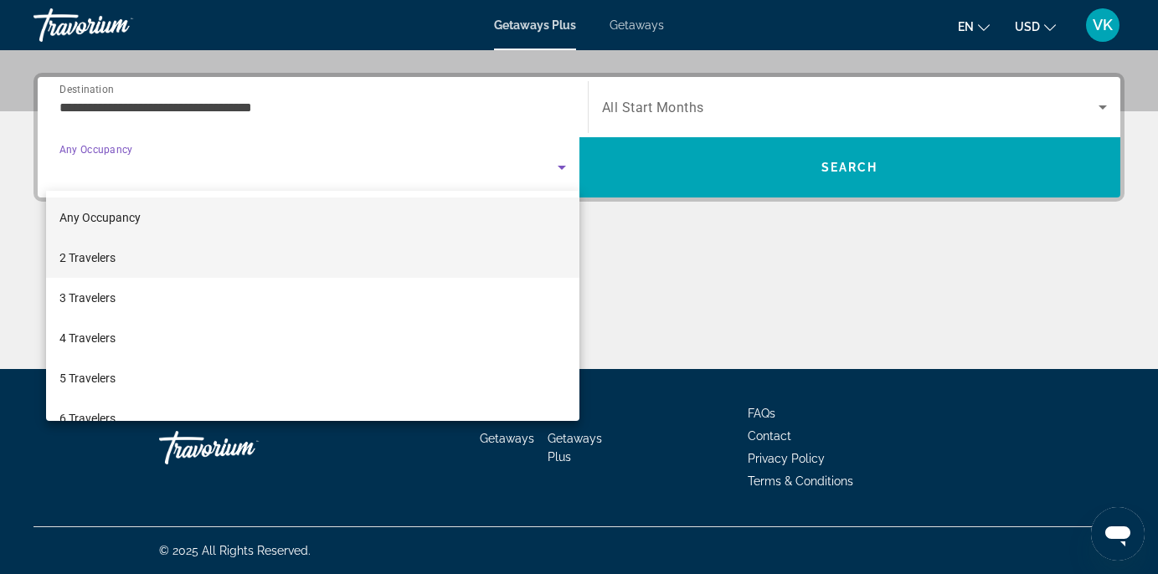
click at [142, 262] on mat-option "2 Travelers" at bounding box center [312, 258] width 533 height 40
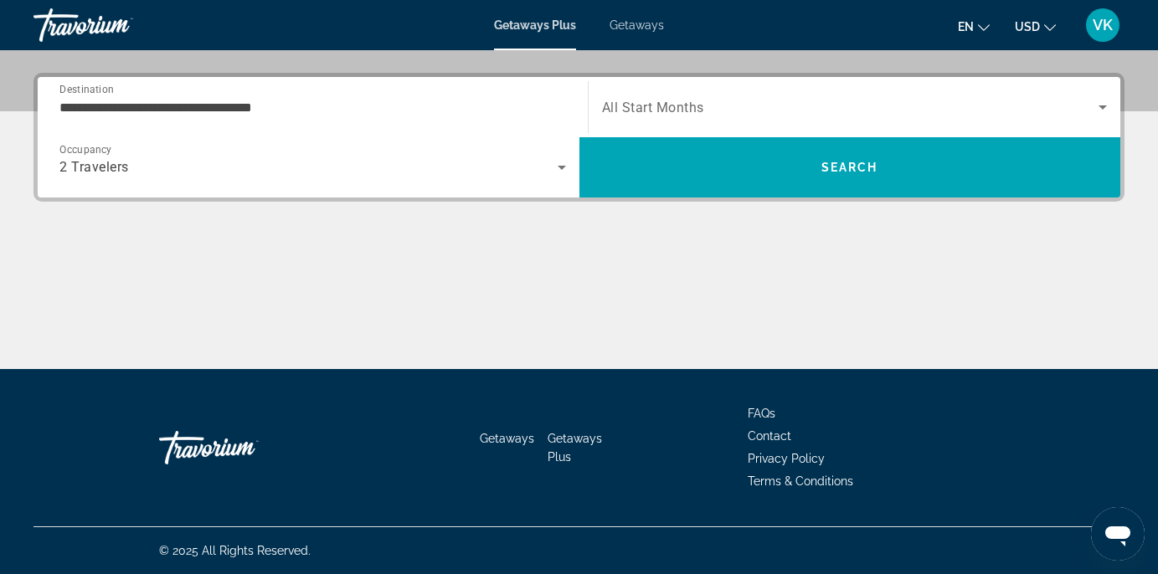
click at [675, 101] on span "All Start Months" at bounding box center [653, 108] width 102 height 16
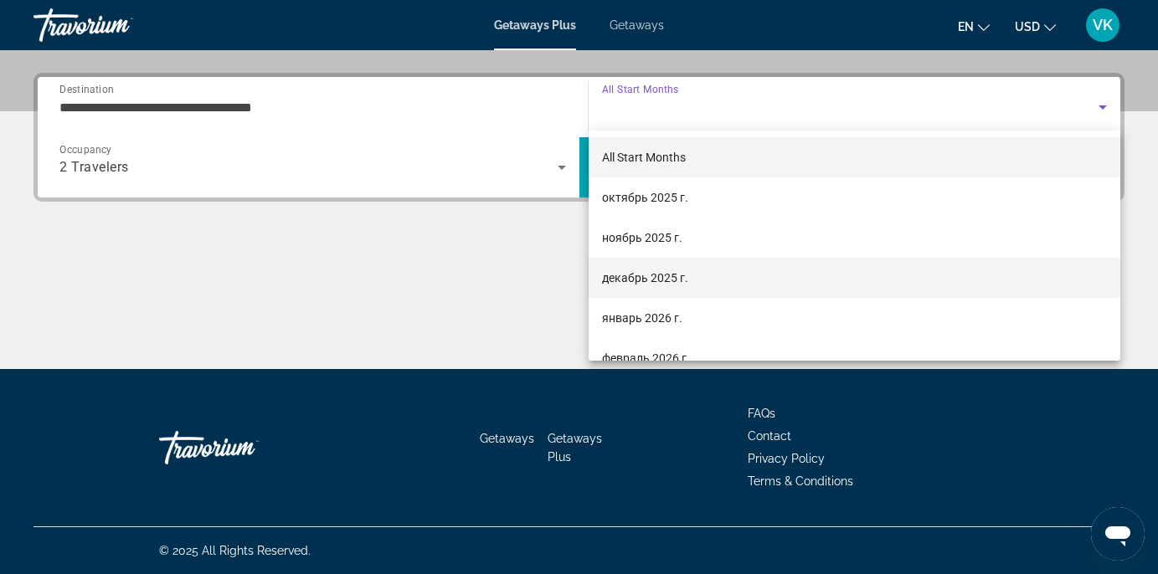
click at [677, 265] on mat-option "декабрь 2025 г." at bounding box center [855, 278] width 532 height 40
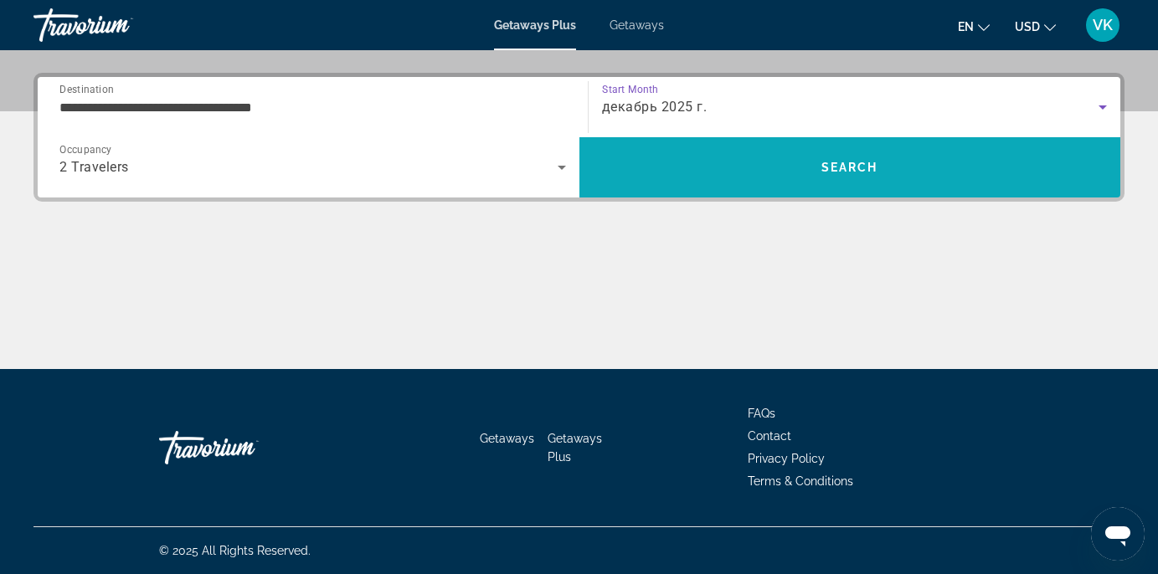
click at [795, 167] on span "Search" at bounding box center [850, 167] width 542 height 40
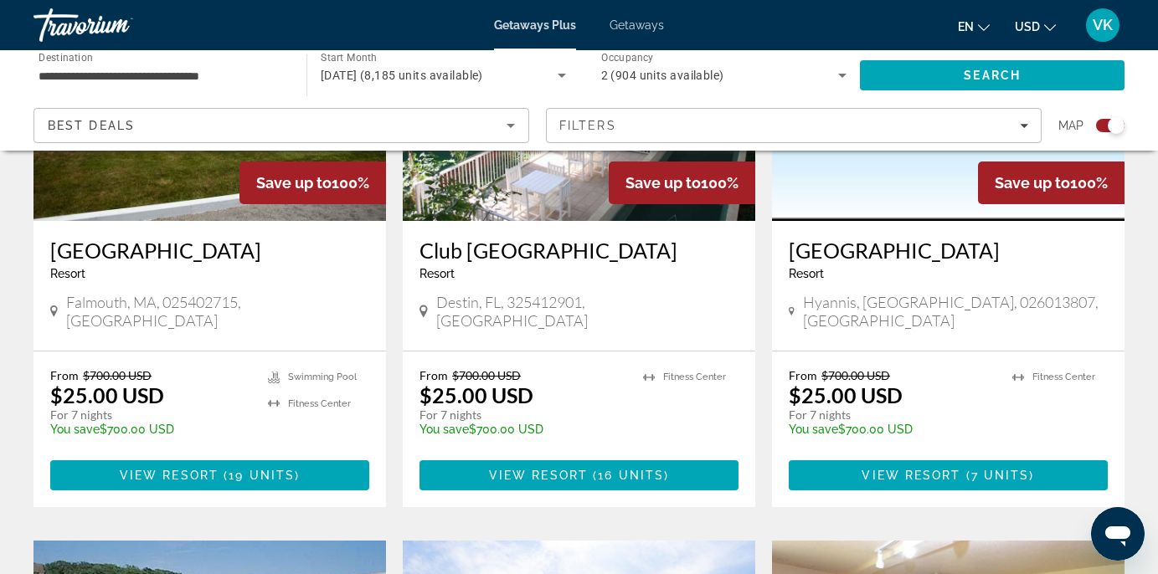
scroll to position [770, 0]
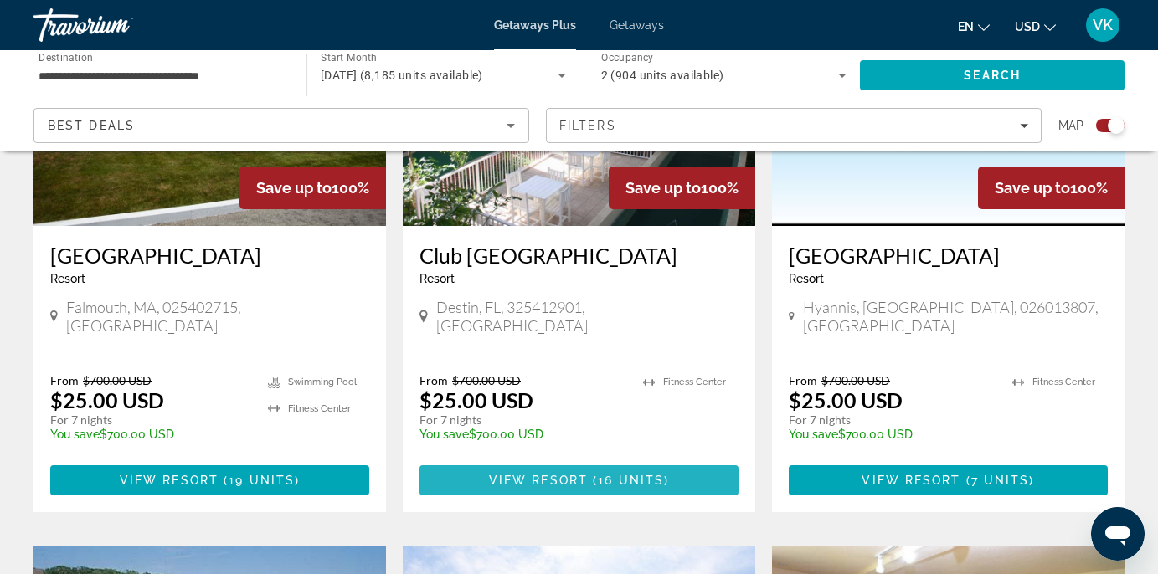
click at [545, 460] on span "Main content" at bounding box center [578, 480] width 319 height 40
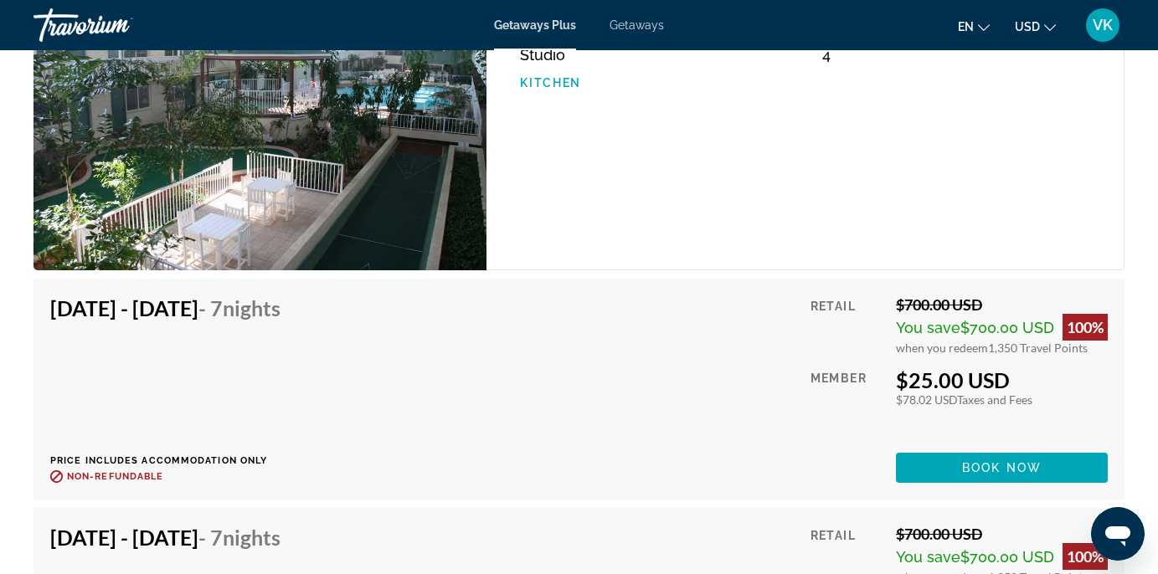
scroll to position [3191, 0]
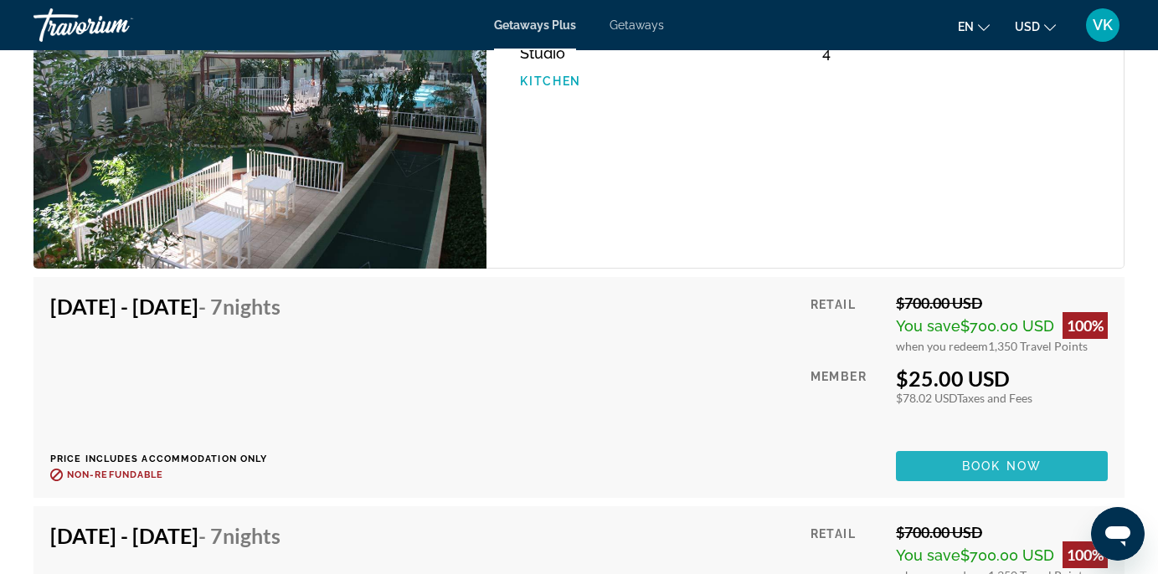
click at [992, 460] on span "Book now" at bounding box center [1002, 466] width 80 height 13
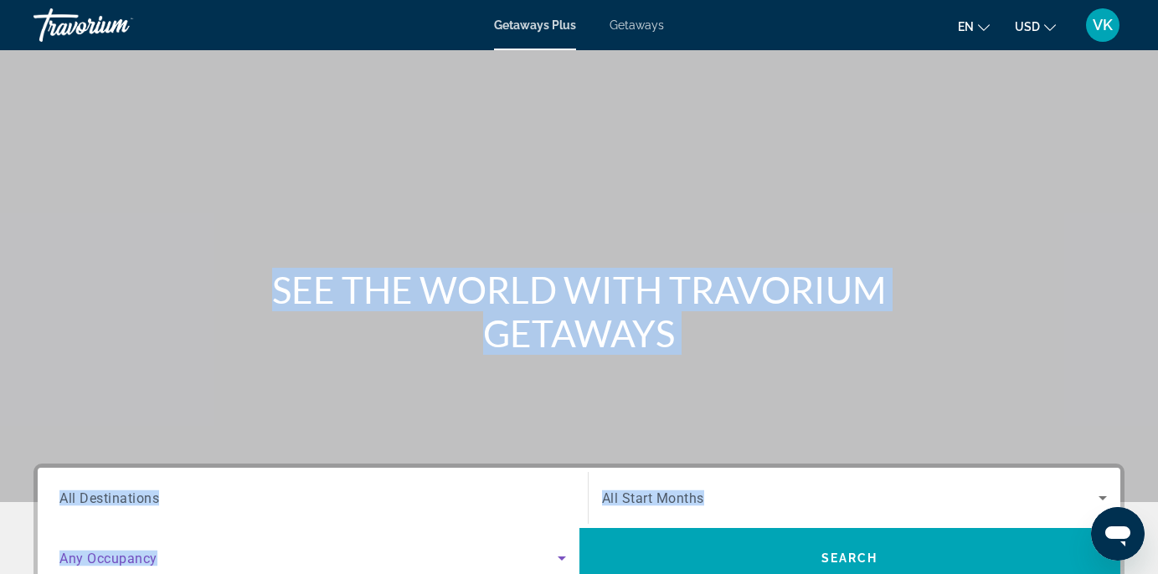
drag, startPoint x: 442, startPoint y: 553, endPoint x: 477, endPoint y: 330, distance: 225.5
click at [477, 334] on section "SEE THE WORLD WITH TRAVORIUM GETAWAYS Destination All Destinations Start Month …" at bounding box center [579, 380] width 1158 height 760
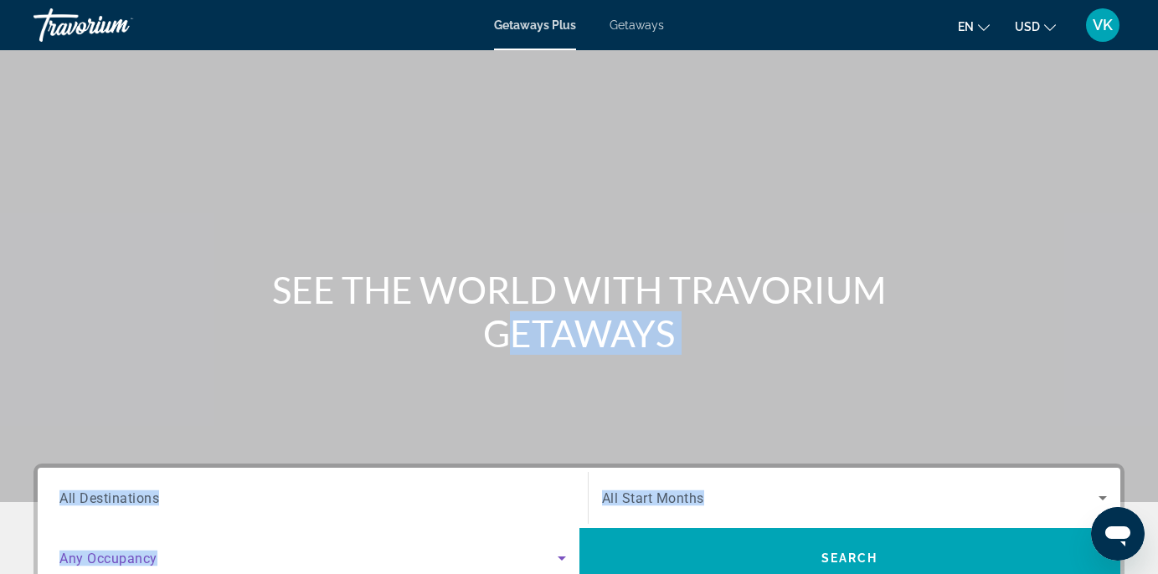
click at [255, 449] on div "Main content" at bounding box center [579, 251] width 1158 height 502
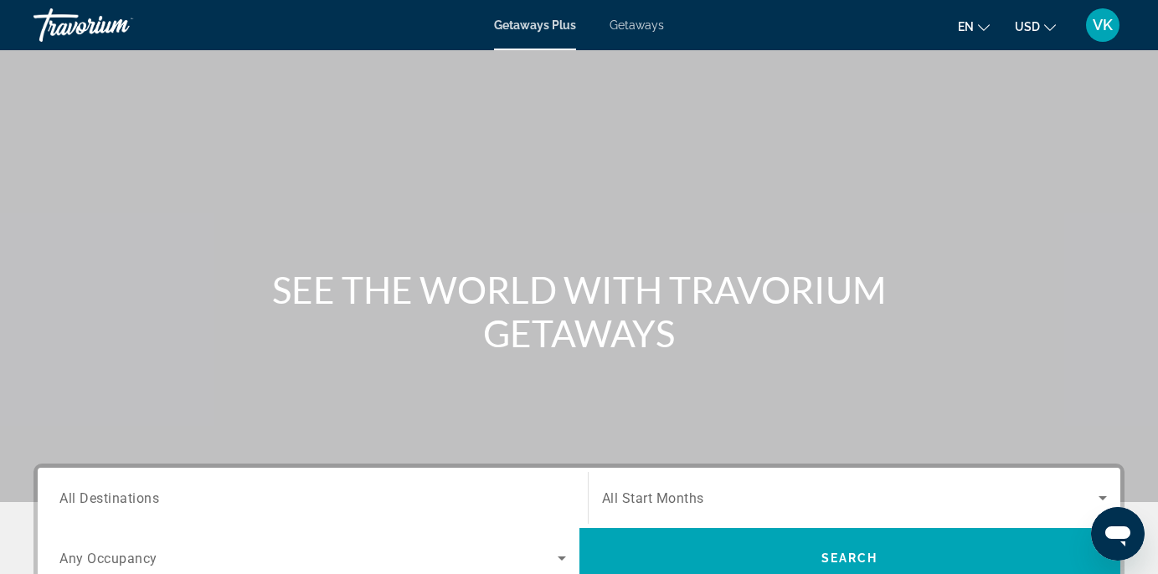
click at [133, 497] on span "All Destinations" at bounding box center [109, 498] width 100 height 16
click at [133, 497] on input "Destination All Destinations" at bounding box center [312, 499] width 507 height 20
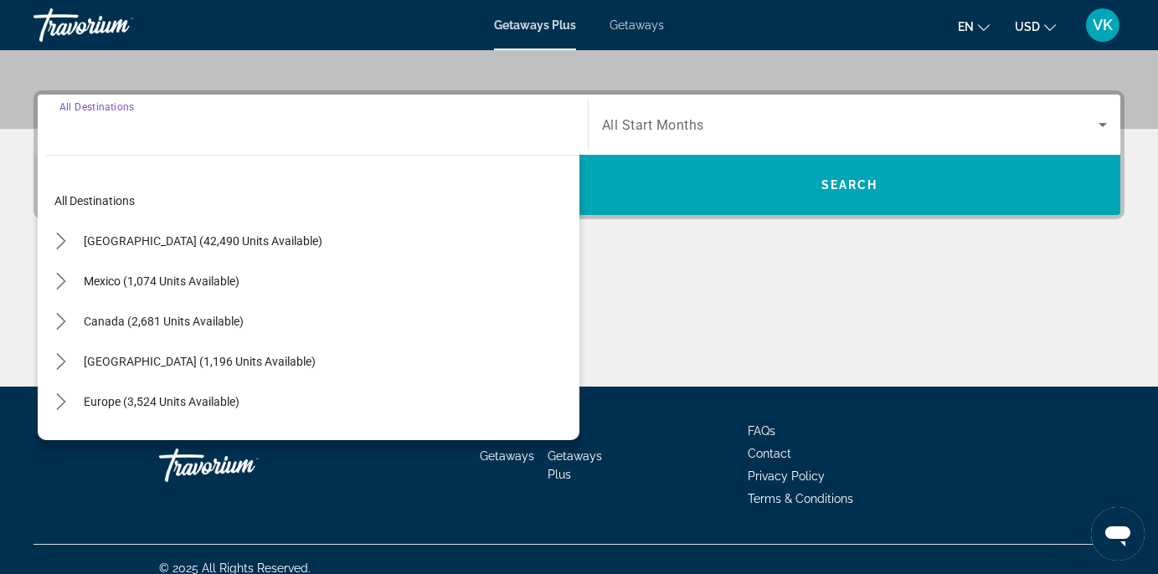
scroll to position [391, 0]
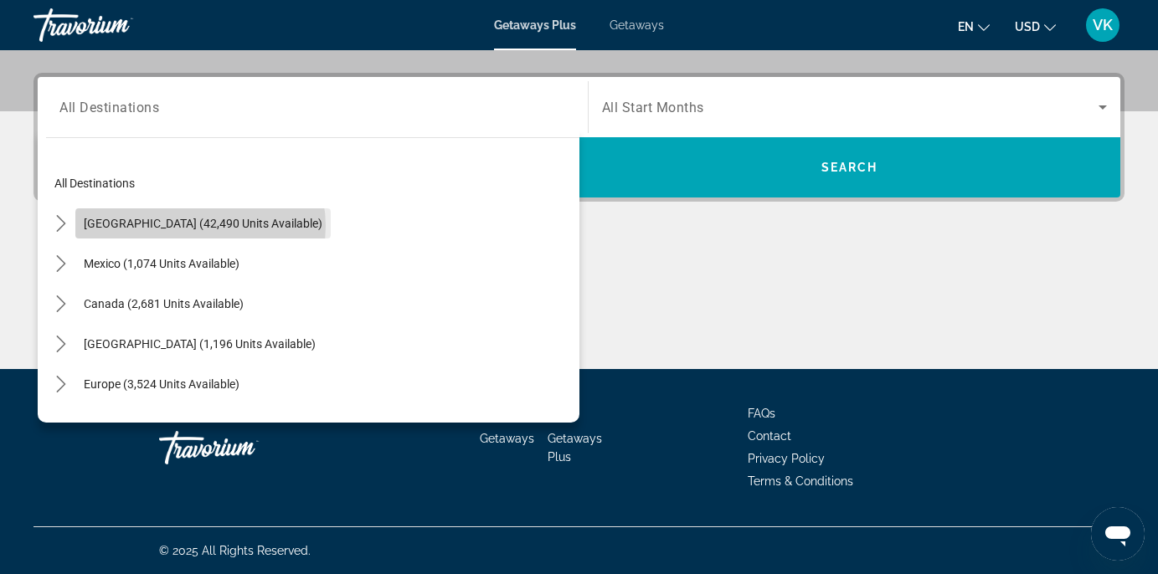
click at [200, 226] on span "[GEOGRAPHIC_DATA] (42,490 units available)" at bounding box center [203, 223] width 239 height 13
type input "**********"
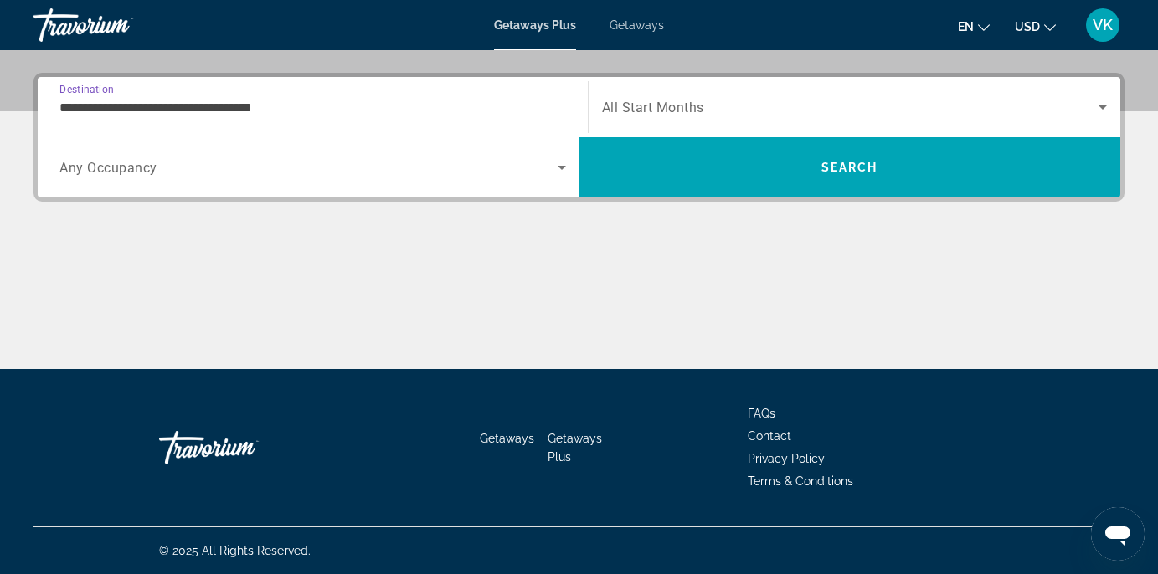
click at [135, 167] on span "Any Occupancy" at bounding box center [108, 168] width 98 height 16
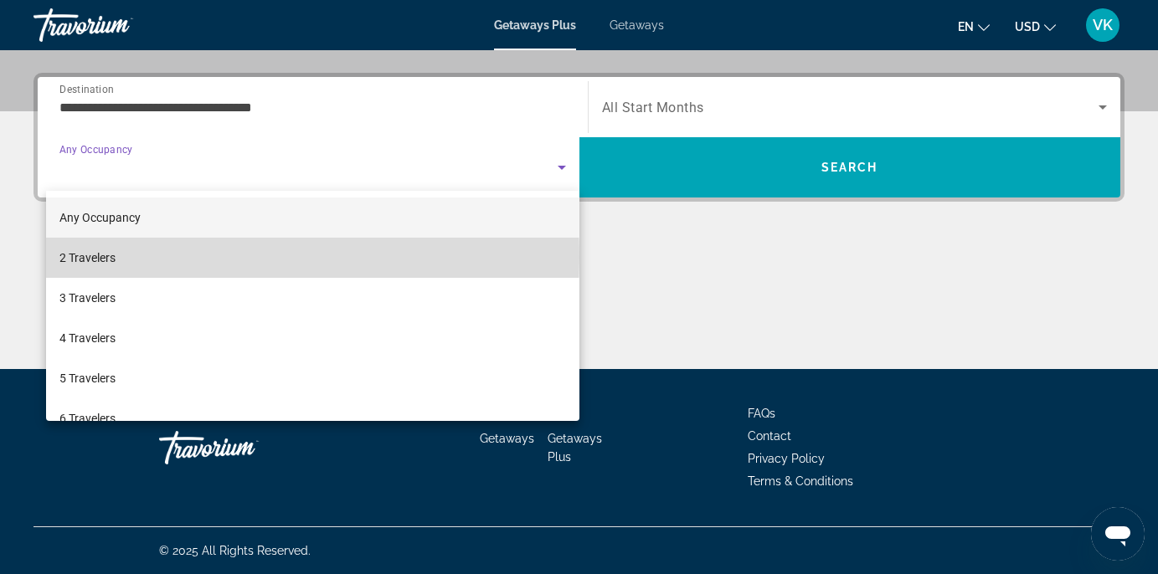
click at [135, 258] on mat-option "2 Travelers" at bounding box center [312, 258] width 533 height 40
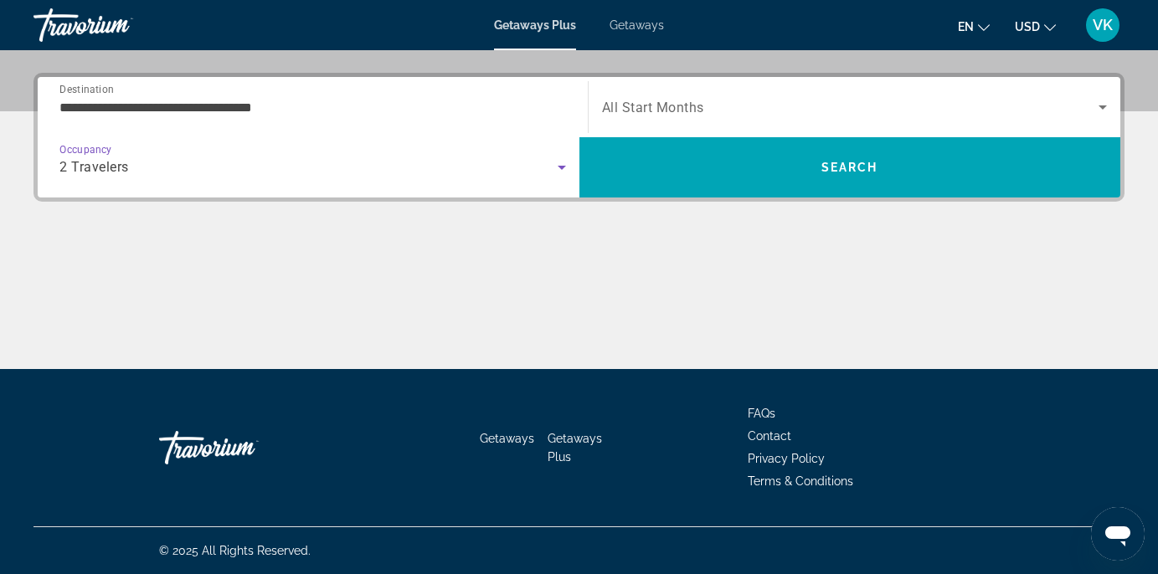
click at [669, 98] on span "Search widget" at bounding box center [850, 107] width 497 height 20
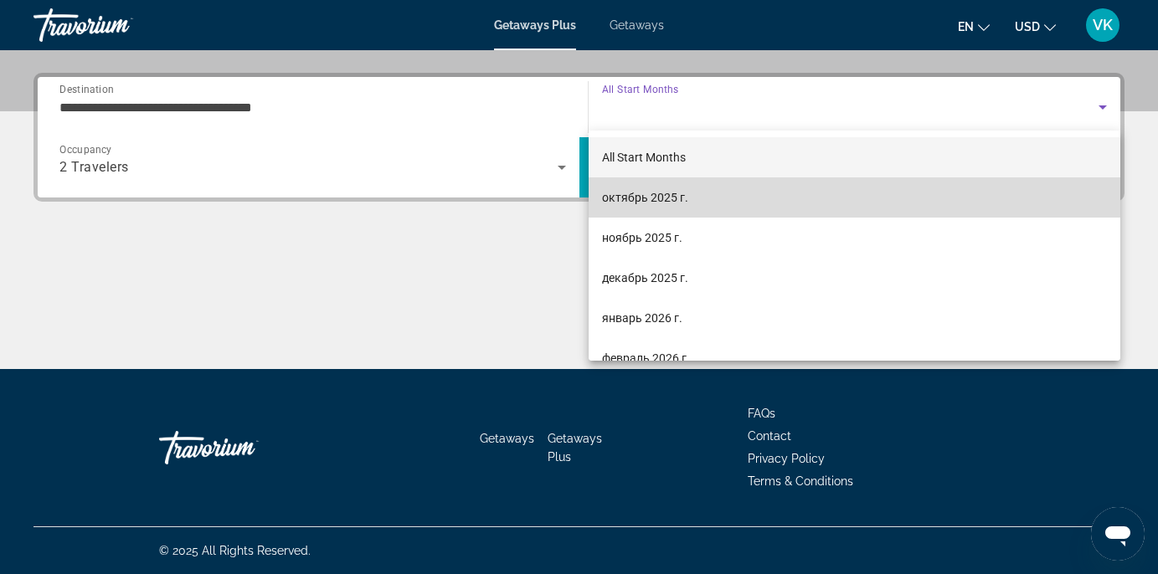
click at [685, 197] on span "октябрь 2025 г." at bounding box center [645, 198] width 86 height 20
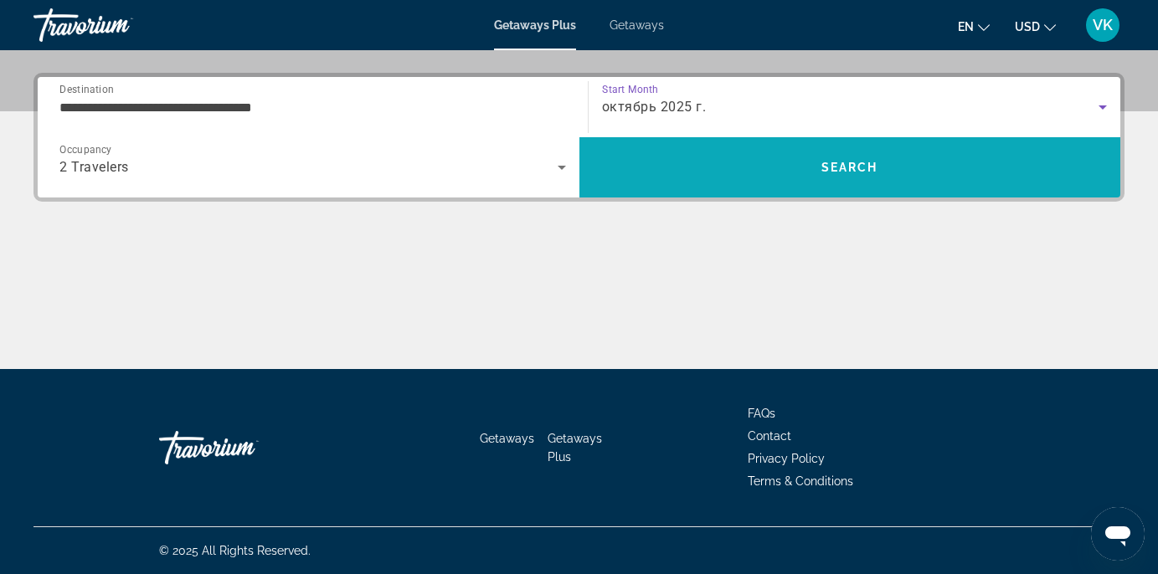
click at [823, 171] on span "Search" at bounding box center [849, 167] width 57 height 13
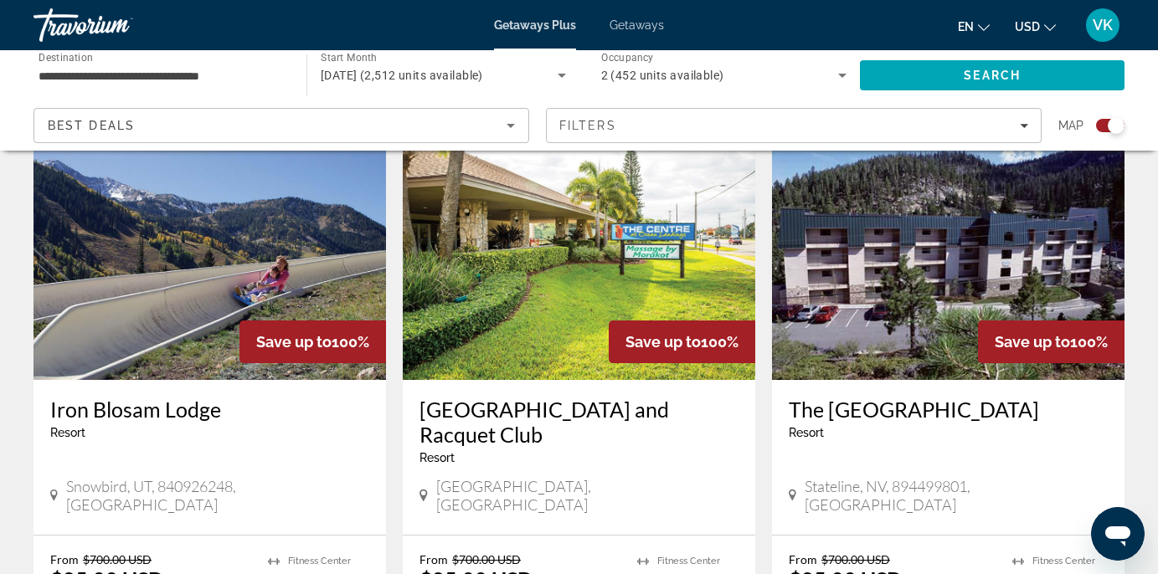
scroll to position [617, 0]
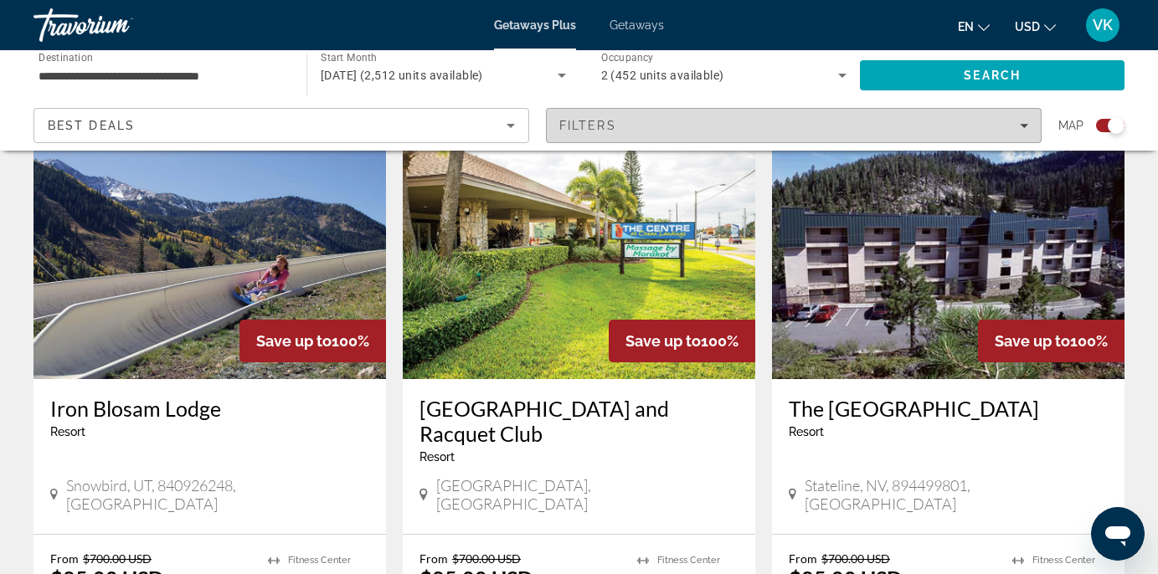
click at [1018, 121] on div "Filters" at bounding box center [793, 125] width 469 height 13
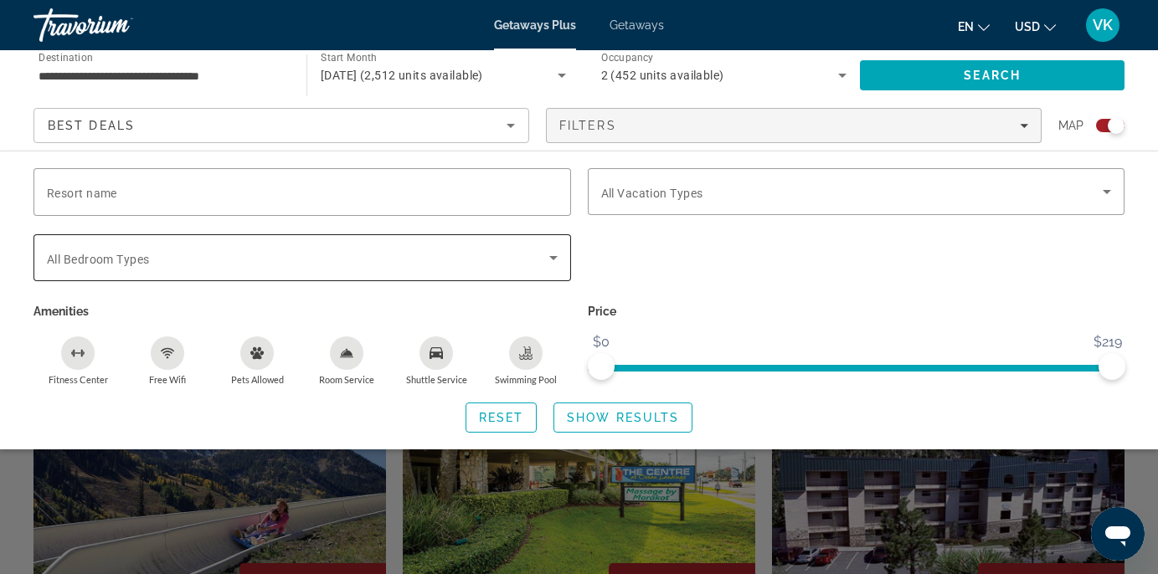
scroll to position [372, 0]
click at [499, 141] on div "Best Deals" at bounding box center [281, 132] width 467 height 47
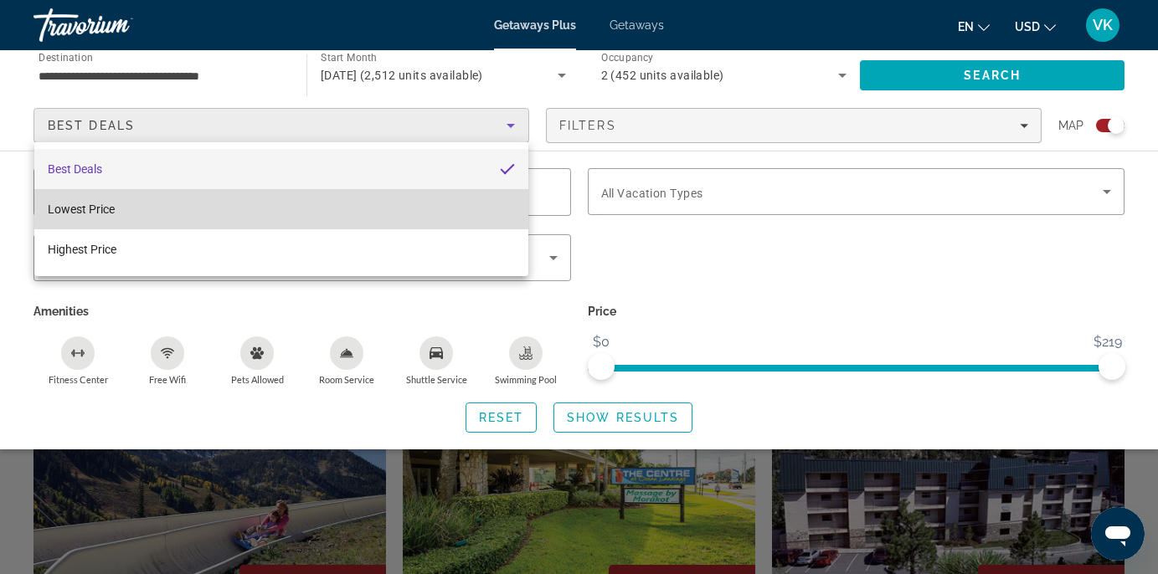
click at [396, 206] on mat-option "Lowest Price" at bounding box center [281, 209] width 494 height 40
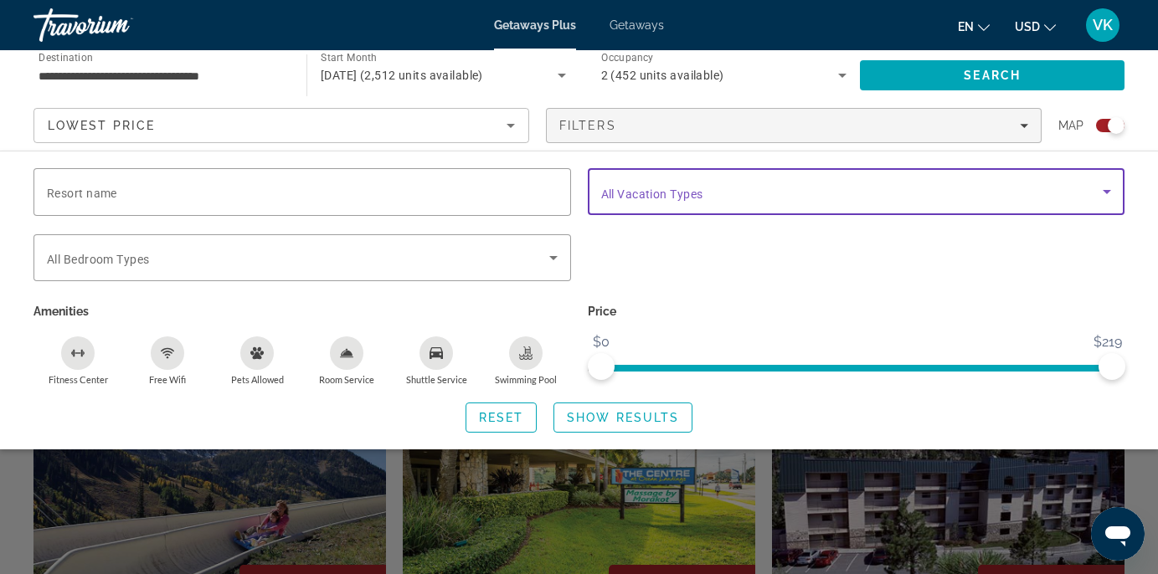
click at [1112, 193] on icon "Search widget" at bounding box center [1107, 192] width 20 height 20
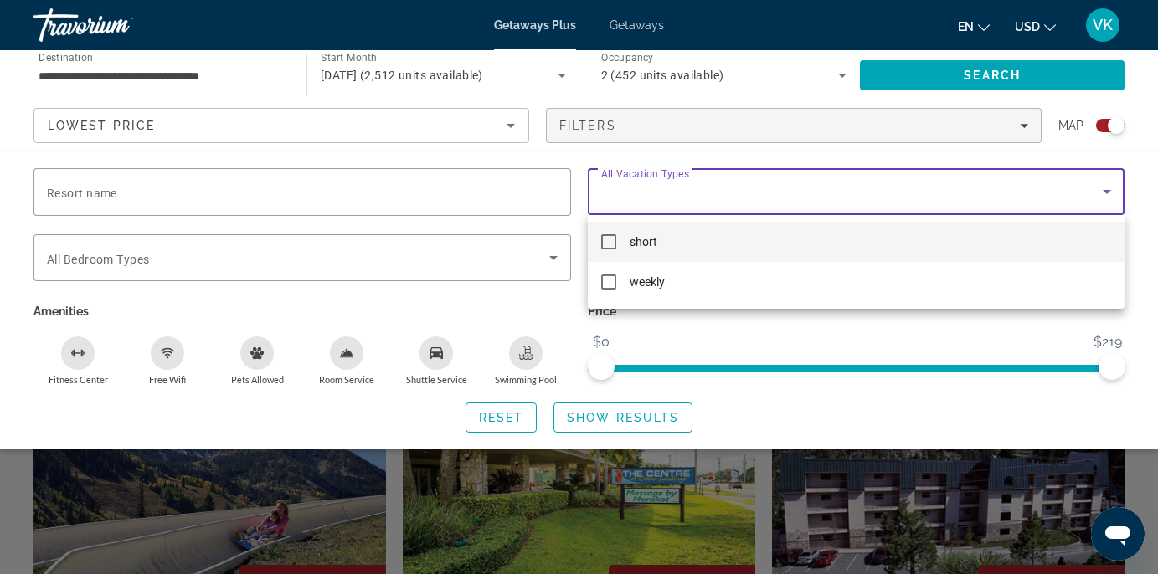
click at [1112, 193] on div at bounding box center [579, 287] width 1158 height 574
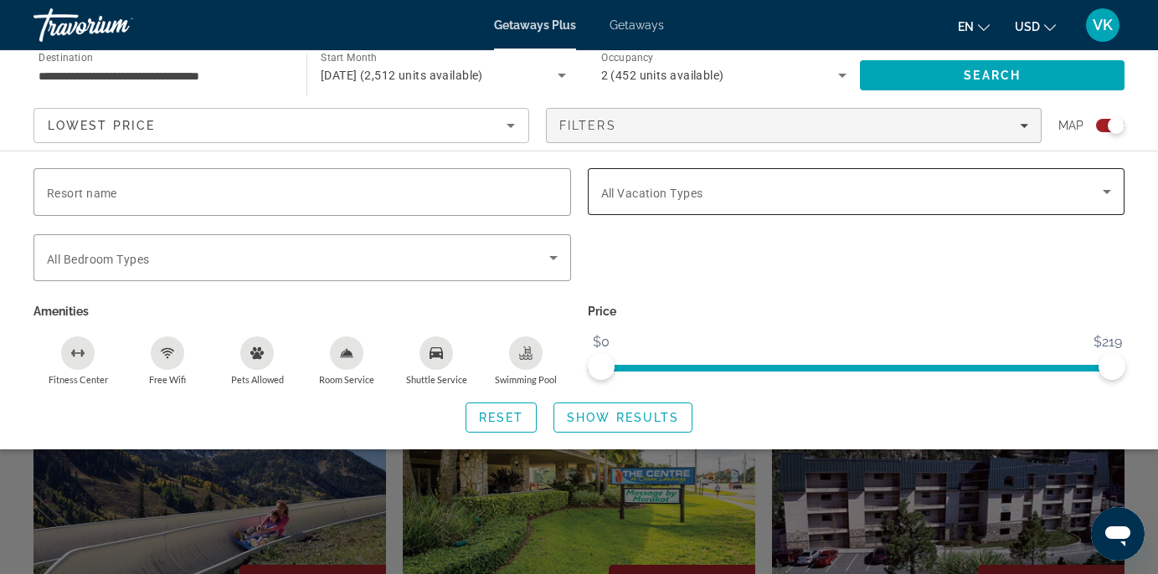
drag, startPoint x: 1112, startPoint y: 193, endPoint x: 1091, endPoint y: 203, distance: 22.9
click at [1108, 194] on icon "Search widget" at bounding box center [1107, 192] width 20 height 20
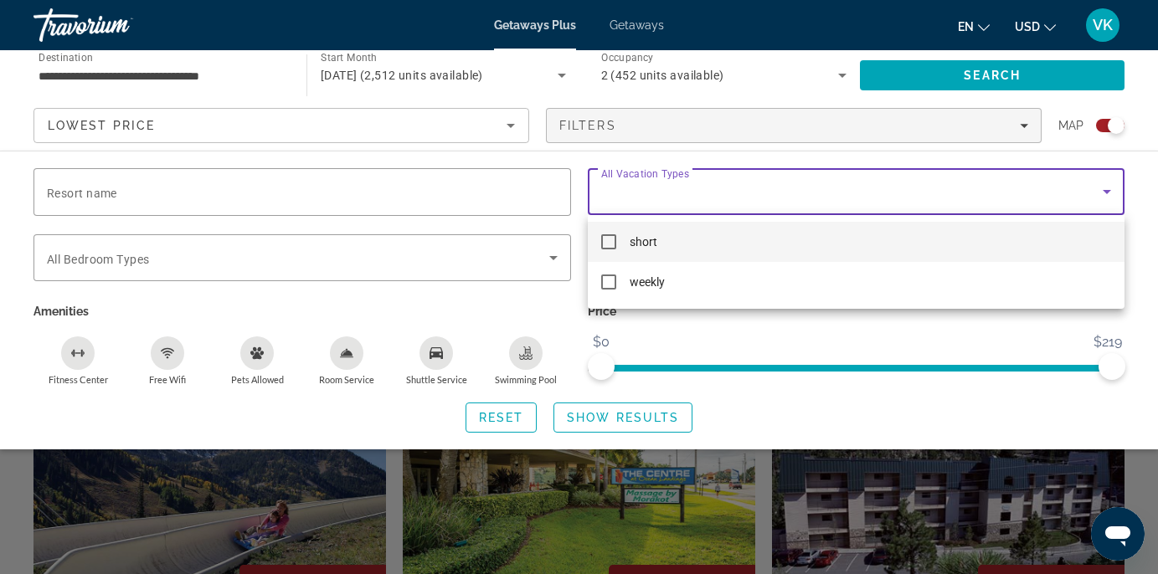
click at [781, 337] on div at bounding box center [579, 287] width 1158 height 574
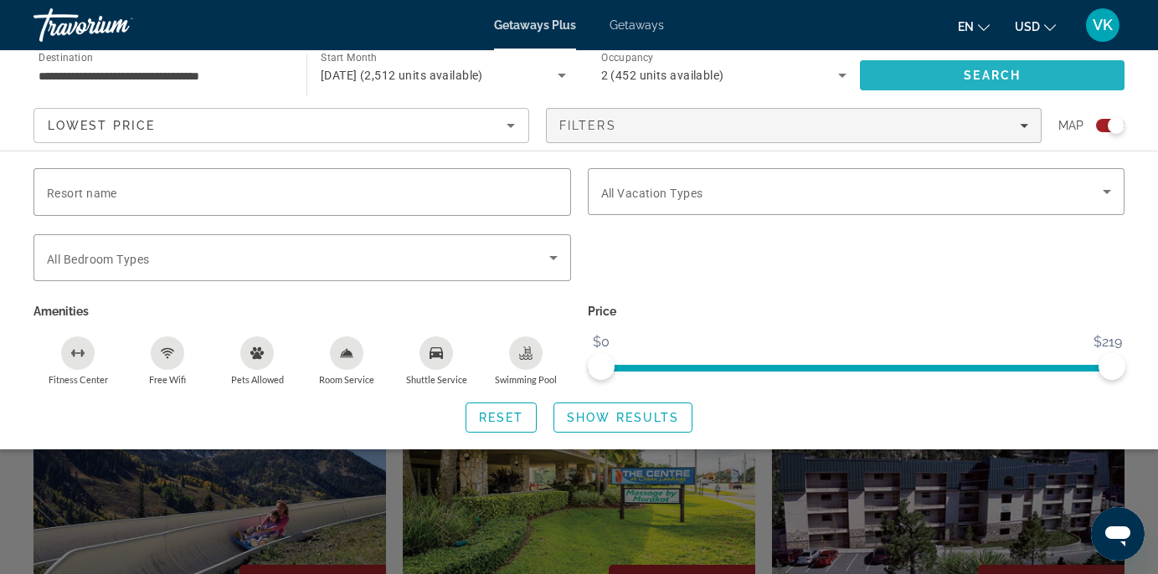
click at [981, 71] on span "Search" at bounding box center [992, 75] width 57 height 13
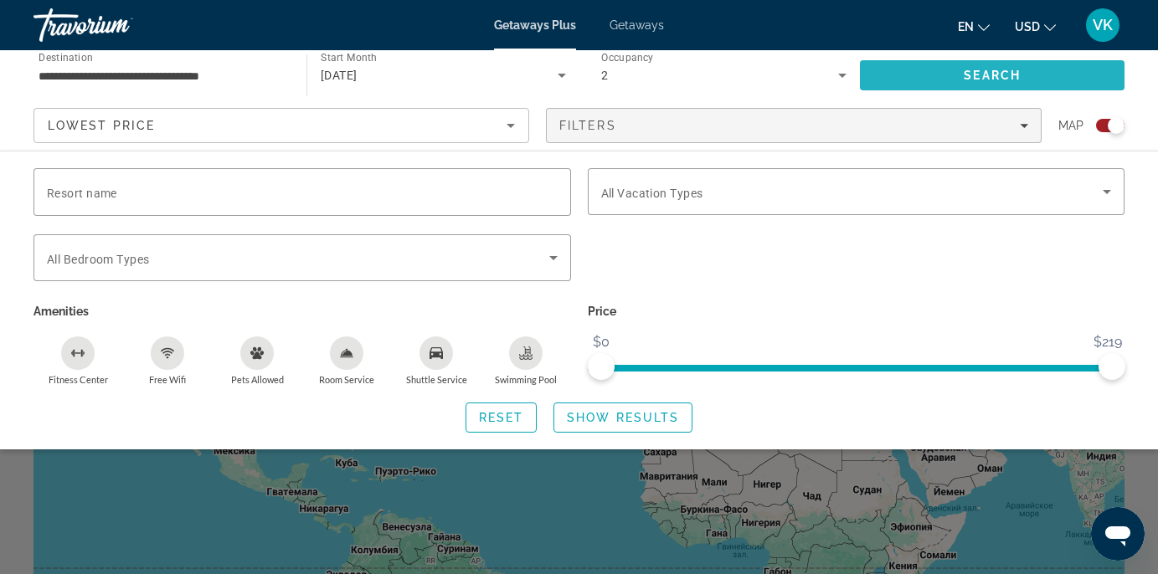
click at [981, 71] on span "Search" at bounding box center [992, 75] width 57 height 13
click at [557, 503] on div "Search widget" at bounding box center [579, 412] width 1158 height 323
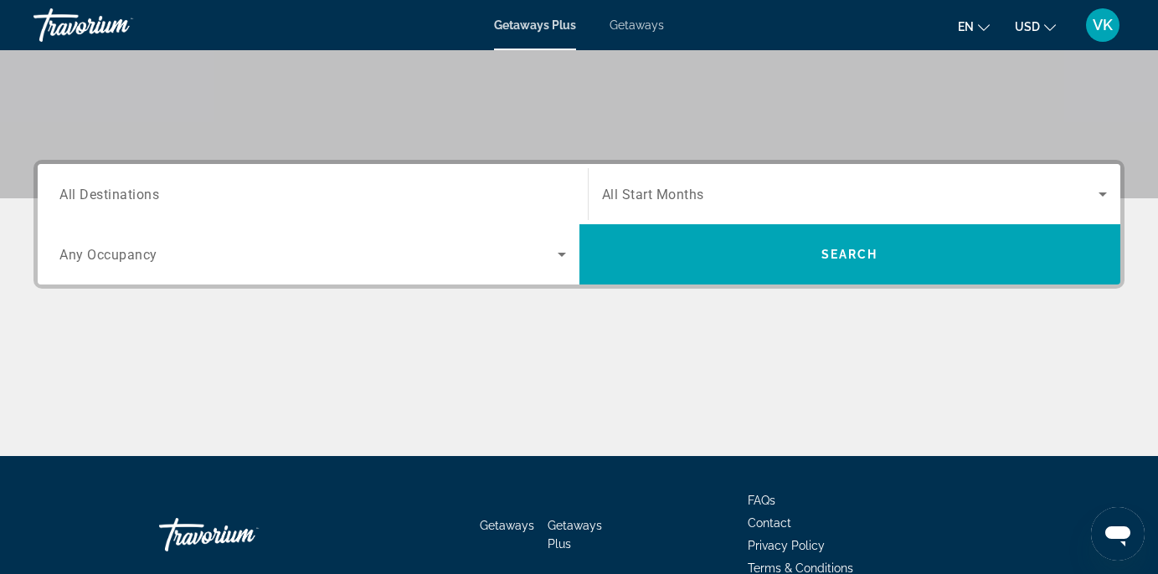
scroll to position [288, 0]
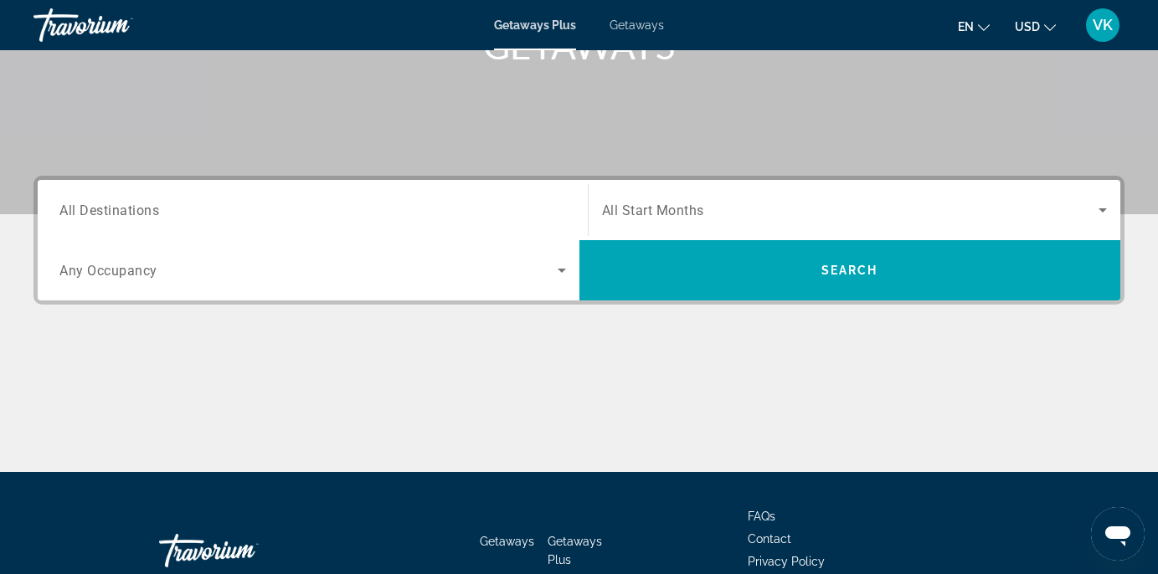
click at [116, 208] on span "All Destinations" at bounding box center [109, 210] width 100 height 16
click at [116, 208] on input "Destination All Destinations" at bounding box center [312, 211] width 507 height 20
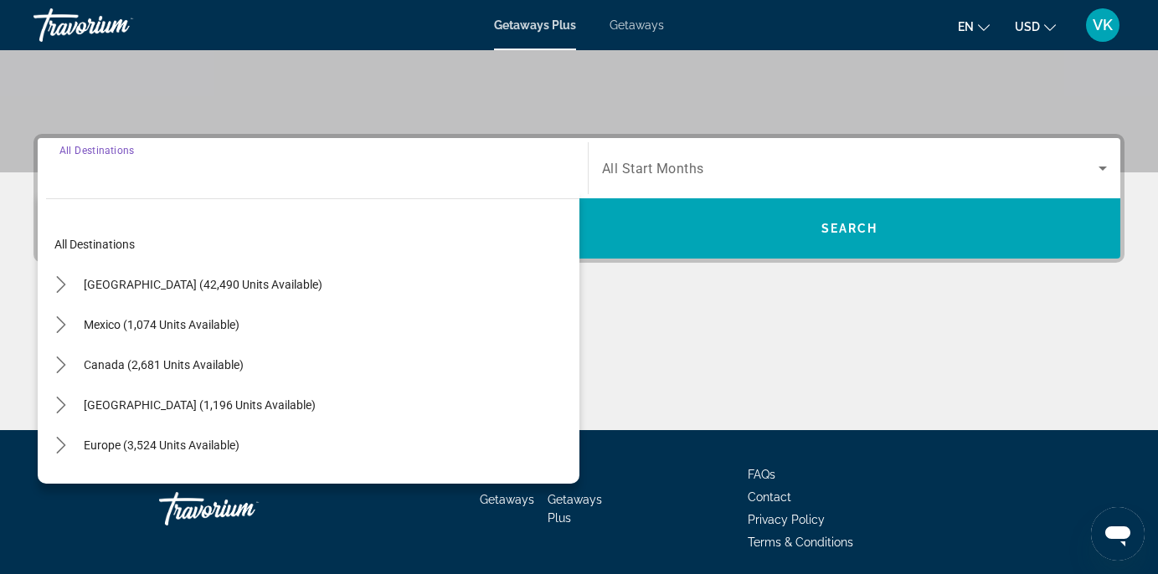
scroll to position [391, 0]
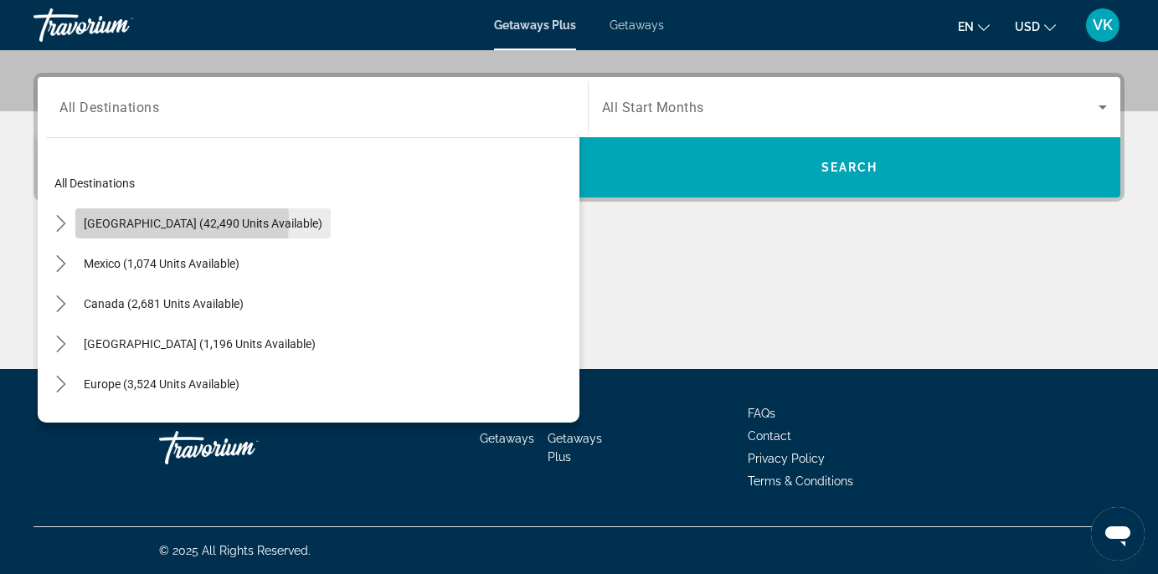
click at [128, 221] on span "[GEOGRAPHIC_DATA] (42,490 units available)" at bounding box center [203, 223] width 239 height 13
type input "**********"
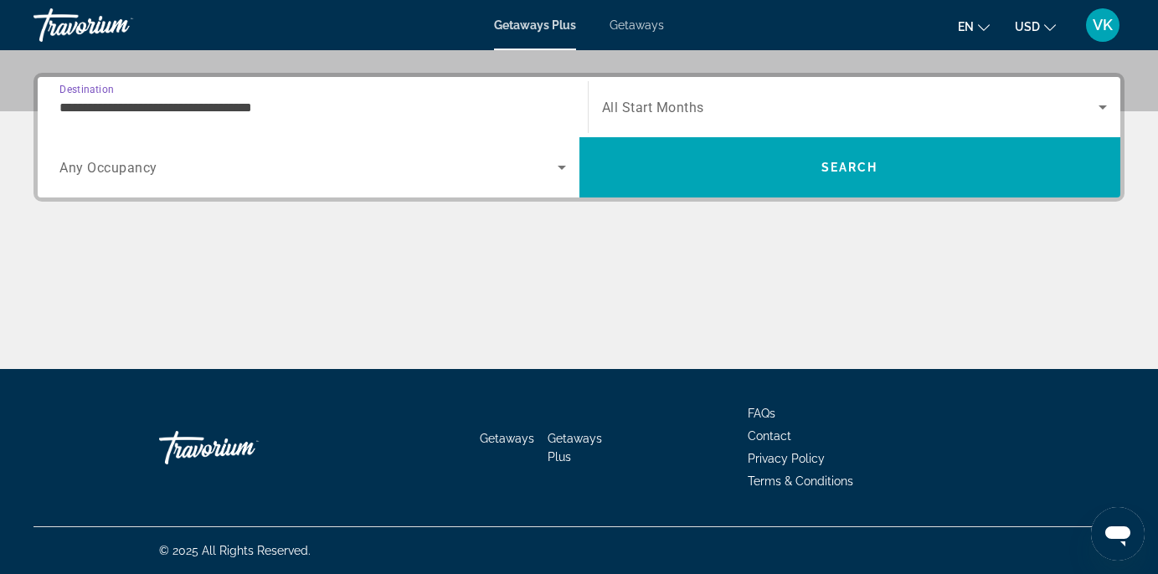
click at [124, 164] on span "Any Occupancy" at bounding box center [108, 168] width 98 height 16
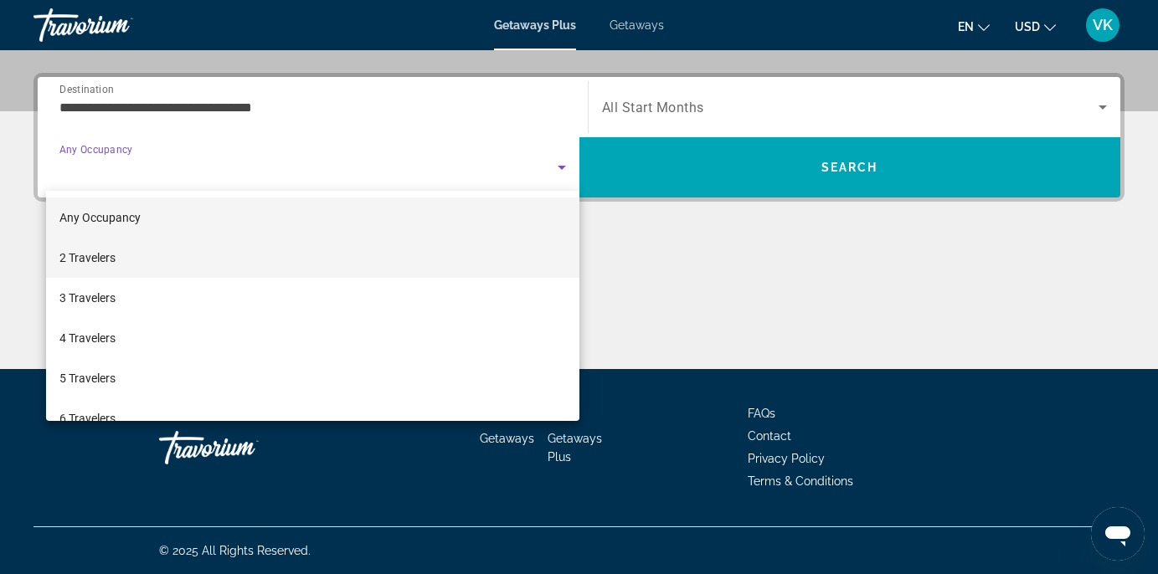
click at [177, 258] on mat-option "2 Travelers" at bounding box center [312, 258] width 533 height 40
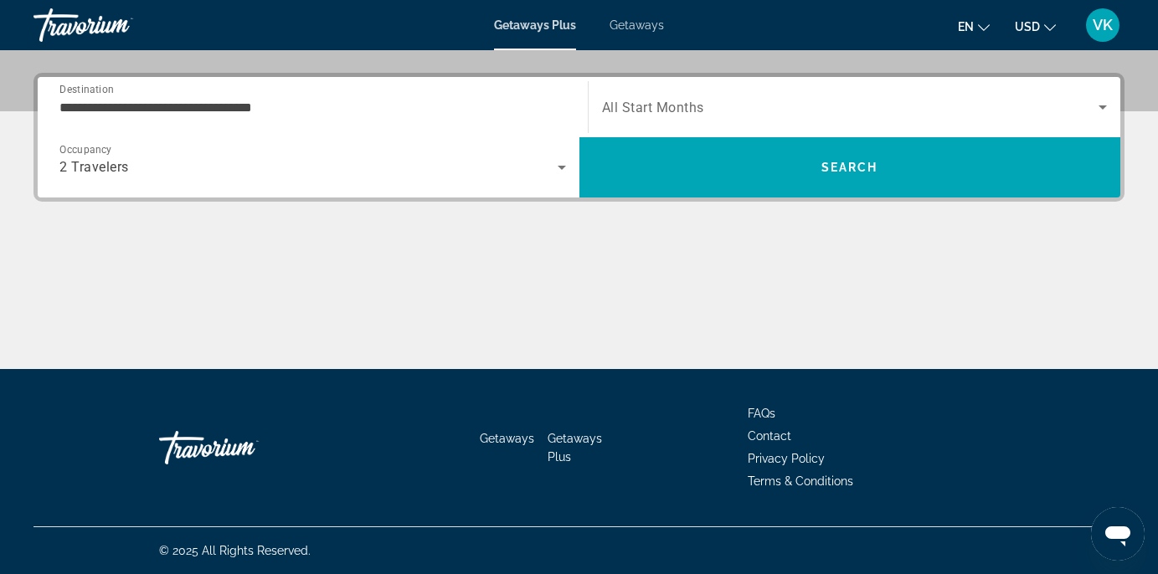
click at [654, 106] on span "All Start Months" at bounding box center [653, 108] width 102 height 16
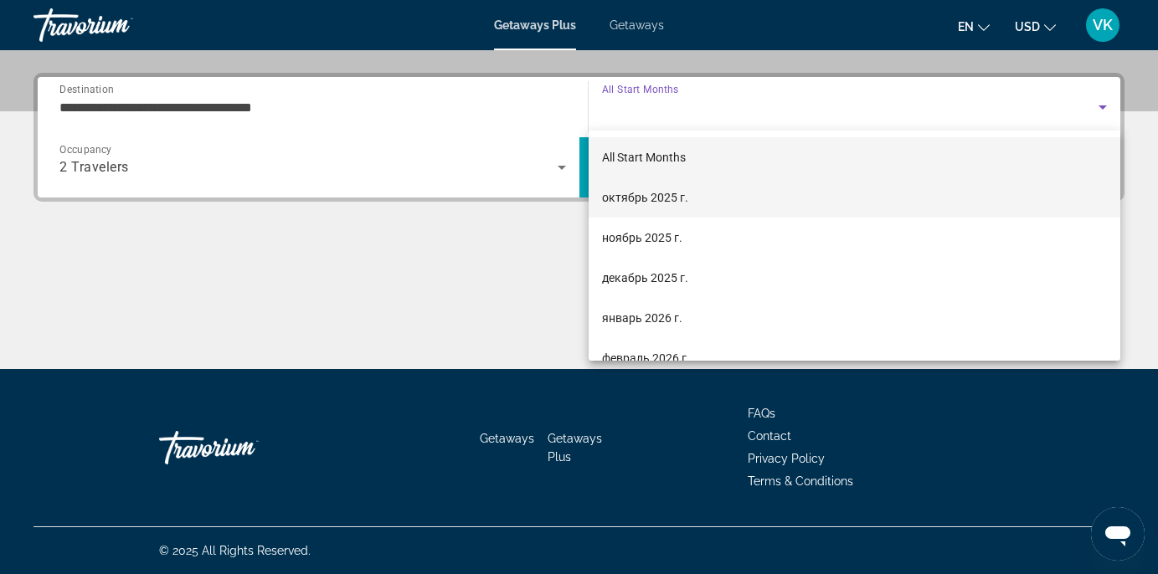
click at [683, 197] on span "октябрь 2025 г." at bounding box center [645, 198] width 86 height 20
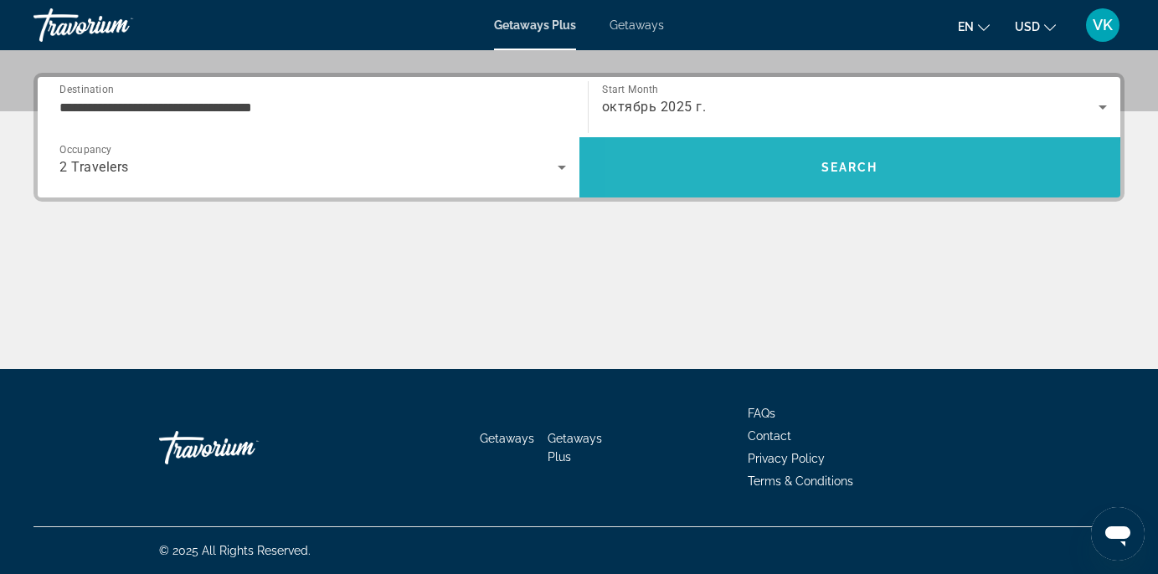
click at [756, 167] on span "Search" at bounding box center [850, 167] width 542 height 40
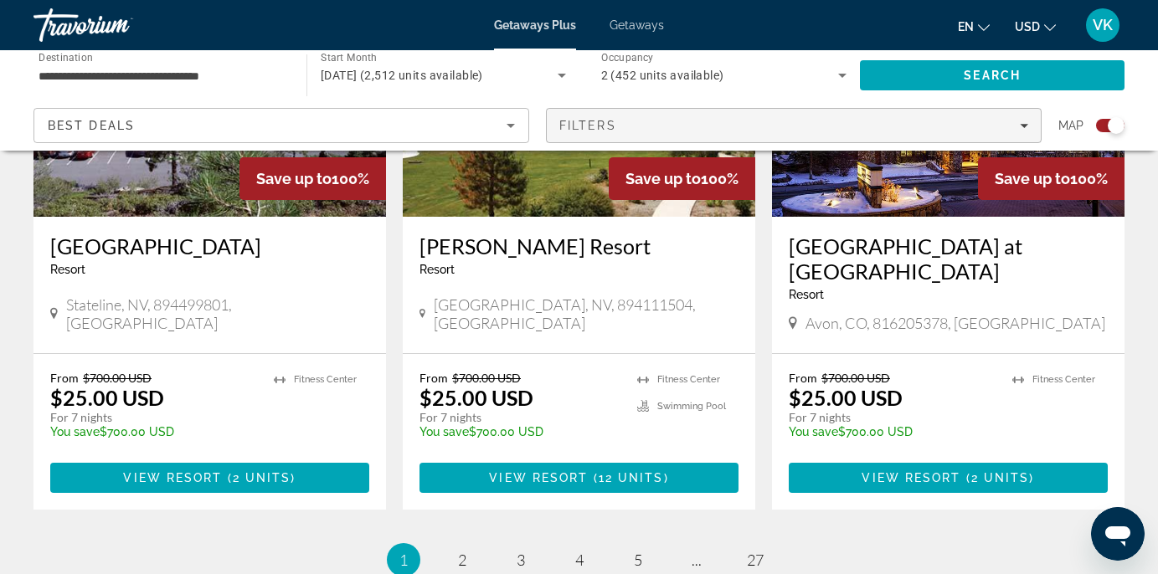
scroll to position [2754, 0]
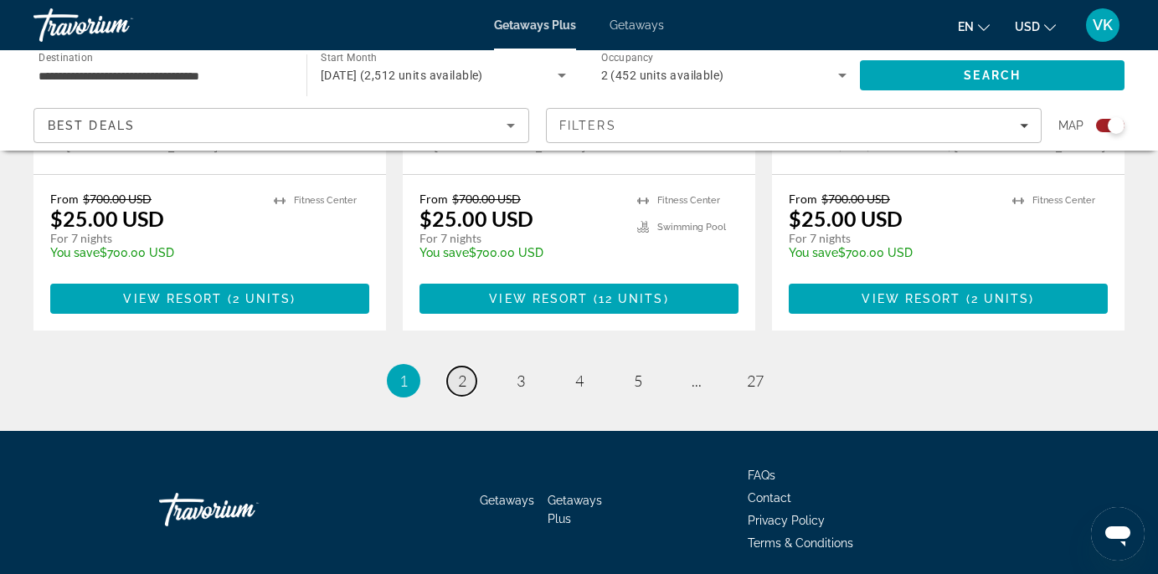
click at [468, 367] on link "page 2" at bounding box center [461, 381] width 29 height 29
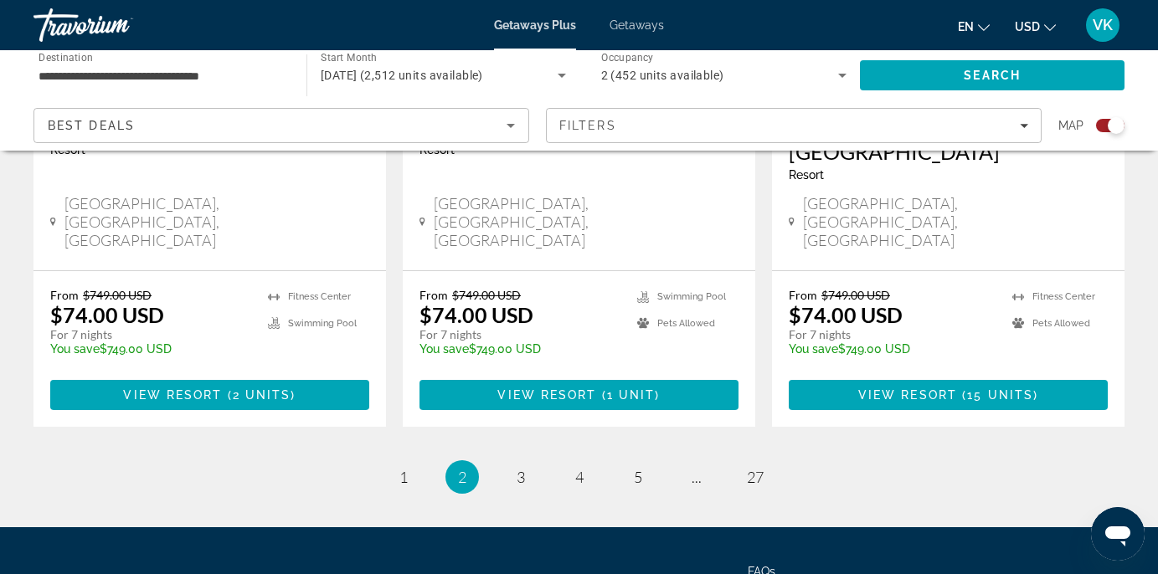
scroll to position [2804, 0]
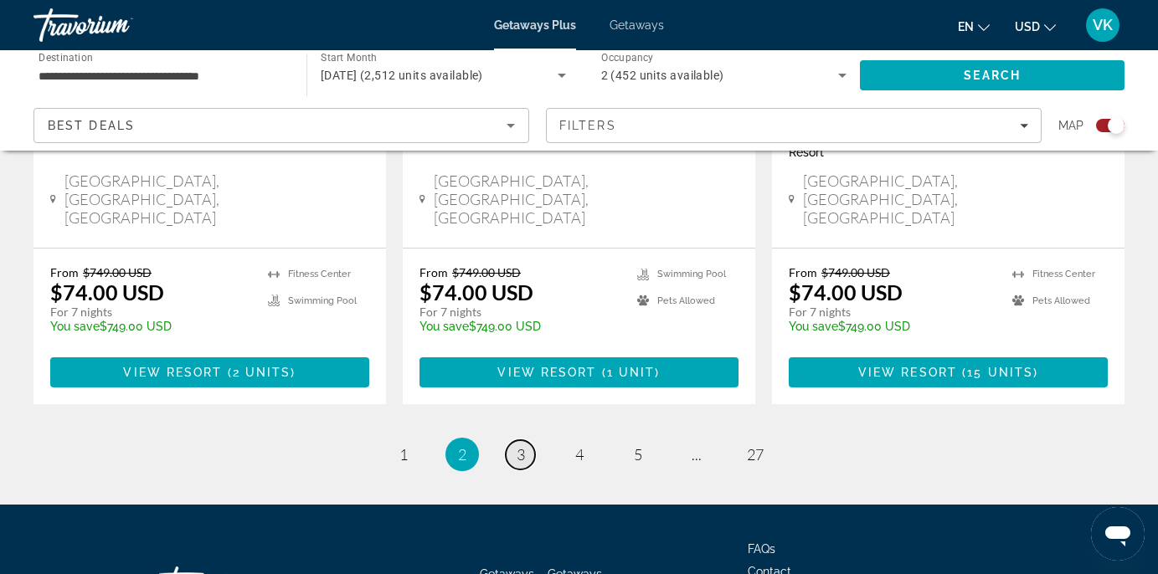
click at [523, 445] on span "3" at bounding box center [521, 454] width 8 height 18
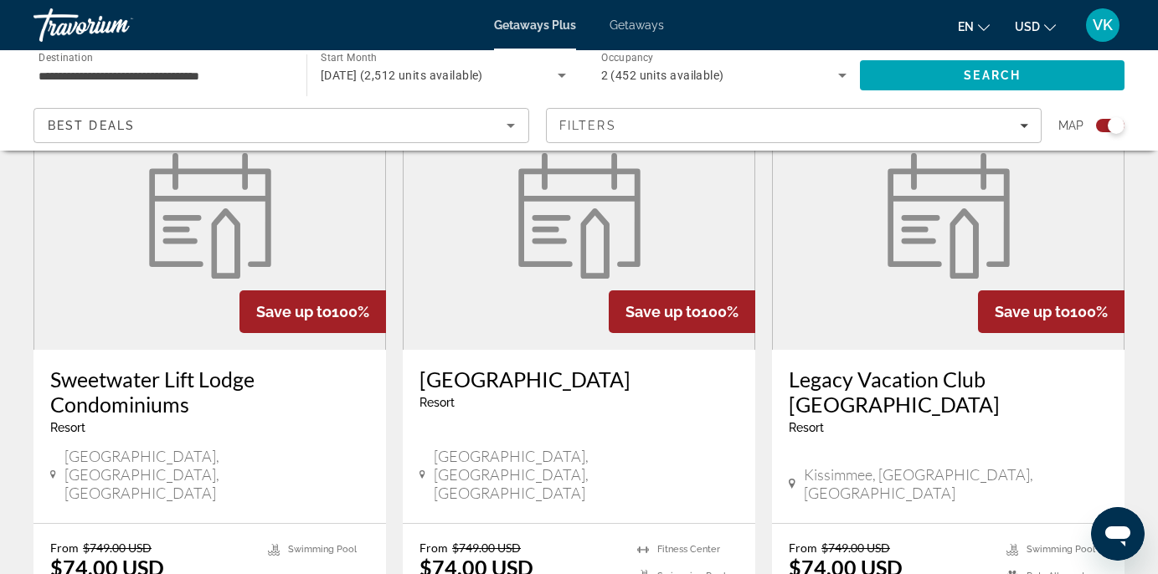
scroll to position [2546, 0]
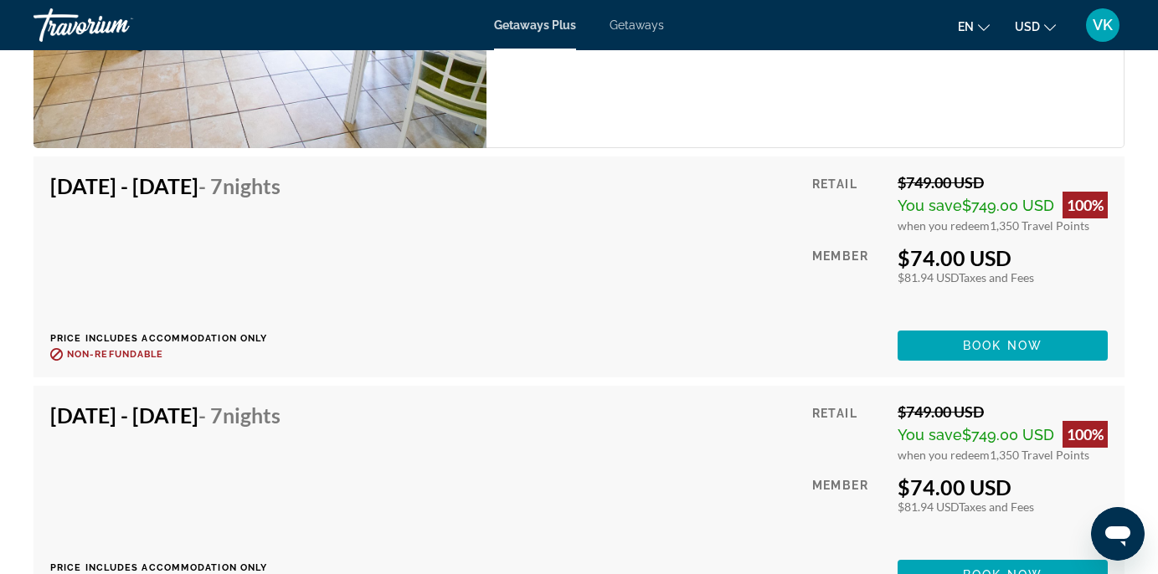
scroll to position [3768, 0]
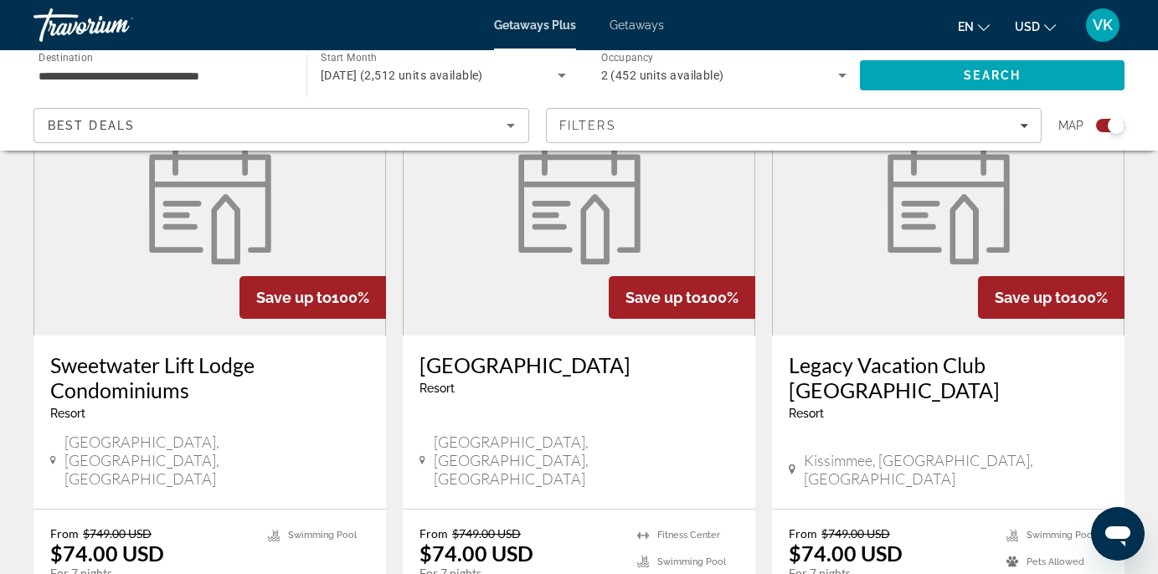
scroll to position [2591, 0]
